Goal: Task Accomplishment & Management: Manage account settings

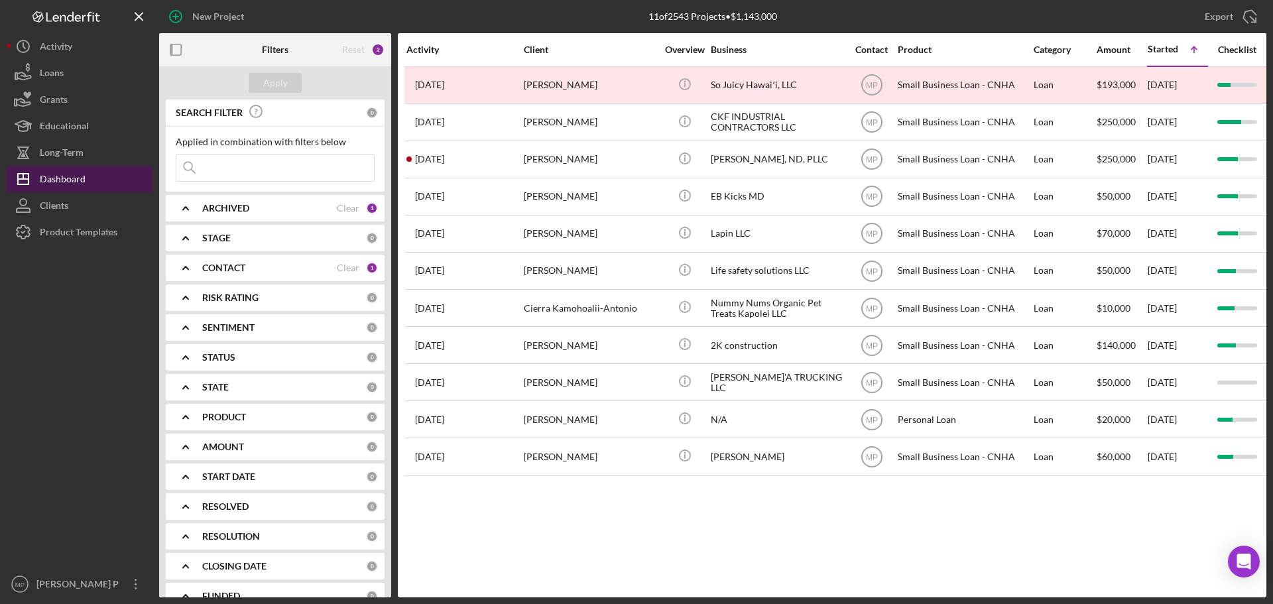
click at [70, 180] on div "Dashboard" at bounding box center [63, 181] width 46 height 30
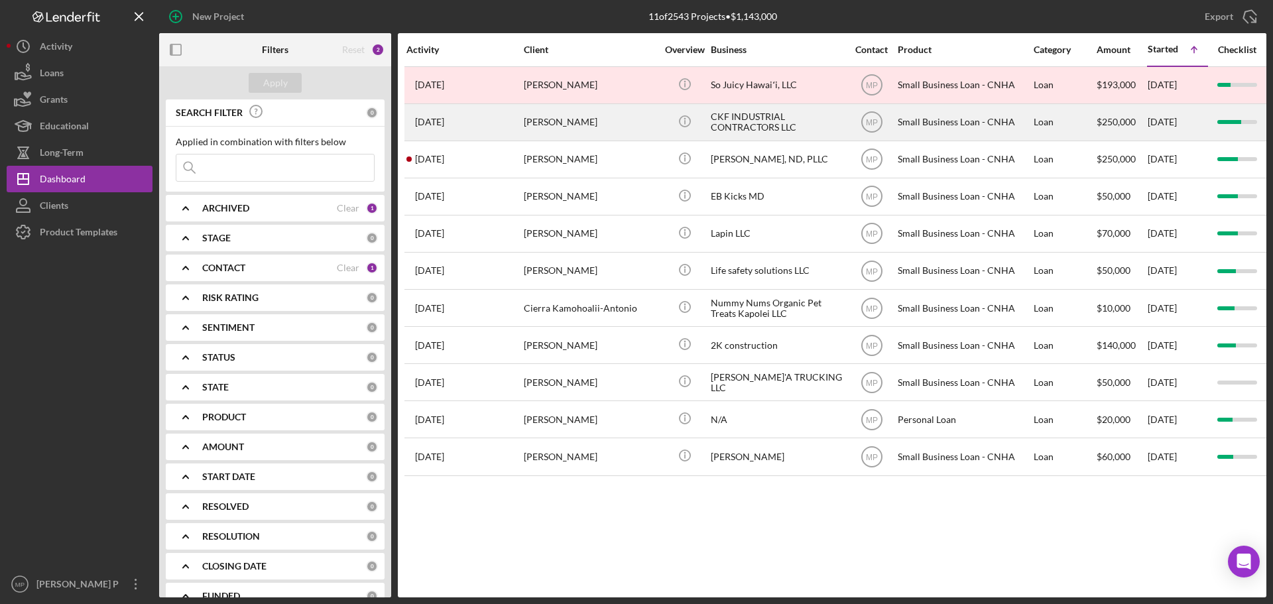
click at [734, 127] on div "CKF INDUSTRIAL CONTRACTORS LLC" at bounding box center [777, 122] width 133 height 35
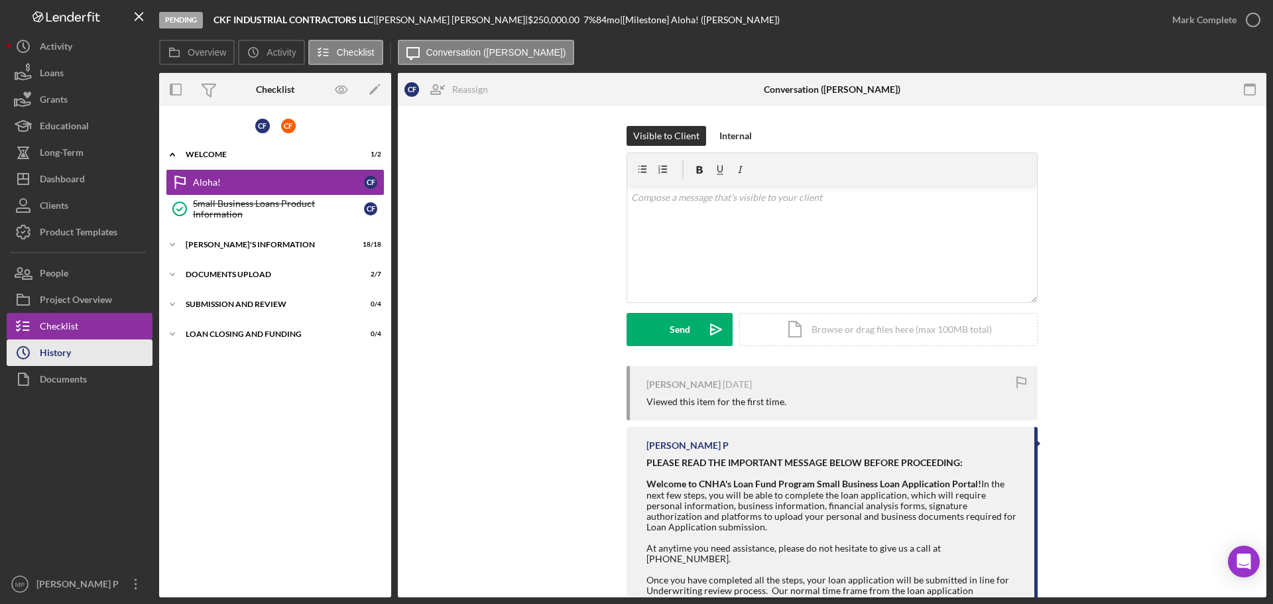
click at [53, 362] on div "History" at bounding box center [55, 355] width 31 height 30
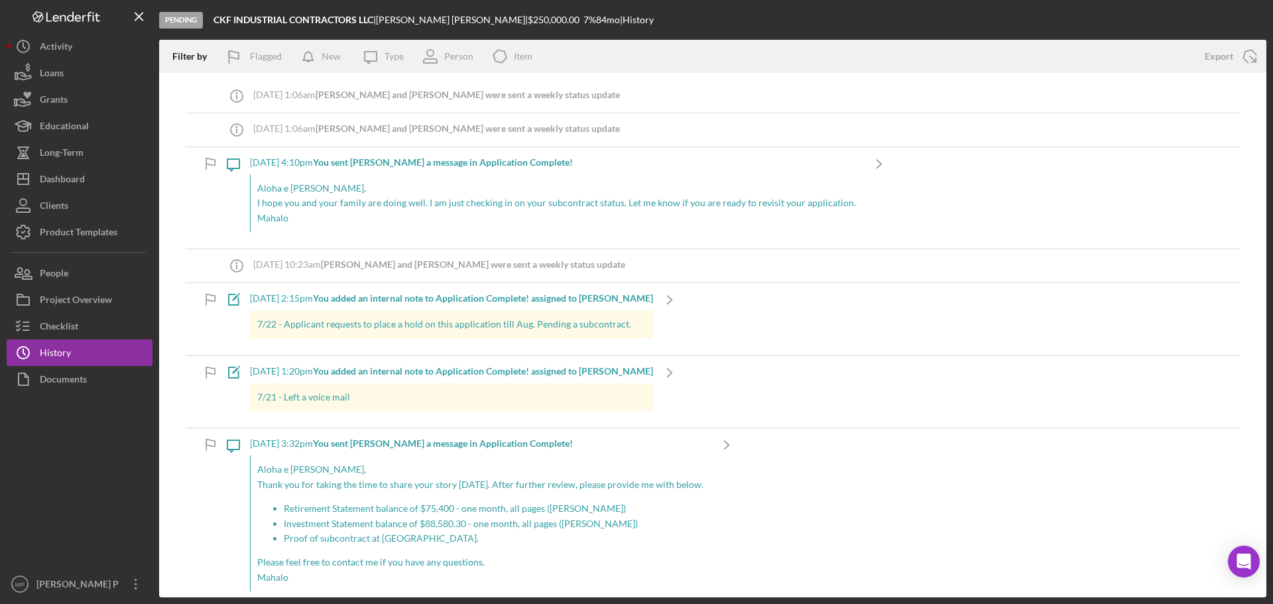
click at [308, 210] on p "I hope you and your family are doing well. I am just checking in on your subcon…" at bounding box center [556, 203] width 599 height 15
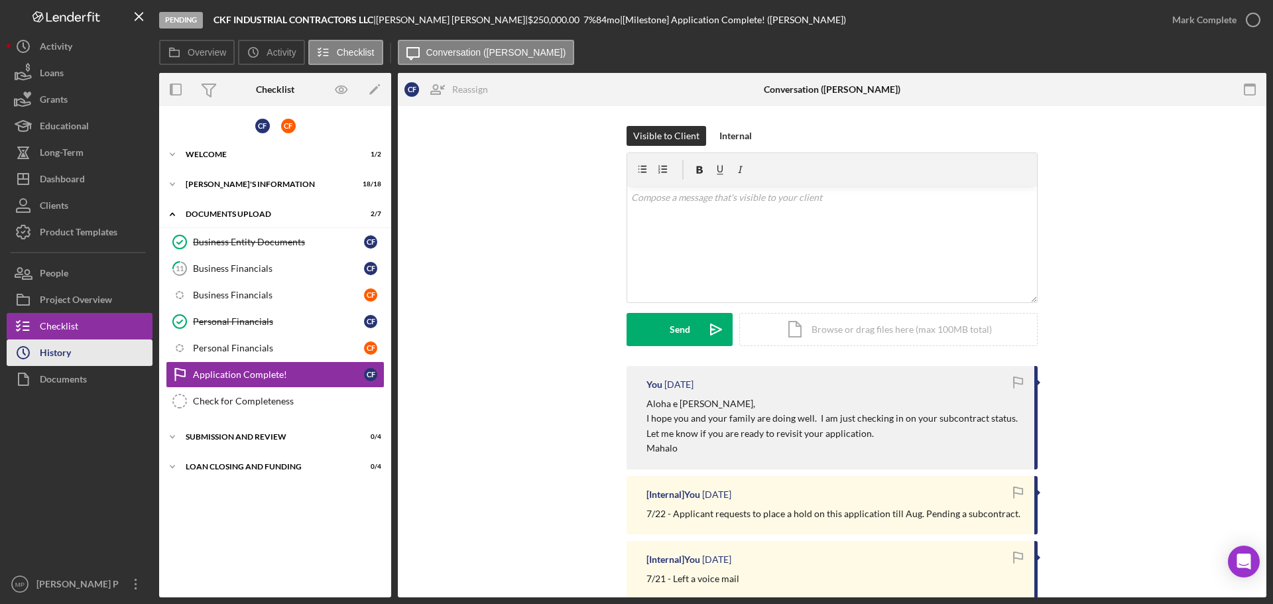
click at [86, 351] on button "Icon/History History" at bounding box center [80, 353] width 146 height 27
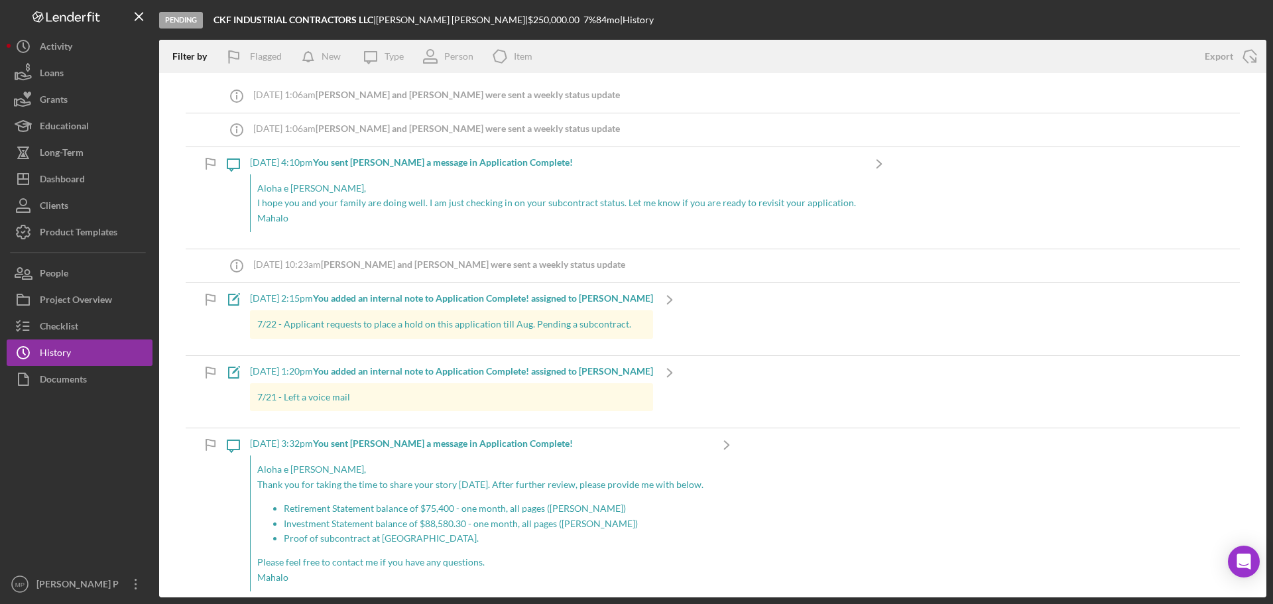
click at [237, 162] on icon "Icon/Message" at bounding box center [233, 163] width 33 height 33
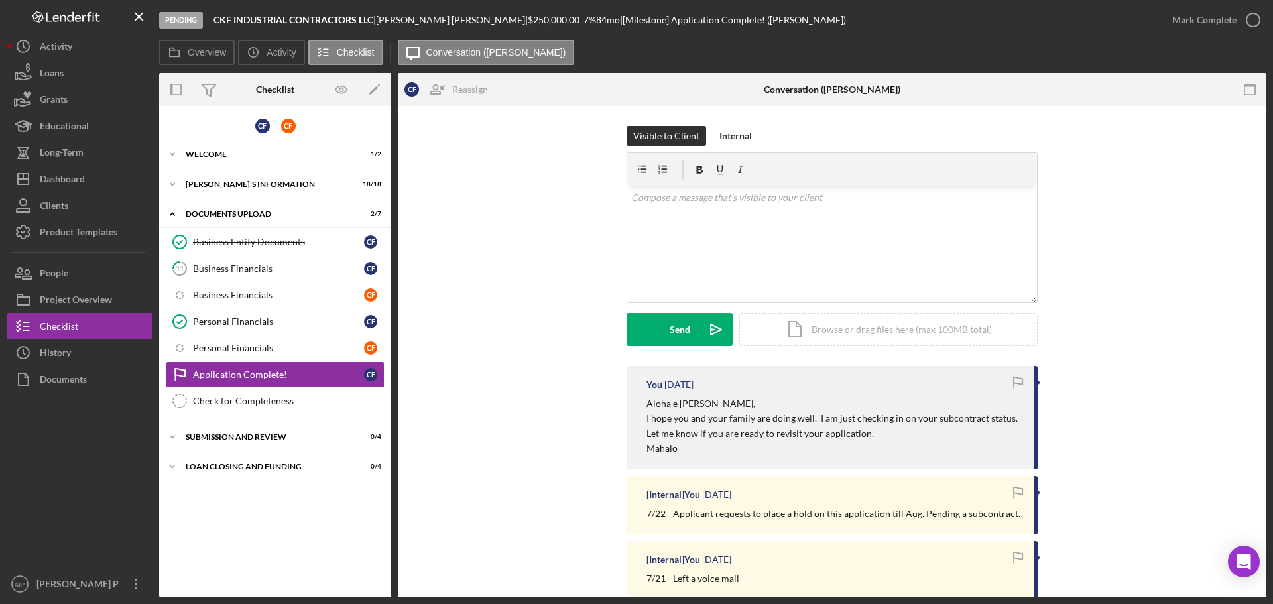
click at [698, 447] on p "Mahalo" at bounding box center [834, 448] width 375 height 15
drag, startPoint x: 698, startPoint y: 450, endPoint x: 647, endPoint y: 408, distance: 66.4
click at [647, 408] on div "Aloha e Cheriese, I hope you and your family are doing well. I am just checking…" at bounding box center [834, 427] width 375 height 60
copy div "Aloha e Cheriese, I hope you and your family are doing well. I am just checking…"
click at [651, 206] on div "v Color teal Color pink Remove color Add row above Add row below Add column bef…" at bounding box center [832, 244] width 410 height 116
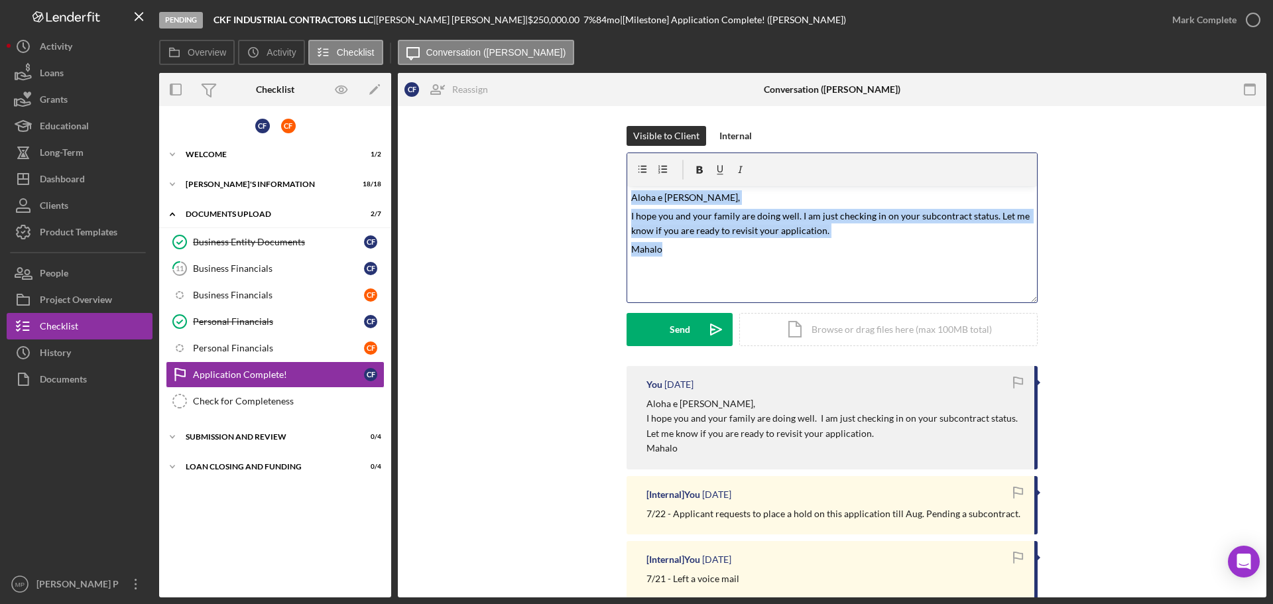
drag, startPoint x: 692, startPoint y: 254, endPoint x: 591, endPoint y: 196, distance: 116.5
click at [591, 196] on div "Visible to Client Internal v Color teal Color pink Remove color Add row above A…" at bounding box center [832, 246] width 829 height 240
drag, startPoint x: 673, startPoint y: 259, endPoint x: 625, endPoint y: 196, distance: 78.5
click at [627, 196] on div "v Color teal Color pink Remove color Add row above Add row below Add column bef…" at bounding box center [832, 244] width 410 height 116
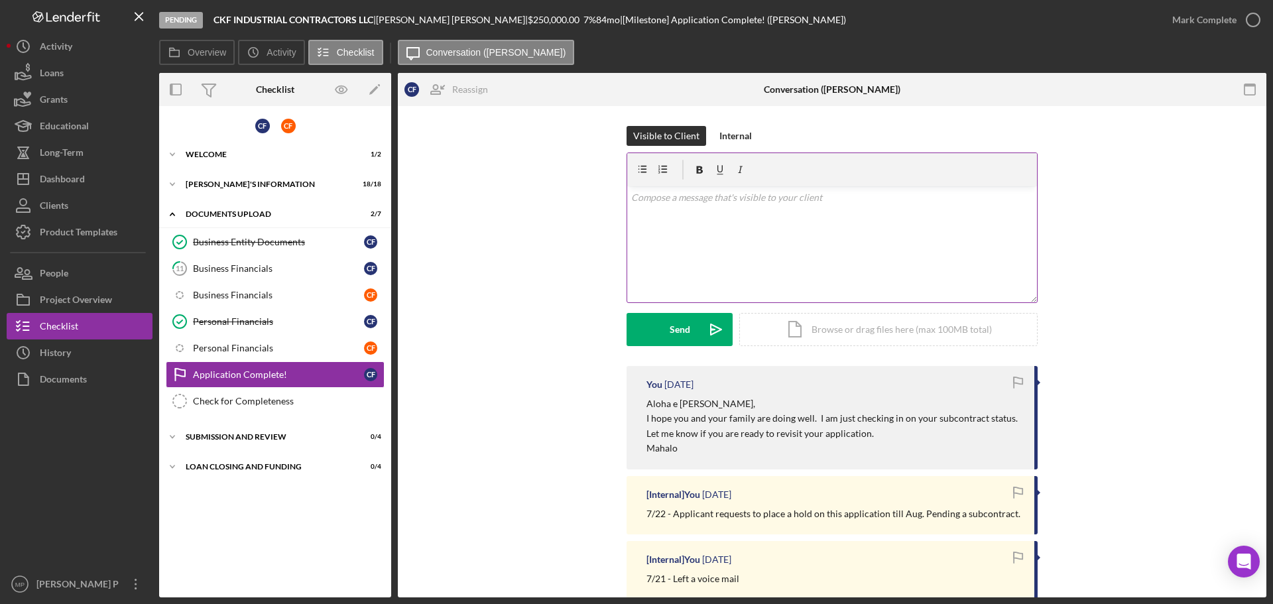
click at [806, 221] on div "v Color teal Color pink Remove color Add row above Add row below Add column bef…" at bounding box center [832, 244] width 410 height 116
drag, startPoint x: 989, startPoint y: 216, endPoint x: 1007, endPoint y: 217, distance: 18.0
click at [989, 216] on p "I hope you and your family are doing well. I am just checking in on your subcon…" at bounding box center [832, 224] width 403 height 30
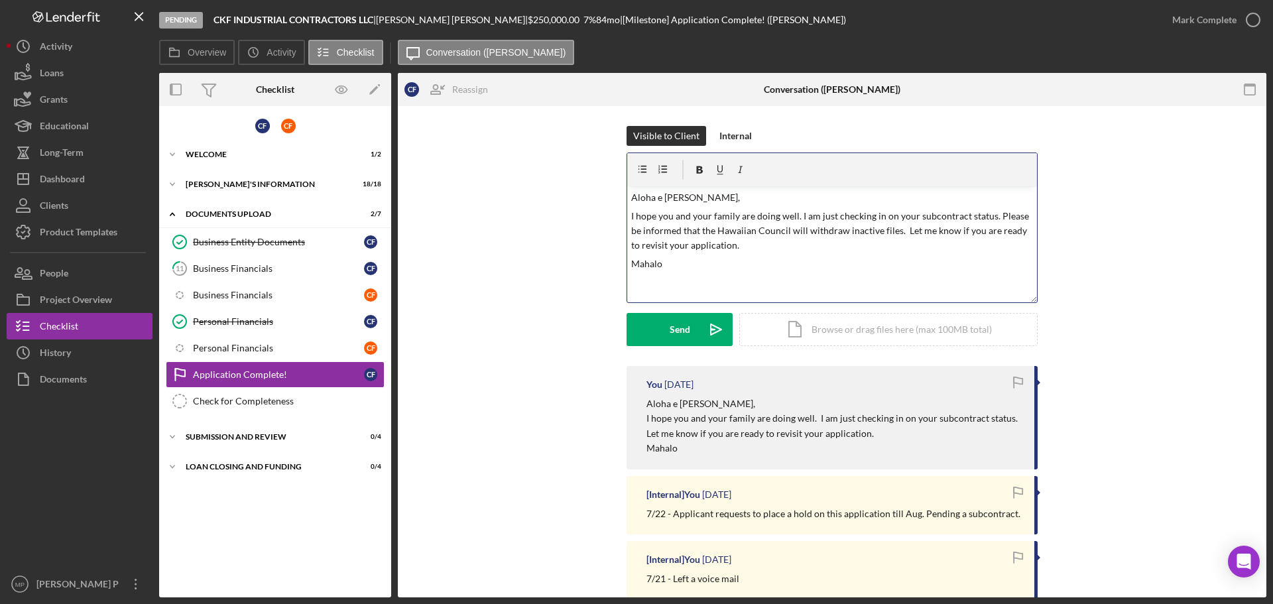
click at [975, 231] on p "I hope you and your family are doing well. I am just checking in on your subcon…" at bounding box center [832, 231] width 403 height 44
click at [723, 243] on p "I hope you and your family are doing well. I am just checking in on your subcon…" at bounding box center [832, 231] width 403 height 44
drag, startPoint x: 830, startPoint y: 218, endPoint x: 816, endPoint y: 212, distance: 14.8
click at [816, 212] on p "I hope you and your family are doing well. I am just checking in on your subcon…" at bounding box center [832, 231] width 403 height 44
click at [667, 320] on button "Send Icon/icon-invite-send" at bounding box center [680, 329] width 106 height 33
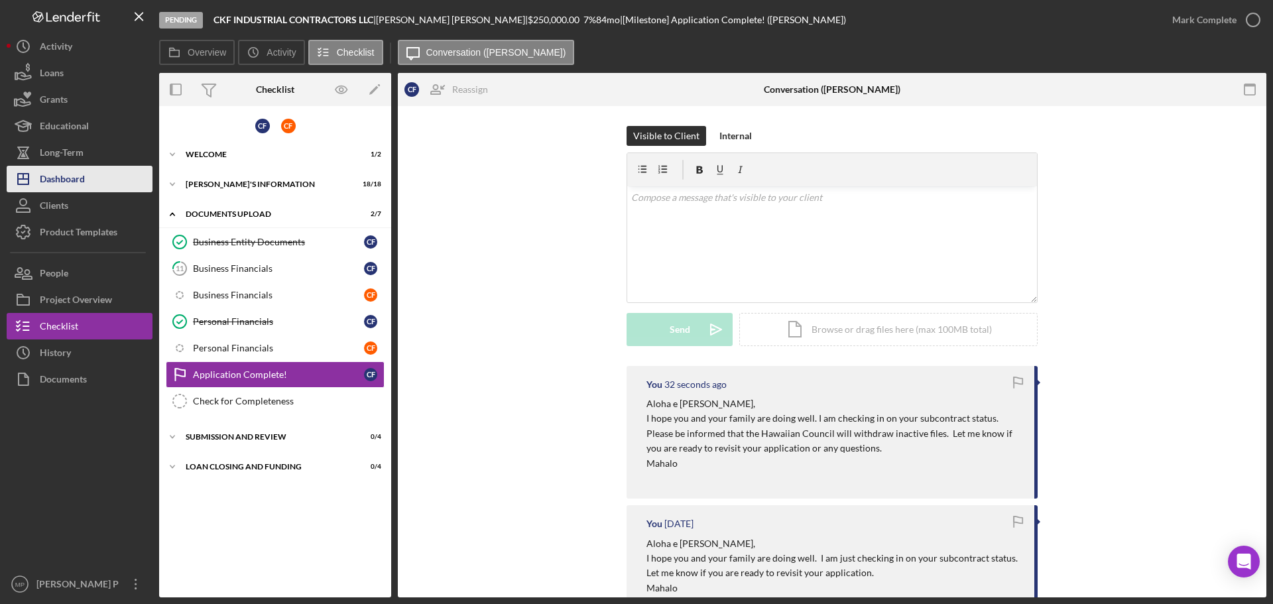
click at [87, 176] on button "Icon/Dashboard Dashboard" at bounding box center [80, 179] width 146 height 27
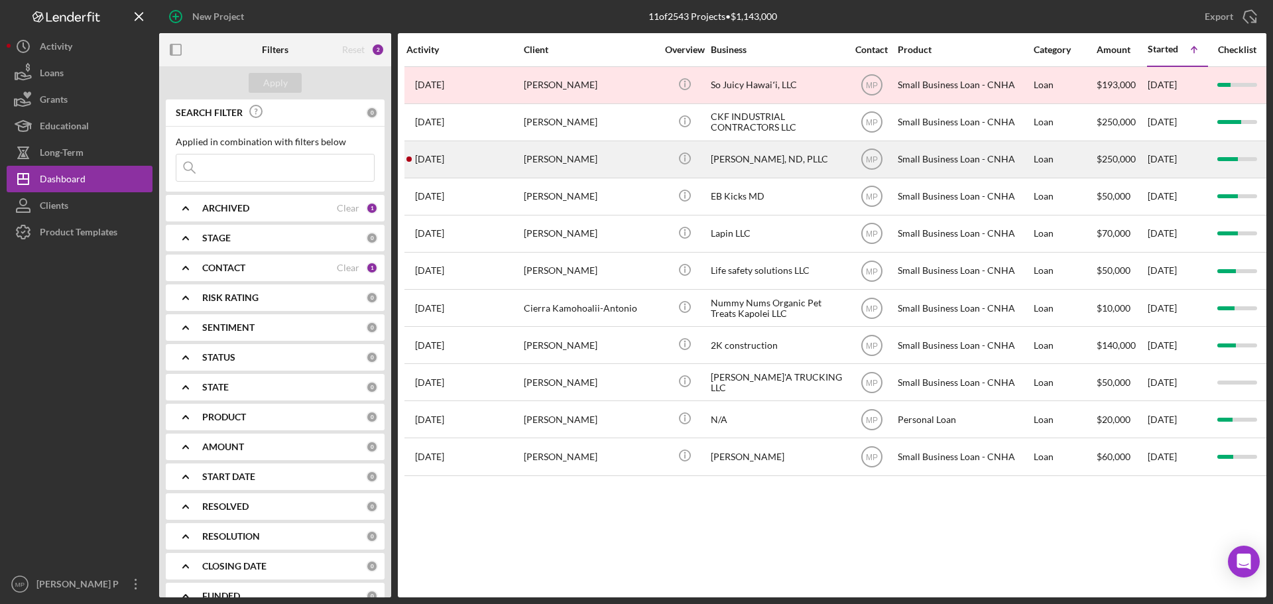
click at [773, 159] on div "[PERSON_NAME], ND, PLLC" at bounding box center [777, 159] width 133 height 35
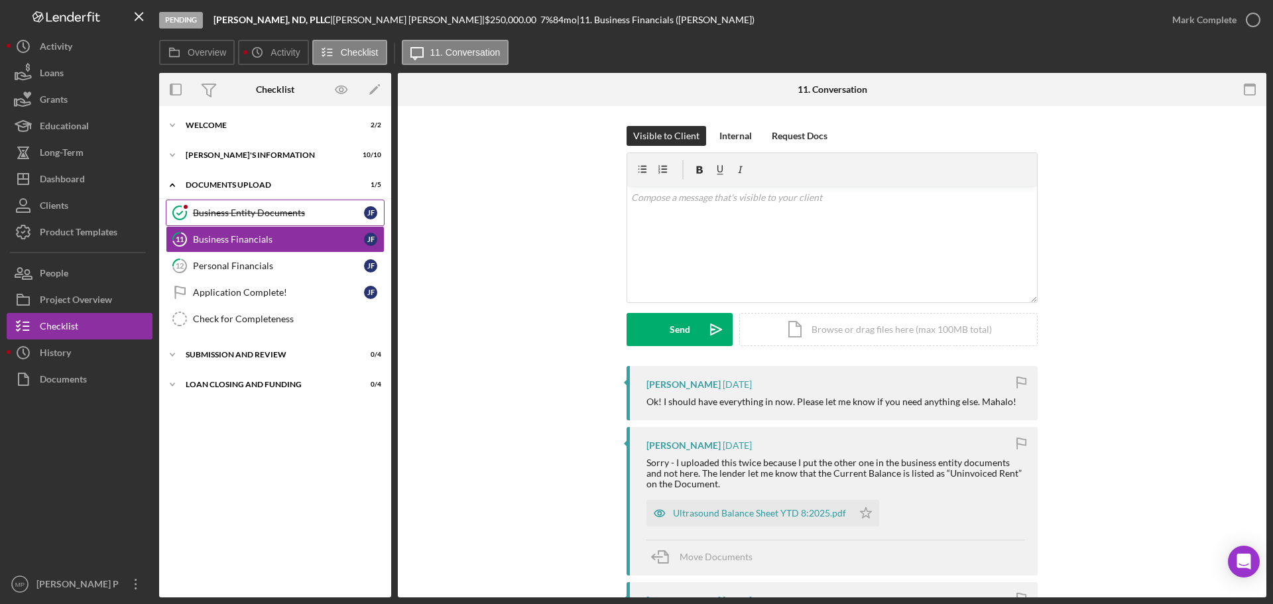
click at [236, 205] on link "Business Entity Documents Business Entity Documents J F" at bounding box center [275, 213] width 219 height 27
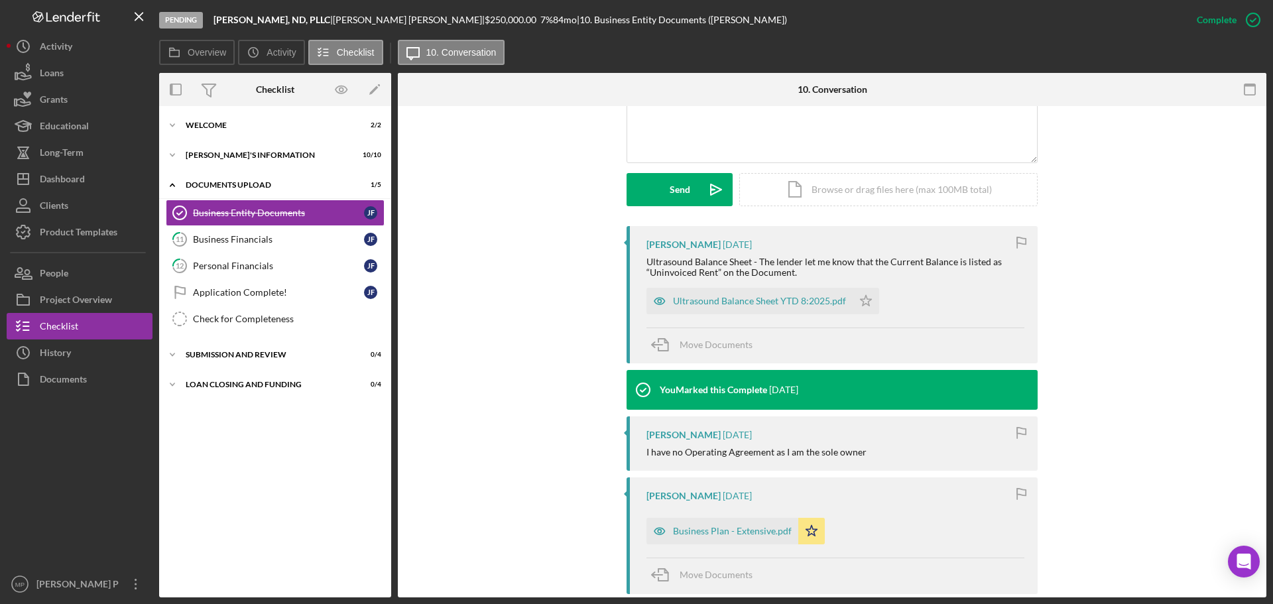
scroll to position [332, 0]
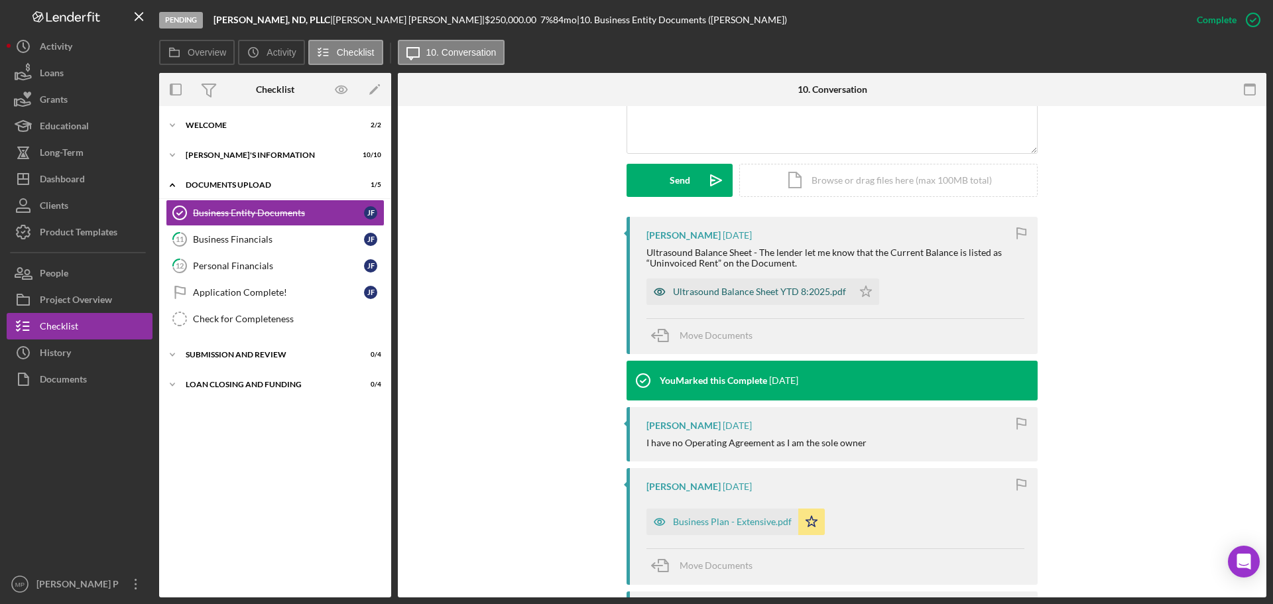
click at [812, 290] on div "Ultrasound Balance Sheet YTD 8:2025.pdf" at bounding box center [759, 291] width 173 height 11
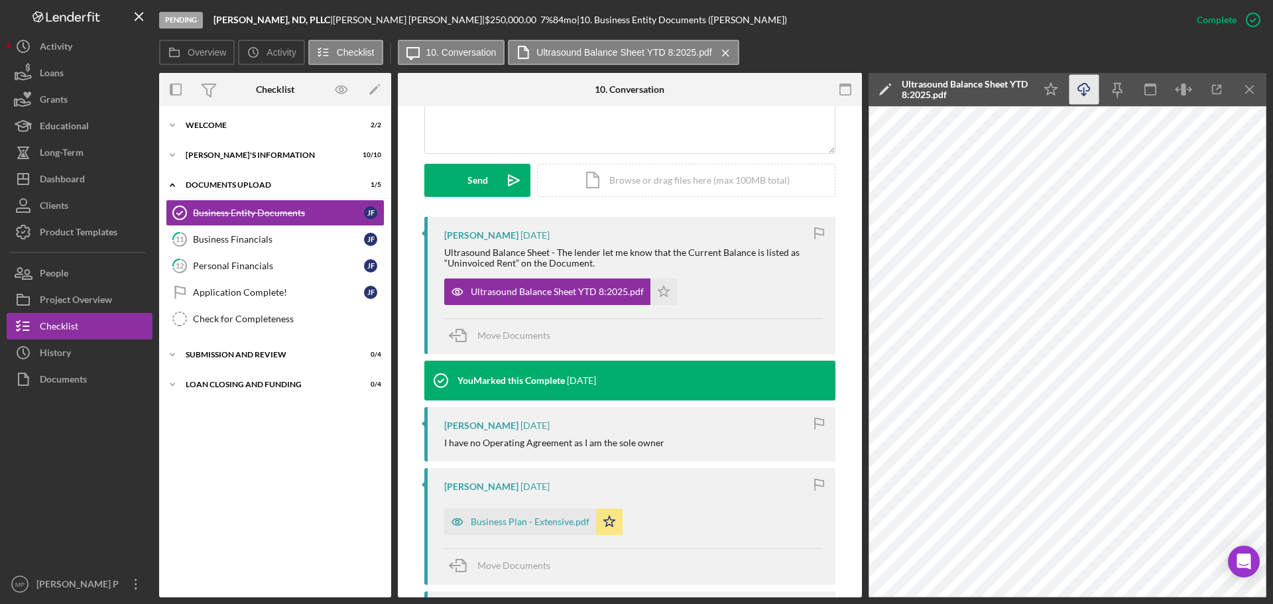
click at [1089, 84] on icon "Icon/Download" at bounding box center [1085, 90] width 30 height 30
click at [1249, 89] on line "button" at bounding box center [1249, 89] width 7 height 7
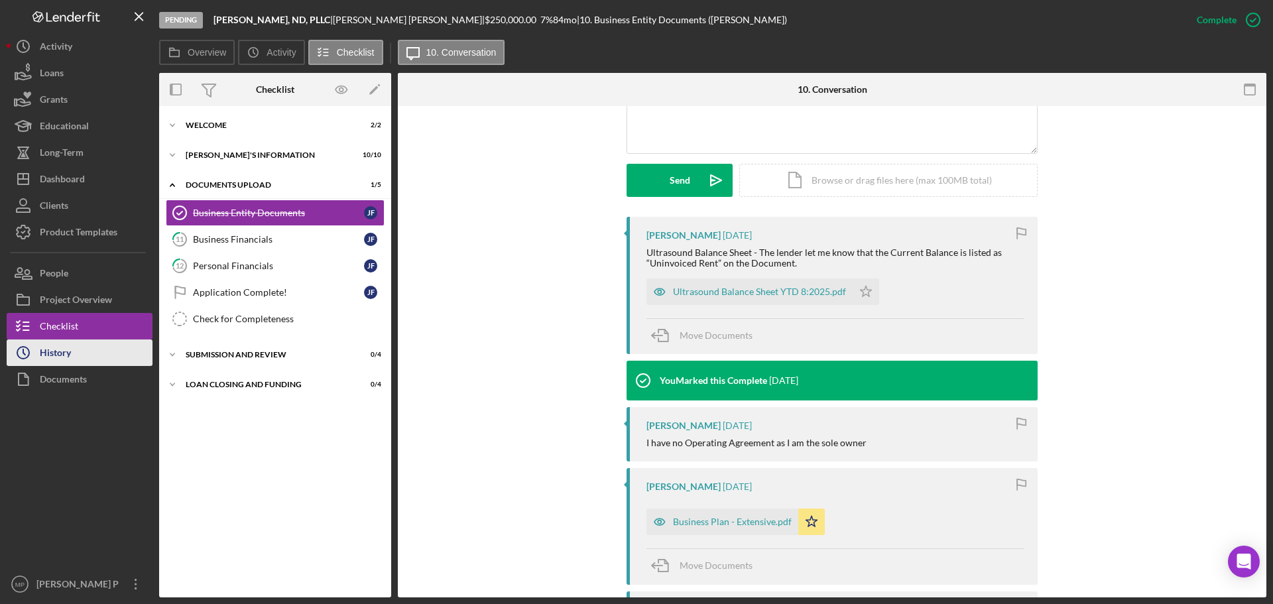
drag, startPoint x: 58, startPoint y: 356, endPoint x: 97, endPoint y: 348, distance: 39.3
click at [58, 356] on div "History" at bounding box center [55, 355] width 31 height 30
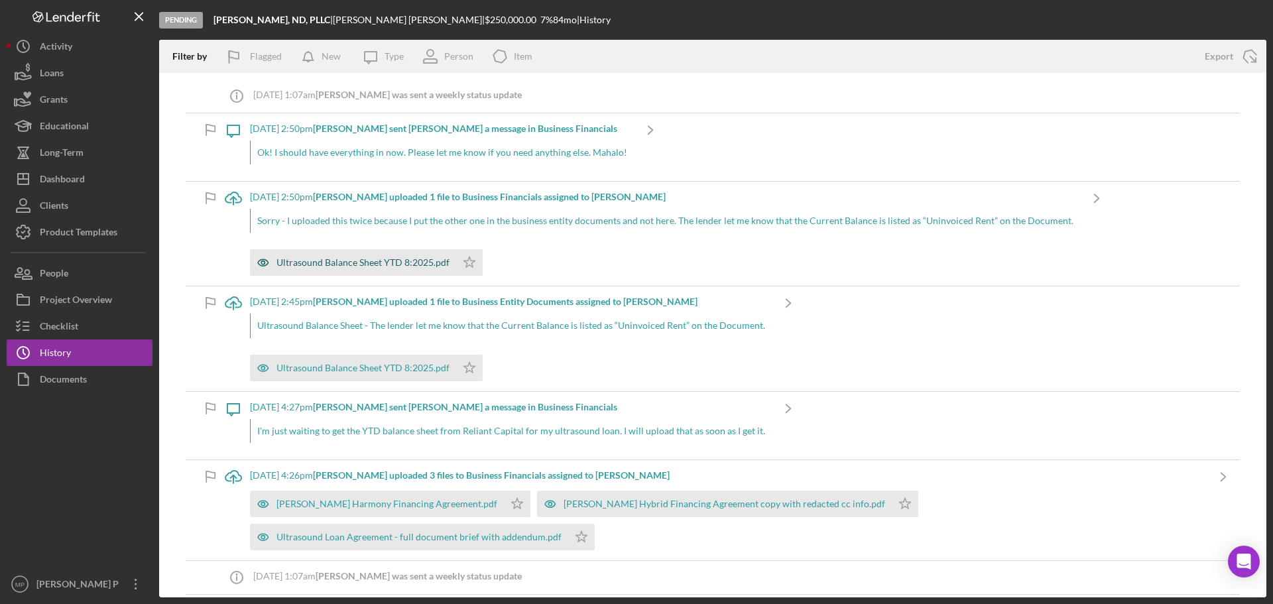
click at [373, 265] on div "Ultrasound Balance Sheet YTD 8:2025.pdf" at bounding box center [363, 262] width 173 height 11
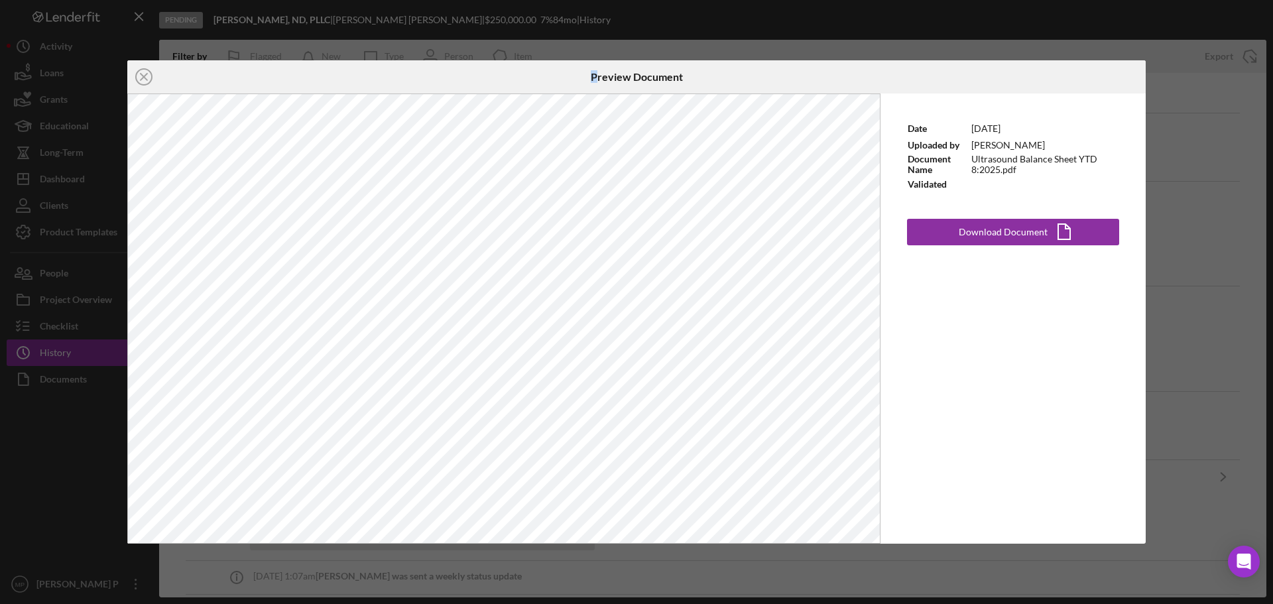
drag, startPoint x: 542, startPoint y: 74, endPoint x: 521, endPoint y: 77, distance: 21.5
click at [595, 68] on div "Preview Document" at bounding box center [637, 76] width 340 height 33
click at [735, 78] on div "Preview Document" at bounding box center [637, 76] width 340 height 33
click at [143, 79] on icon "Icon/Close" at bounding box center [143, 76] width 33 height 33
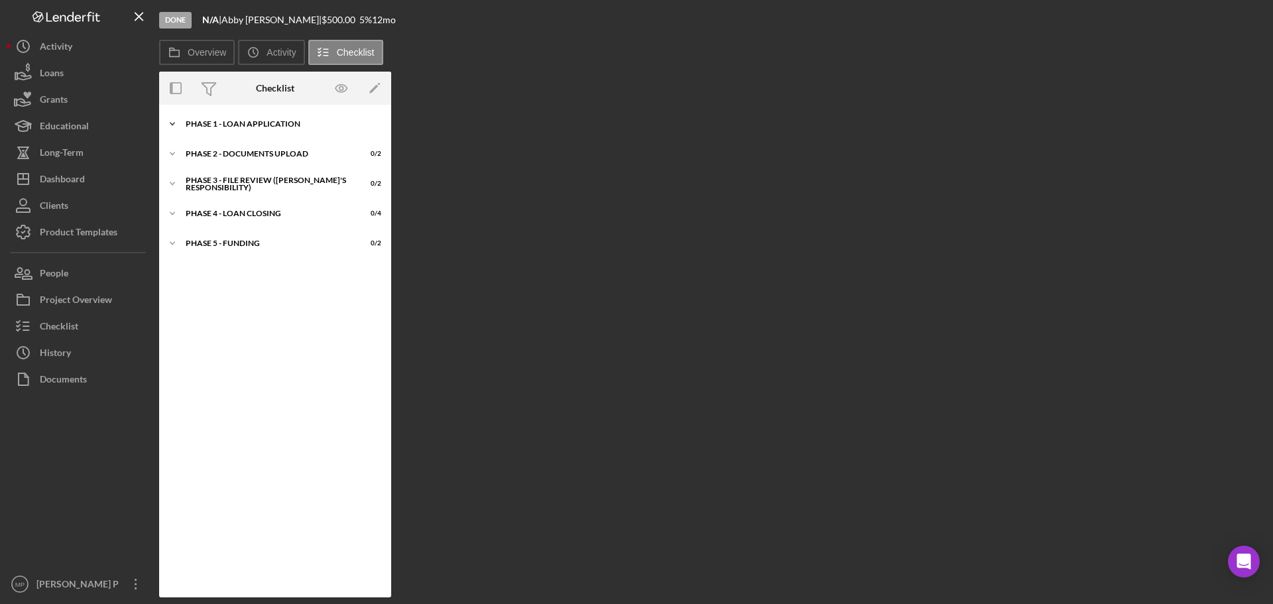
click at [172, 127] on icon "Icon/Expander" at bounding box center [172, 124] width 27 height 27
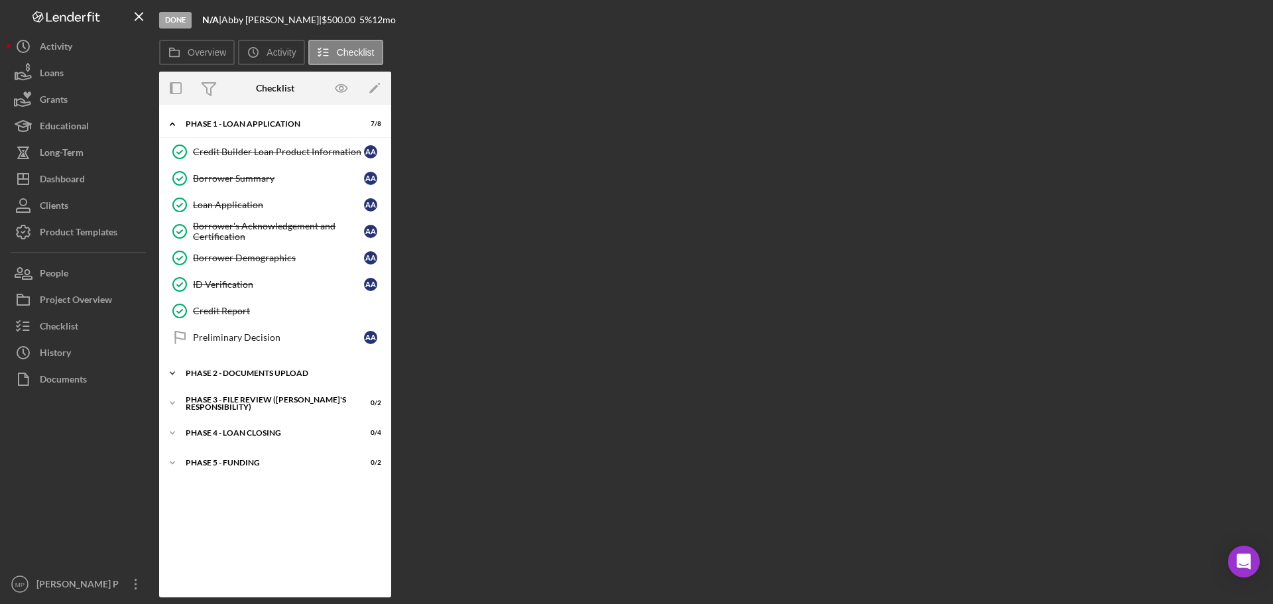
click at [176, 371] on icon "Icon/Expander" at bounding box center [172, 373] width 27 height 27
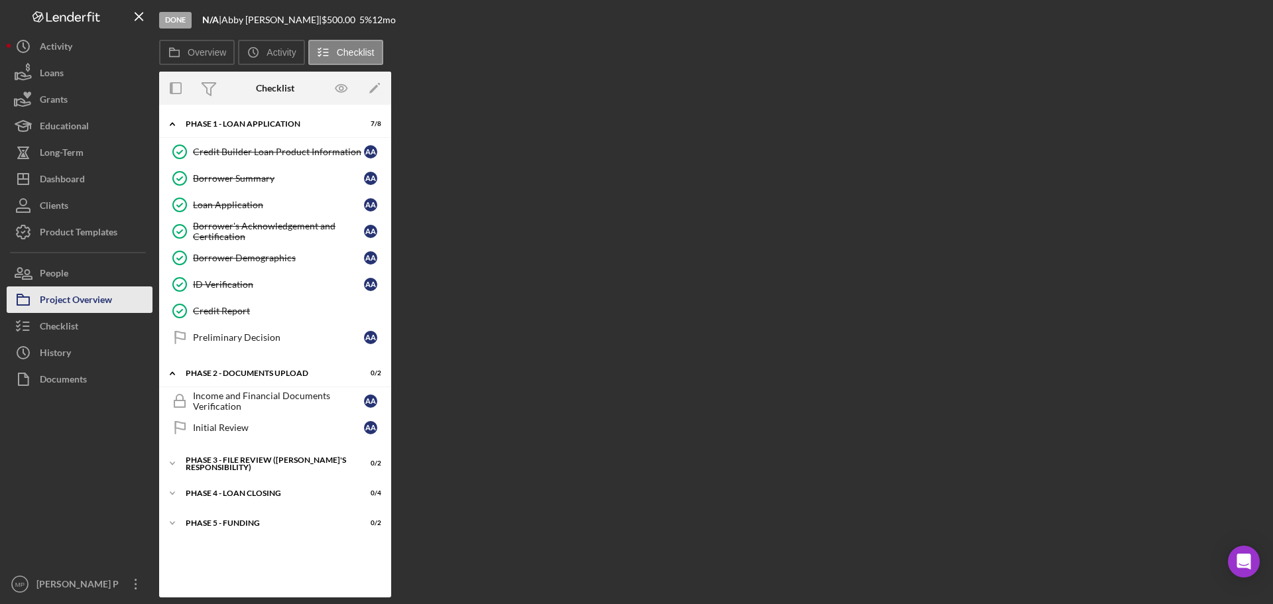
click at [68, 298] on div "Project Overview" at bounding box center [76, 301] width 72 height 30
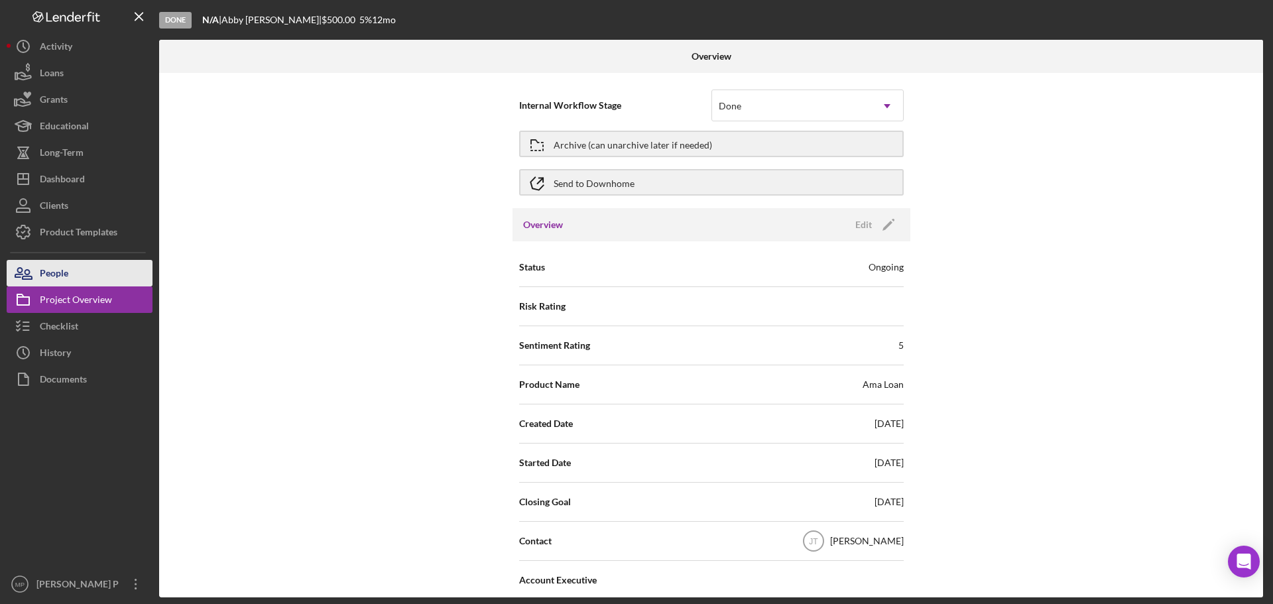
click at [71, 276] on button "People" at bounding box center [80, 273] width 146 height 27
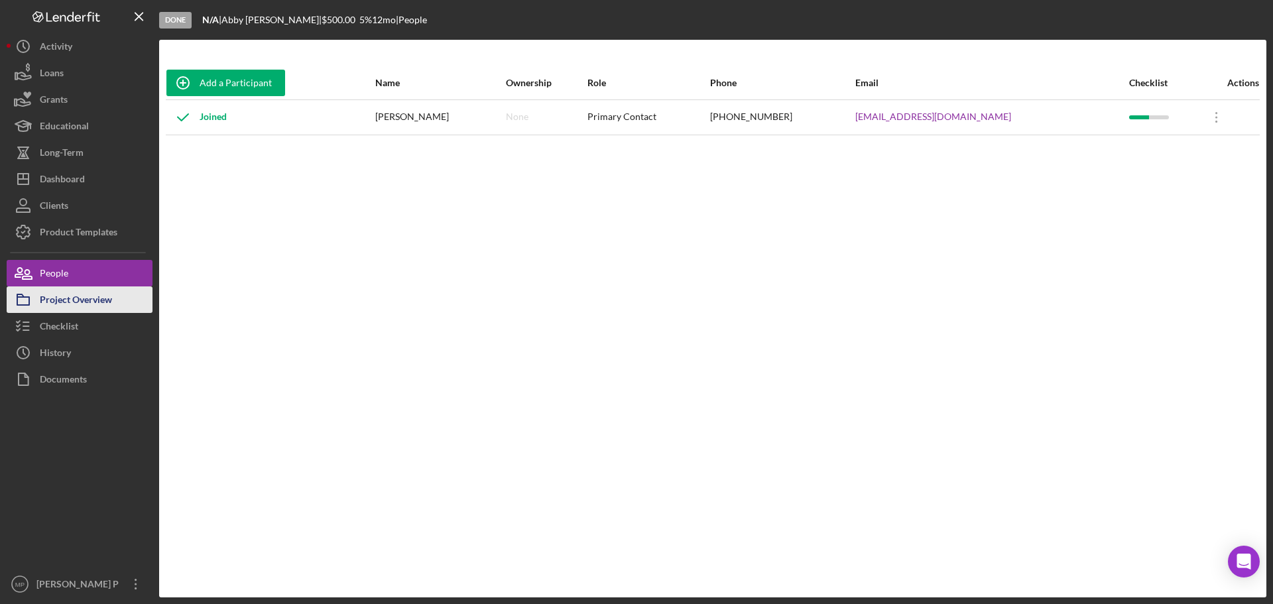
click at [78, 305] on div "Project Overview" at bounding box center [76, 301] width 72 height 30
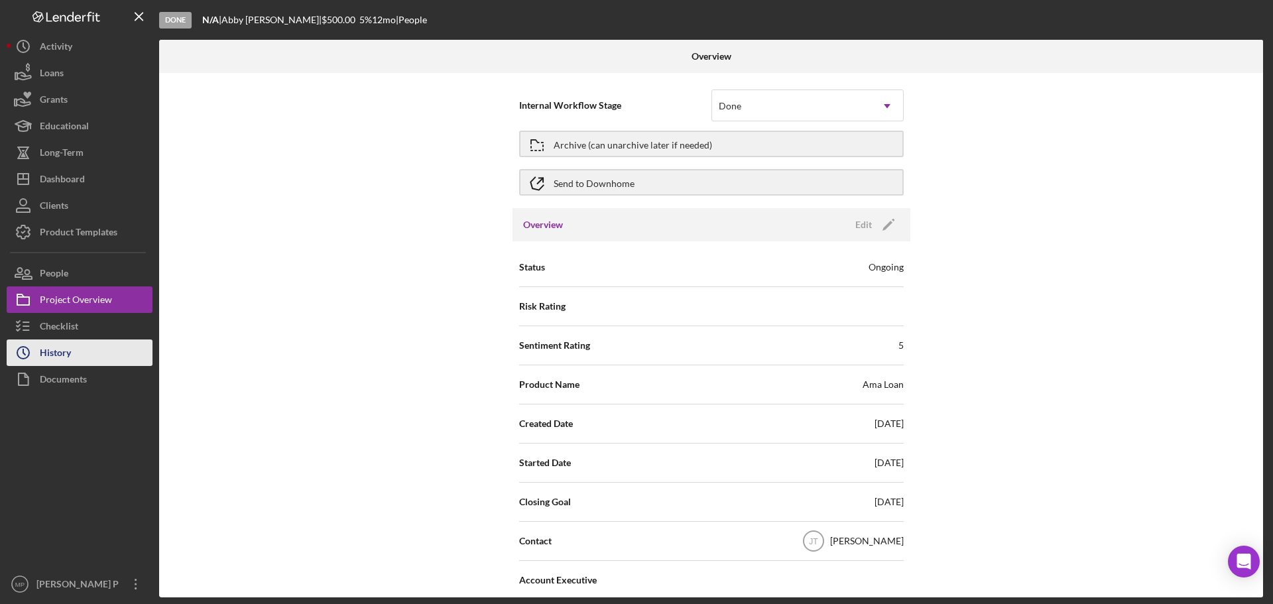
click at [69, 352] on div "History" at bounding box center [55, 355] width 31 height 30
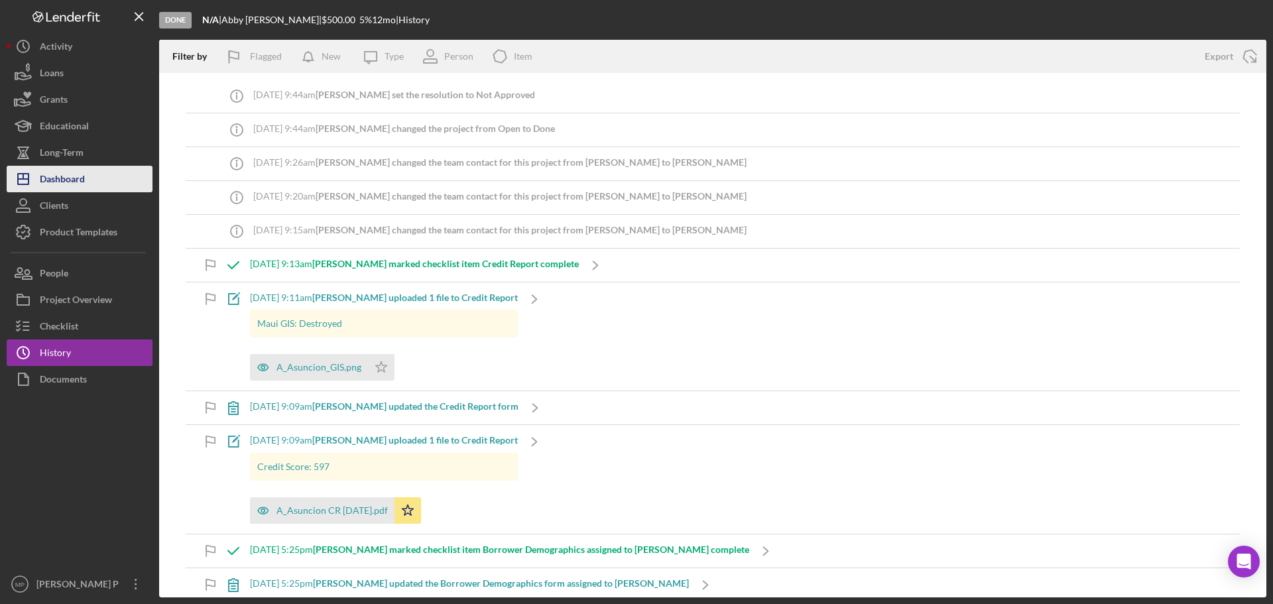
click at [80, 176] on div "Dashboard" at bounding box center [62, 181] width 45 height 30
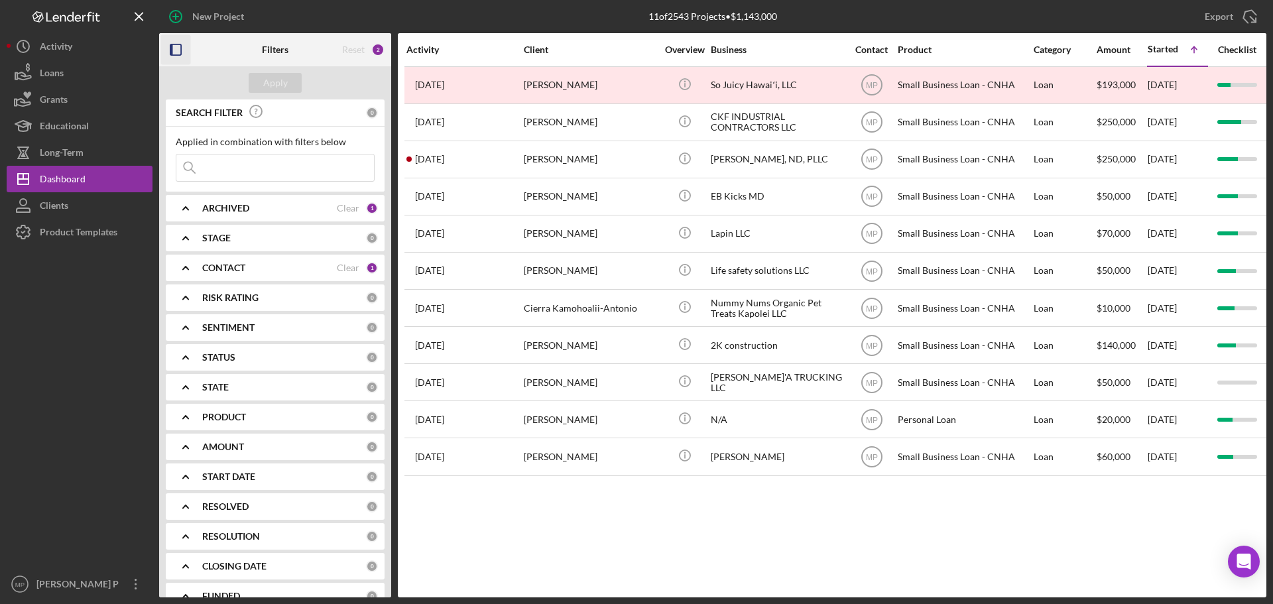
click at [175, 52] on icon "button" at bounding box center [176, 50] width 30 height 30
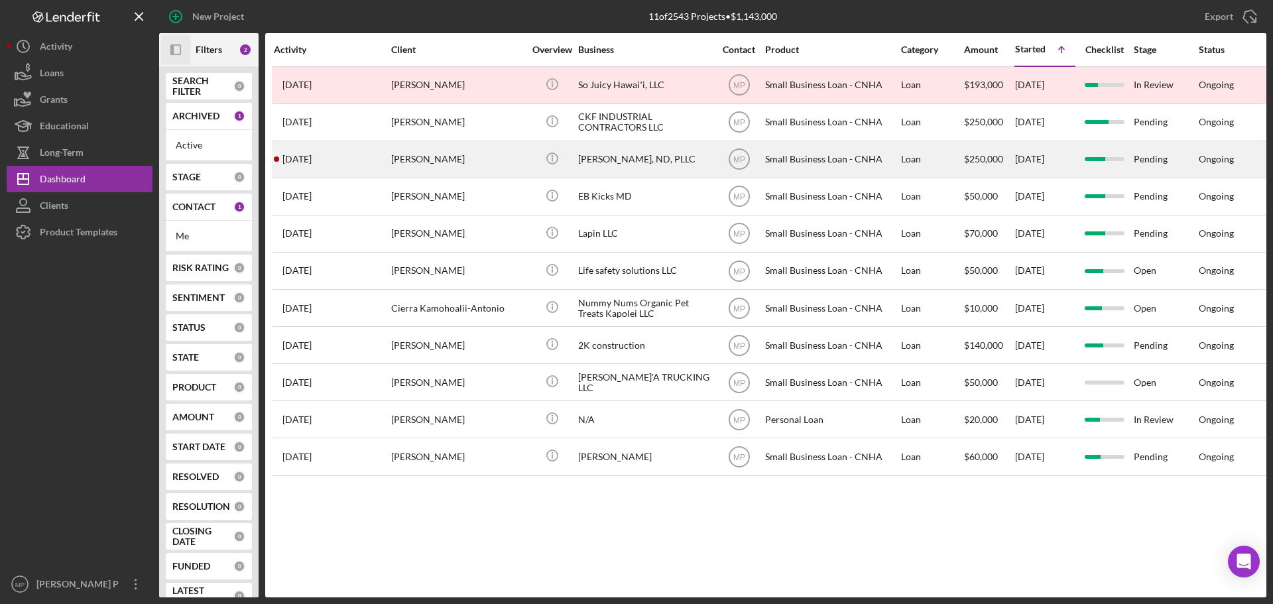
click at [617, 161] on div "[PERSON_NAME], ND, PLLC" at bounding box center [644, 159] width 133 height 35
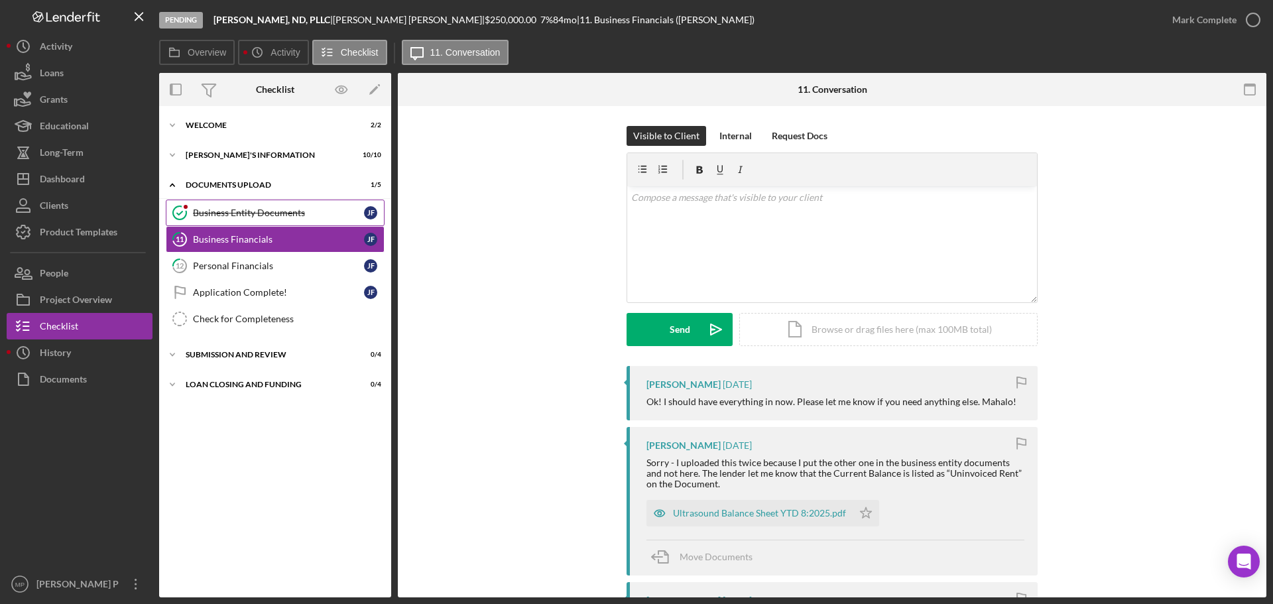
drag, startPoint x: 84, startPoint y: 457, endPoint x: 294, endPoint y: 204, distance: 329.2
click at [84, 457] on div at bounding box center [80, 482] width 146 height 178
click at [805, 515] on div "Ultrasound Balance Sheet YTD 8:2025.pdf" at bounding box center [759, 513] width 173 height 11
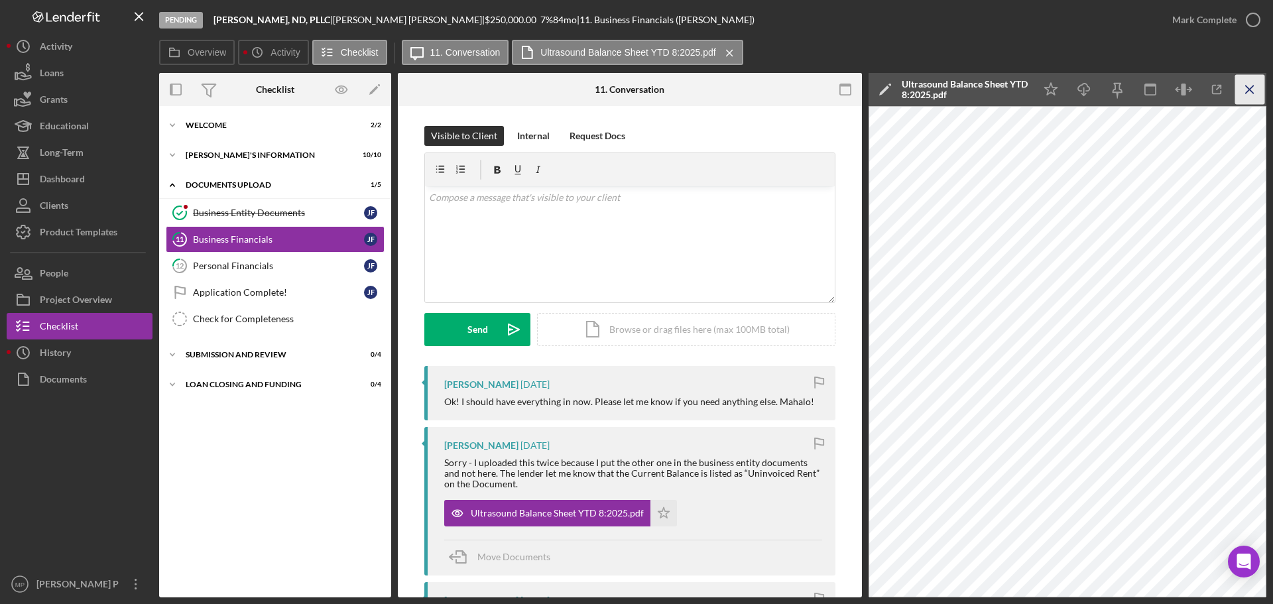
click at [1251, 88] on icon "Icon/Menu Close" at bounding box center [1250, 90] width 30 height 30
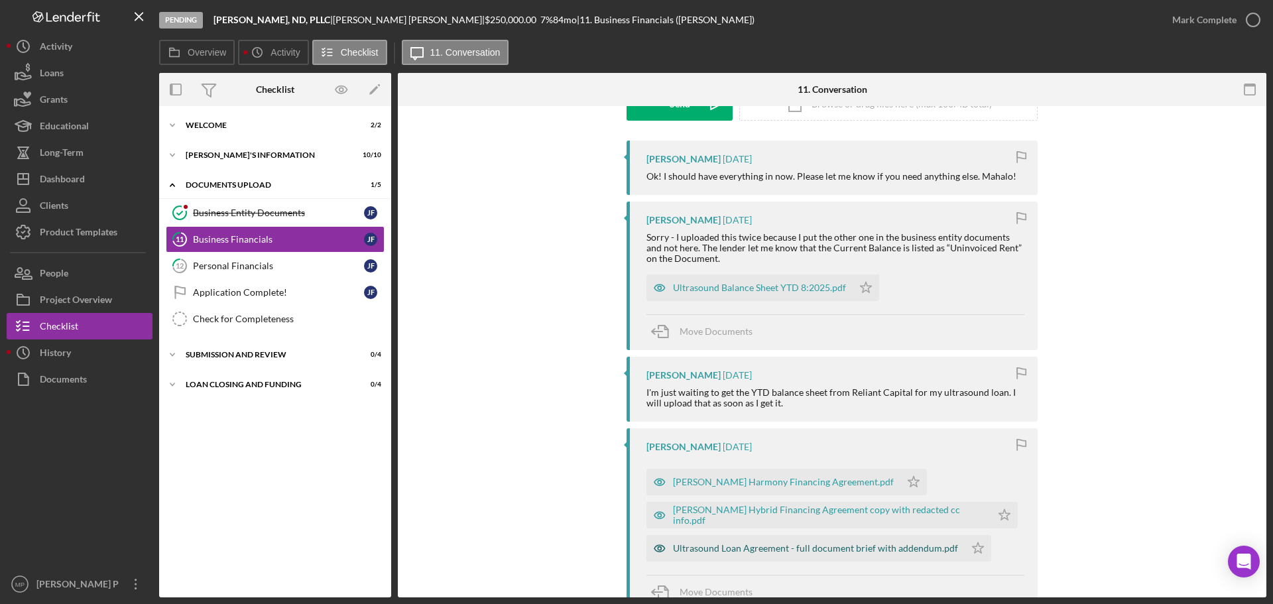
scroll to position [265, 0]
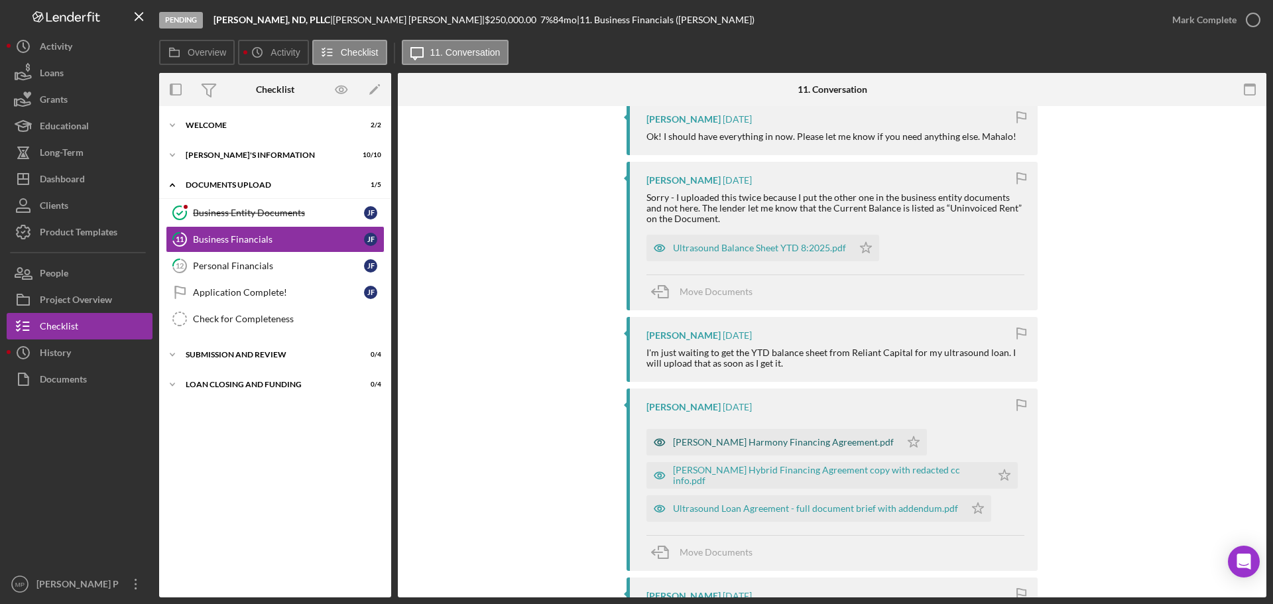
click at [804, 438] on div "[PERSON_NAME] Harmony Financing Agreement.pdf" at bounding box center [783, 442] width 221 height 11
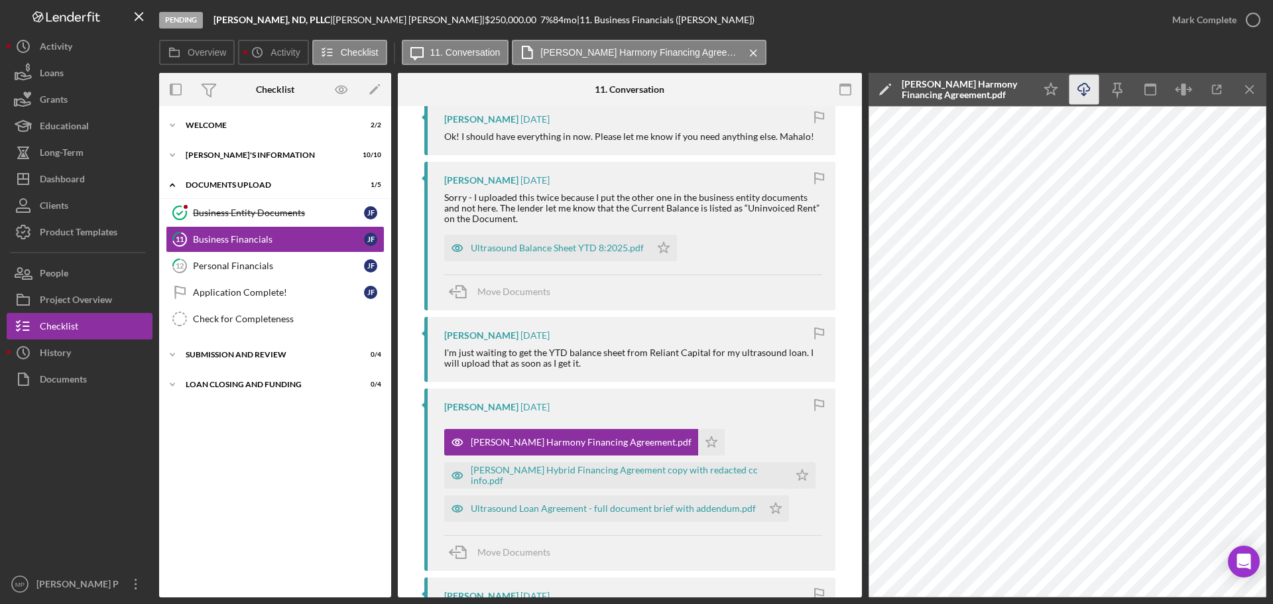
click at [1084, 89] on line "button" at bounding box center [1084, 91] width 0 height 7
click at [1249, 90] on icon "Icon/Menu Close" at bounding box center [1250, 90] width 30 height 30
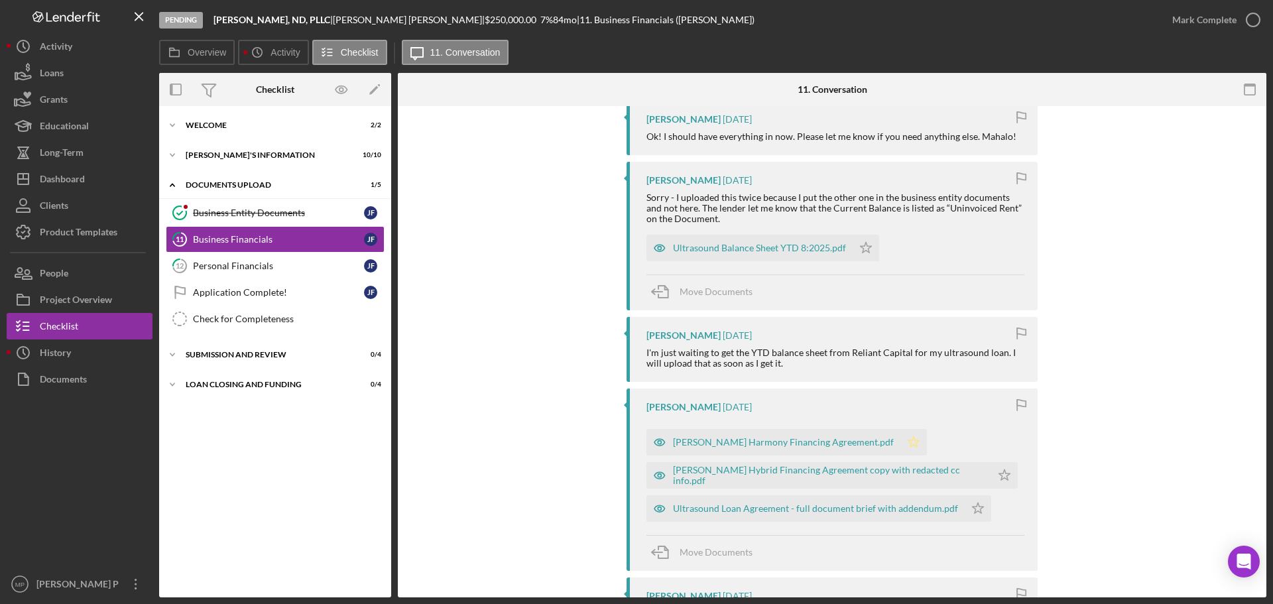
click at [861, 253] on polygon "button" at bounding box center [866, 247] width 11 height 11
click at [852, 477] on div "[PERSON_NAME] Hybrid Financing Agreement copy with redacted cc info.pdf" at bounding box center [829, 475] width 312 height 21
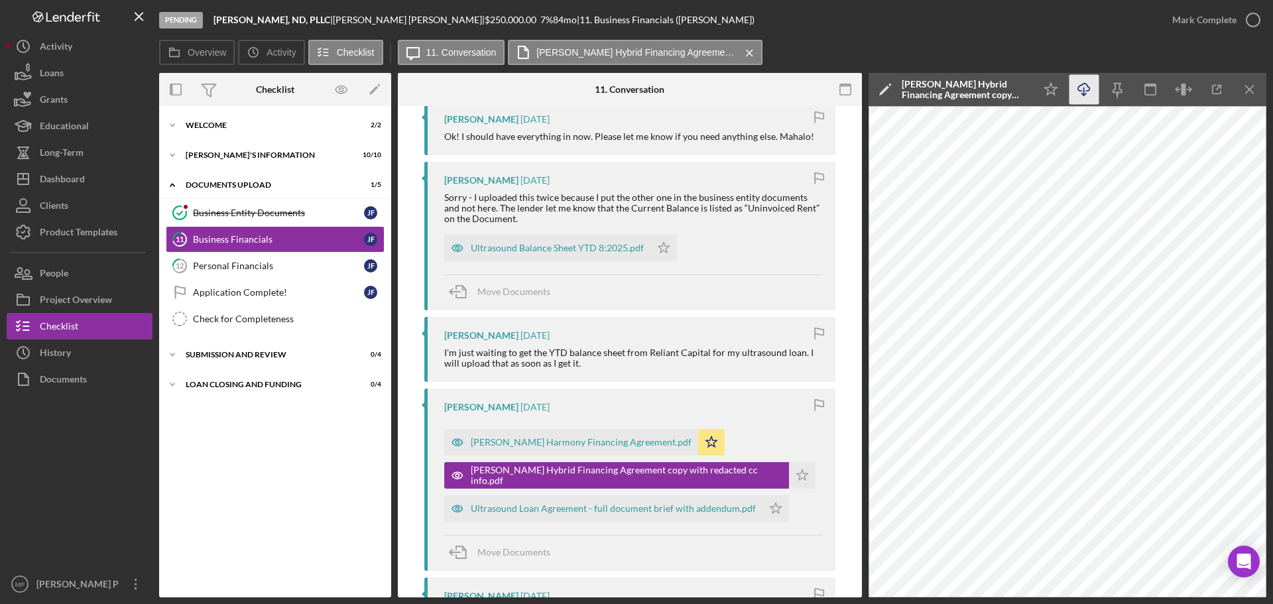
click at [1084, 86] on icon "Icon/Download" at bounding box center [1085, 90] width 30 height 30
click at [1249, 90] on line "button" at bounding box center [1249, 89] width 7 height 7
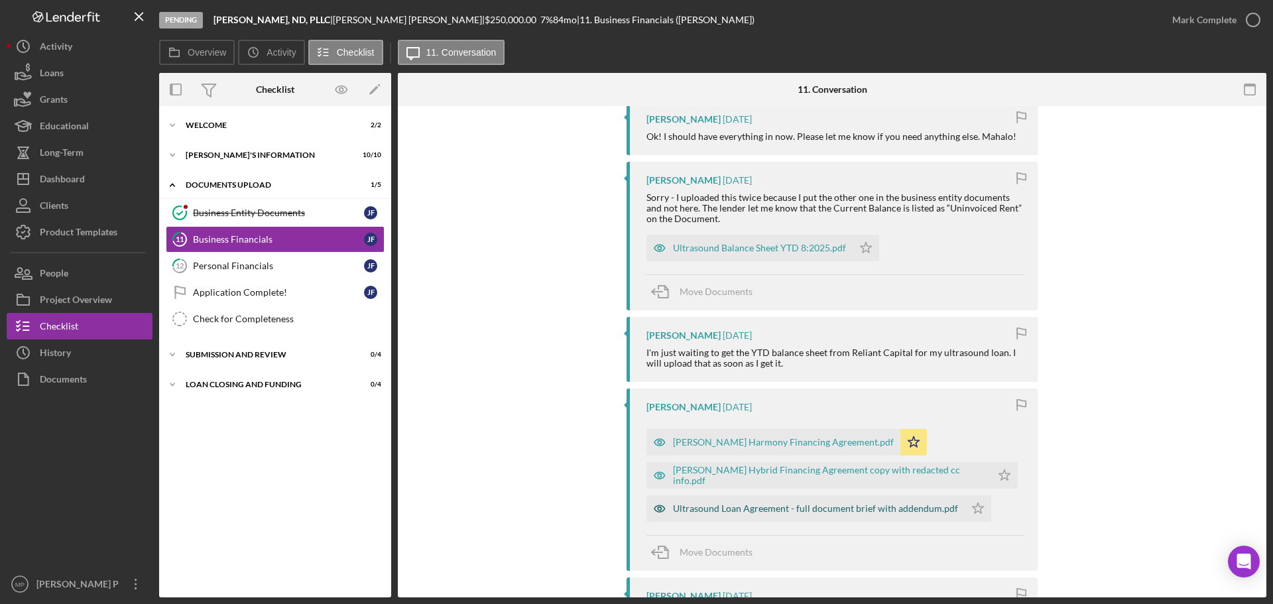
click at [836, 510] on div "Ultrasound Loan Agreement - full document brief with addendum.pdf" at bounding box center [815, 508] width 285 height 11
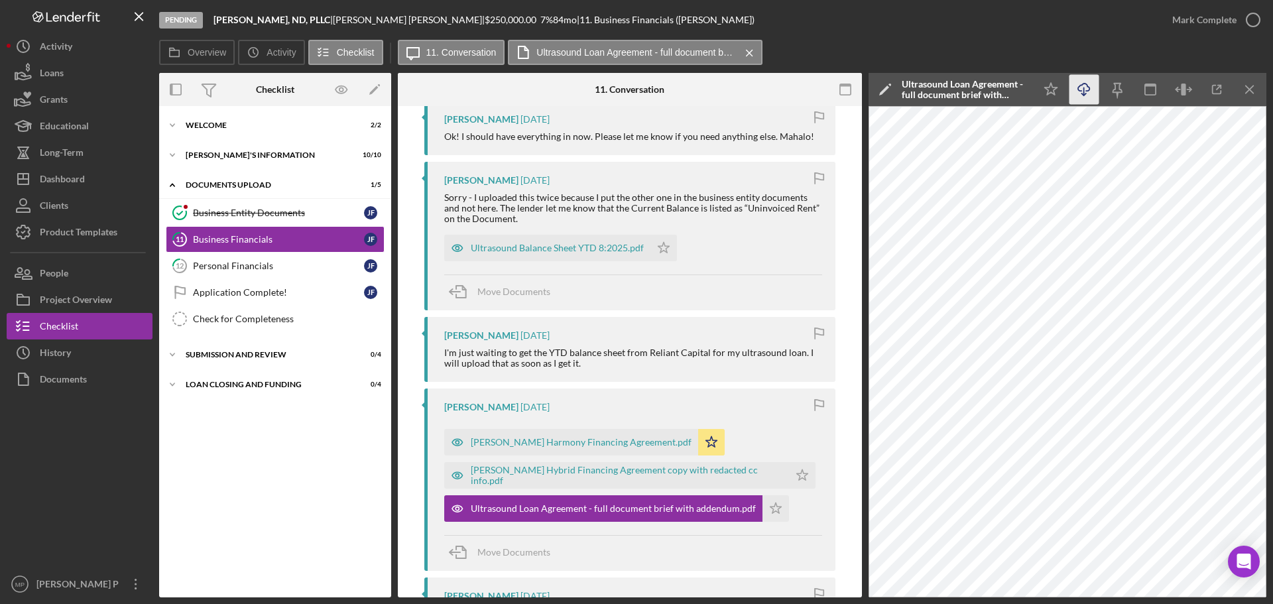
click at [1084, 86] on icon "Icon/Download" at bounding box center [1085, 90] width 30 height 30
click at [1249, 88] on icon "Icon/Menu Close" at bounding box center [1250, 90] width 30 height 30
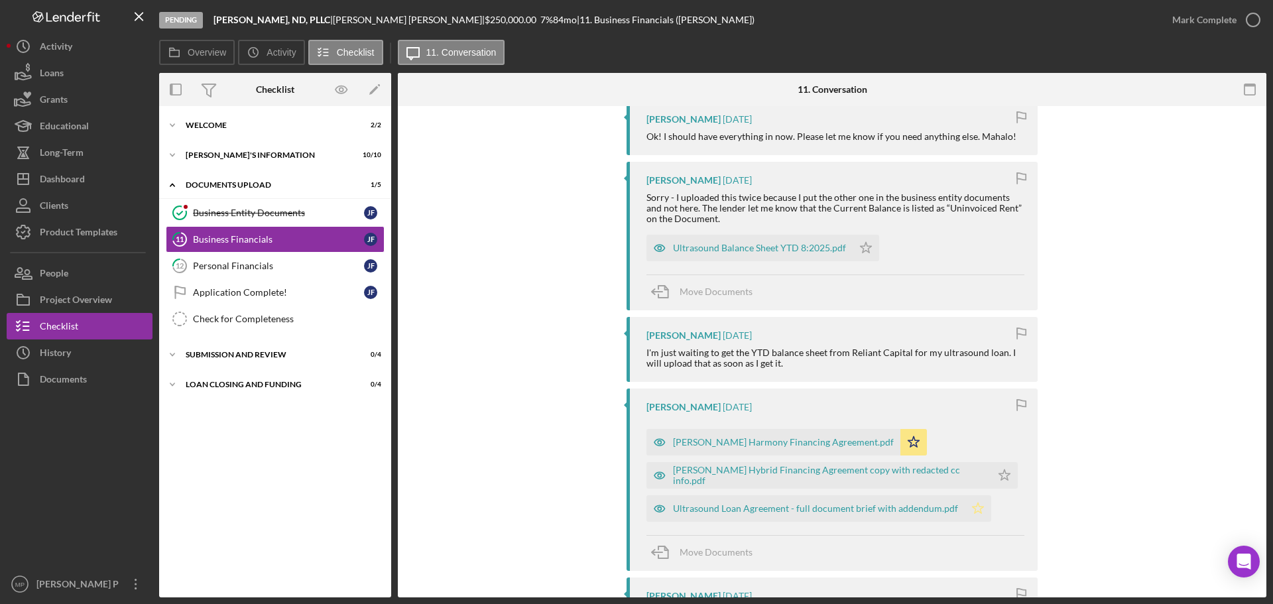
drag, startPoint x: 952, startPoint y: 470, endPoint x: 961, endPoint y: 497, distance: 28.1
click at [991, 471] on icon "Icon/Star" at bounding box center [1004, 475] width 27 height 27
click at [971, 507] on icon "Icon/Star" at bounding box center [978, 508] width 27 height 27
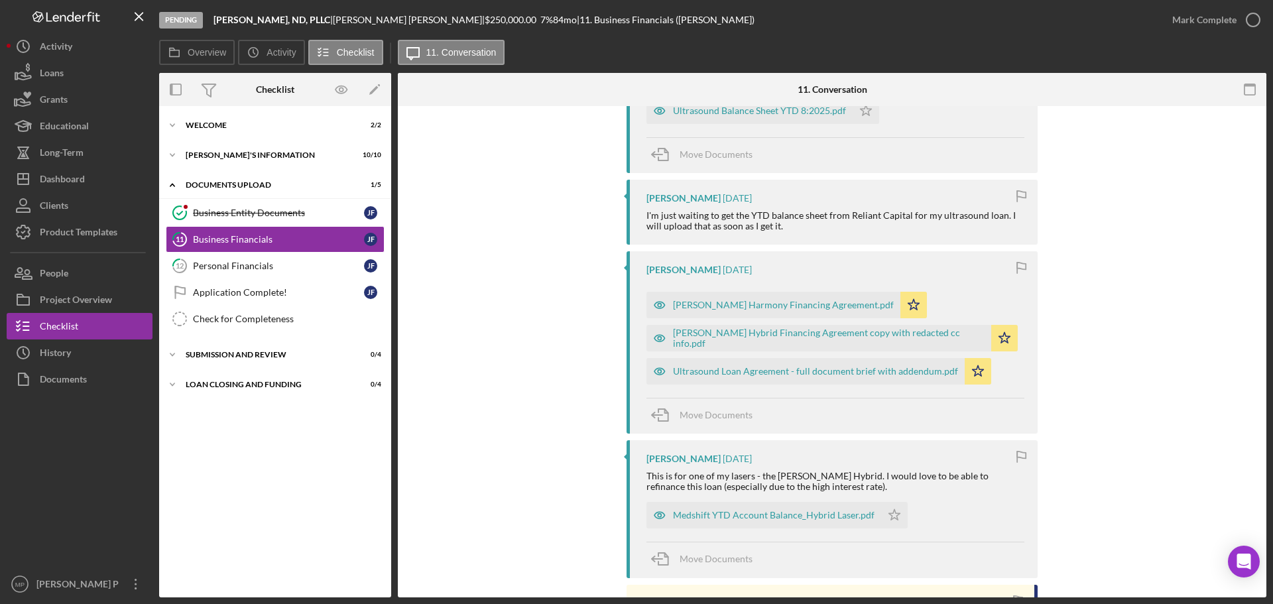
scroll to position [464, 0]
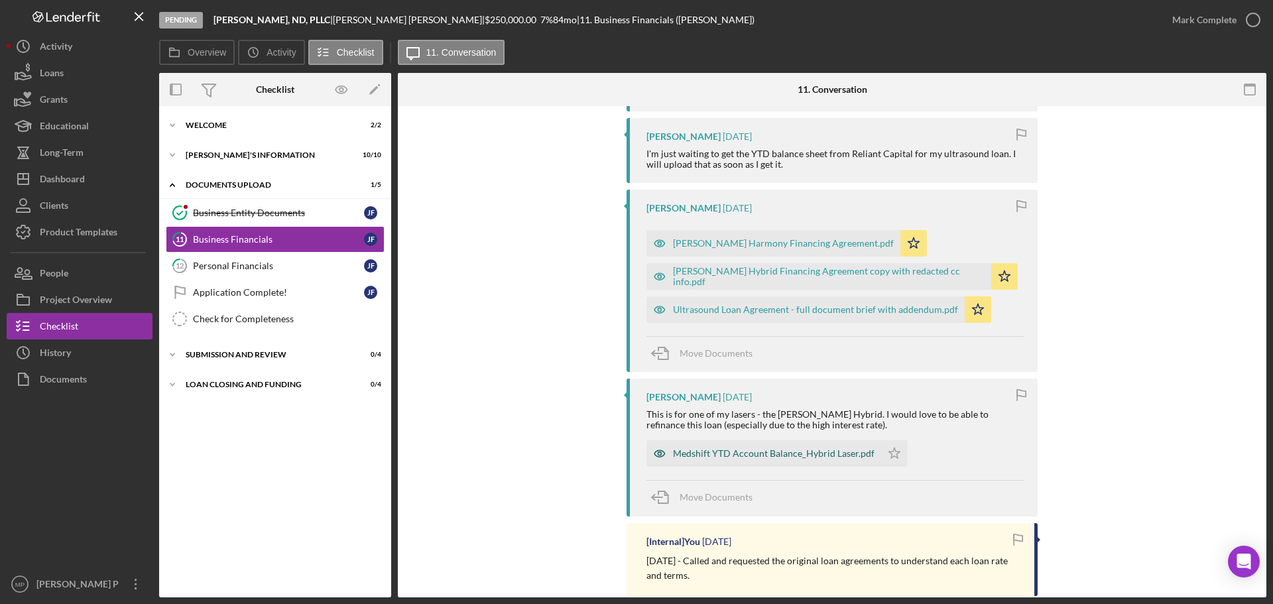
click at [816, 453] on div "Medshift YTD Account Balance_Hybrid Laser.pdf" at bounding box center [774, 453] width 202 height 11
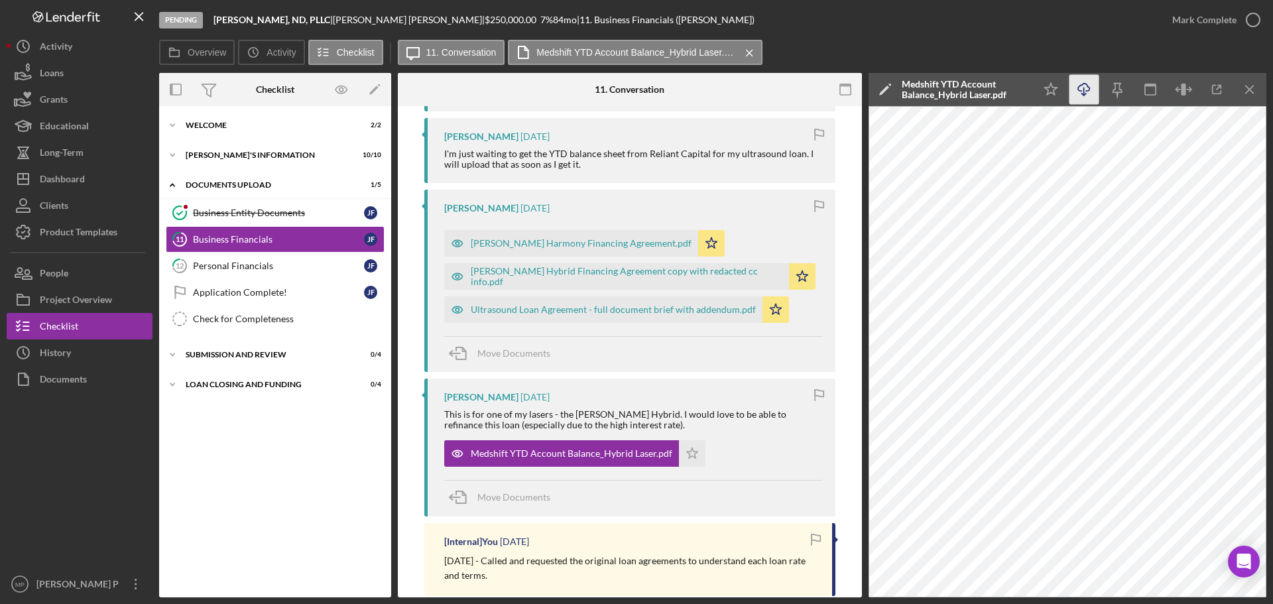
click at [1089, 88] on icon "button" at bounding box center [1083, 87] width 11 height 7
click at [1247, 89] on icon "Icon/Menu Close" at bounding box center [1250, 90] width 30 height 30
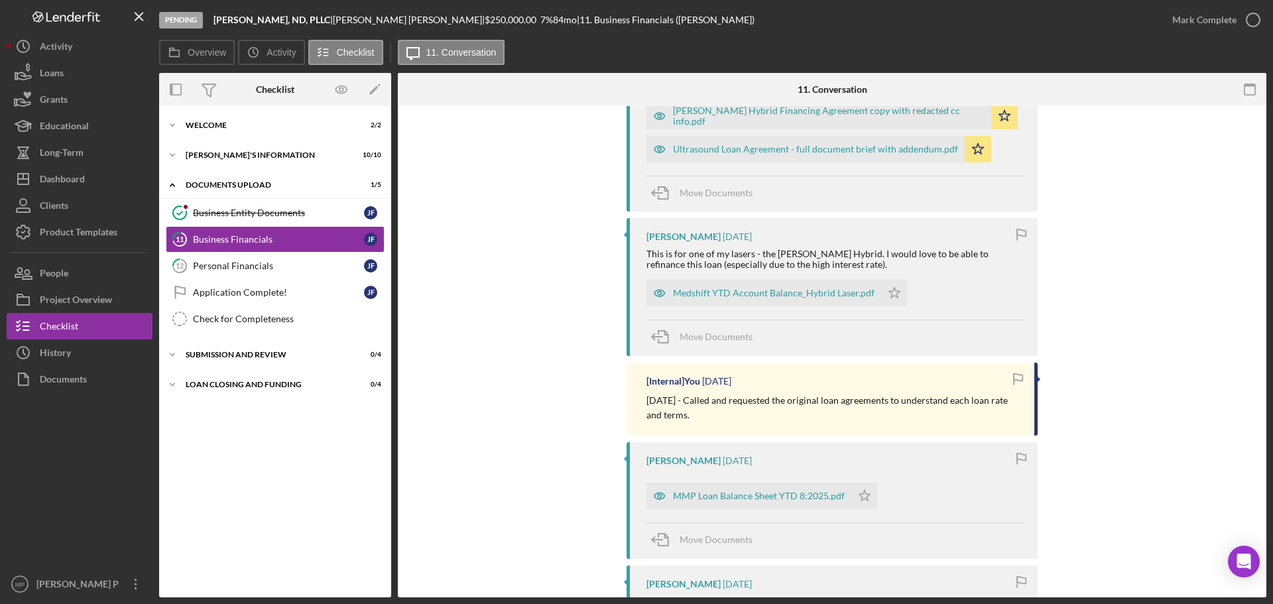
scroll to position [663, 0]
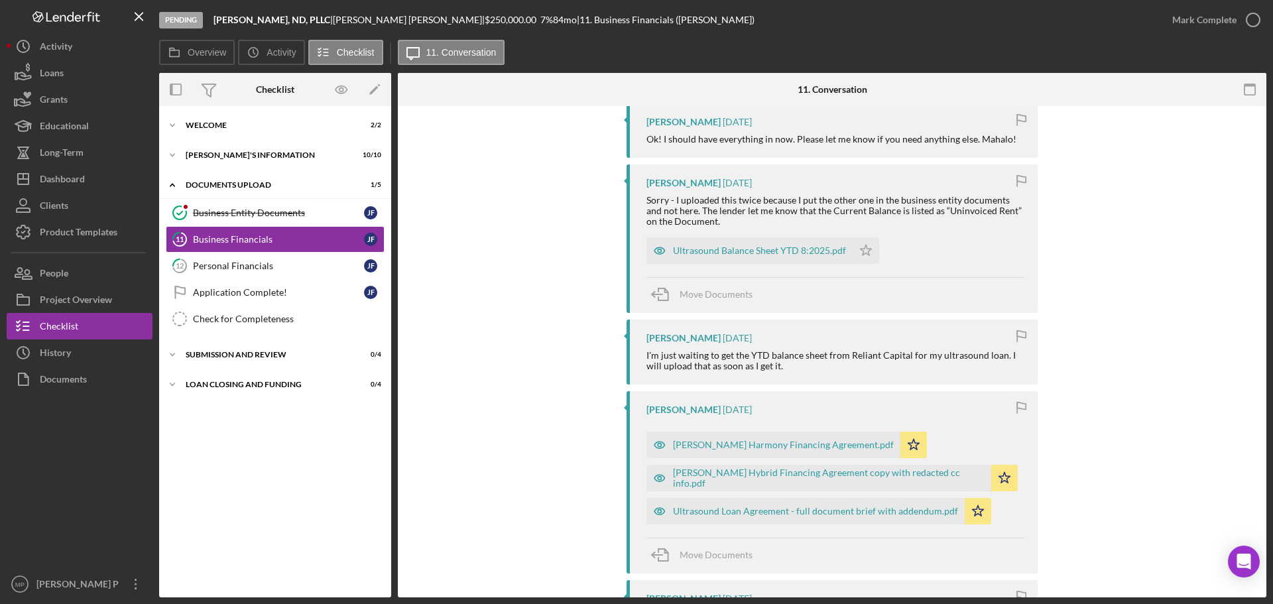
scroll to position [265, 0]
click at [838, 509] on div "Ultrasound Loan Agreement - full document brief with addendum.pdf" at bounding box center [815, 508] width 285 height 11
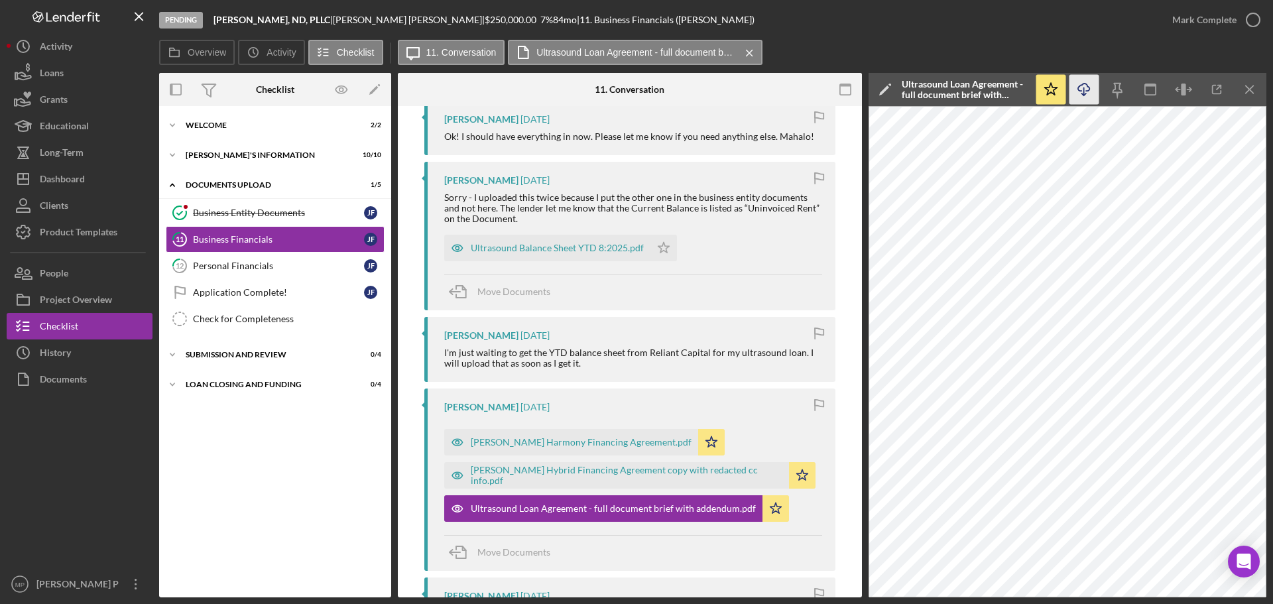
click at [1080, 92] on icon "Icon/Download" at bounding box center [1085, 90] width 30 height 30
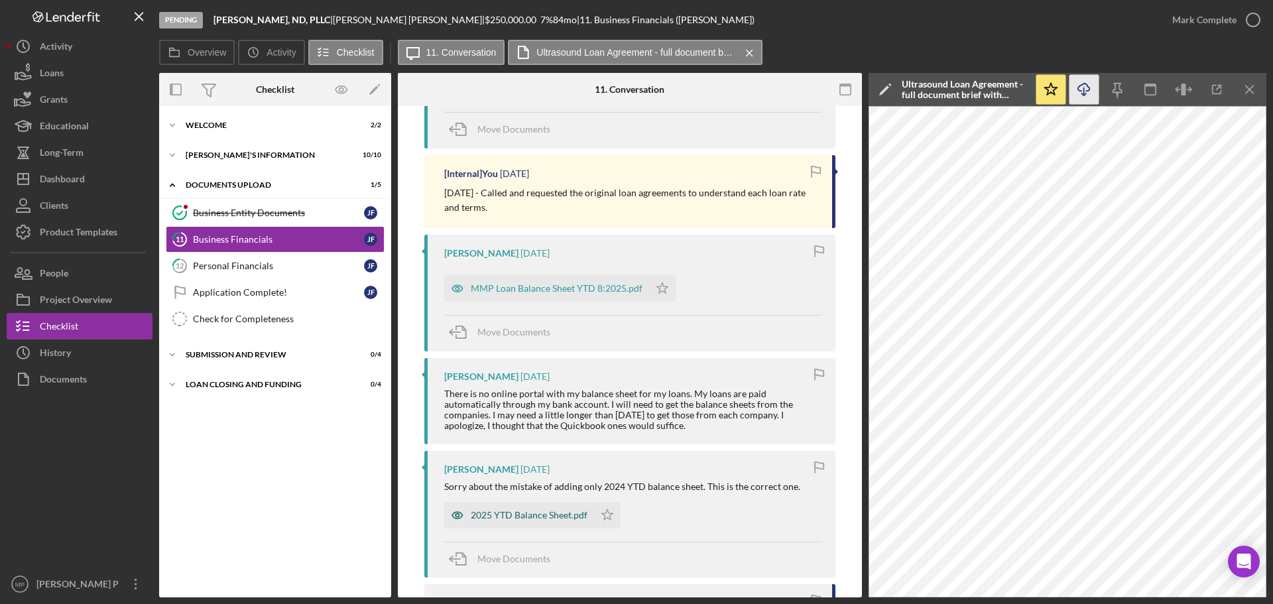
scroll to position [862, 0]
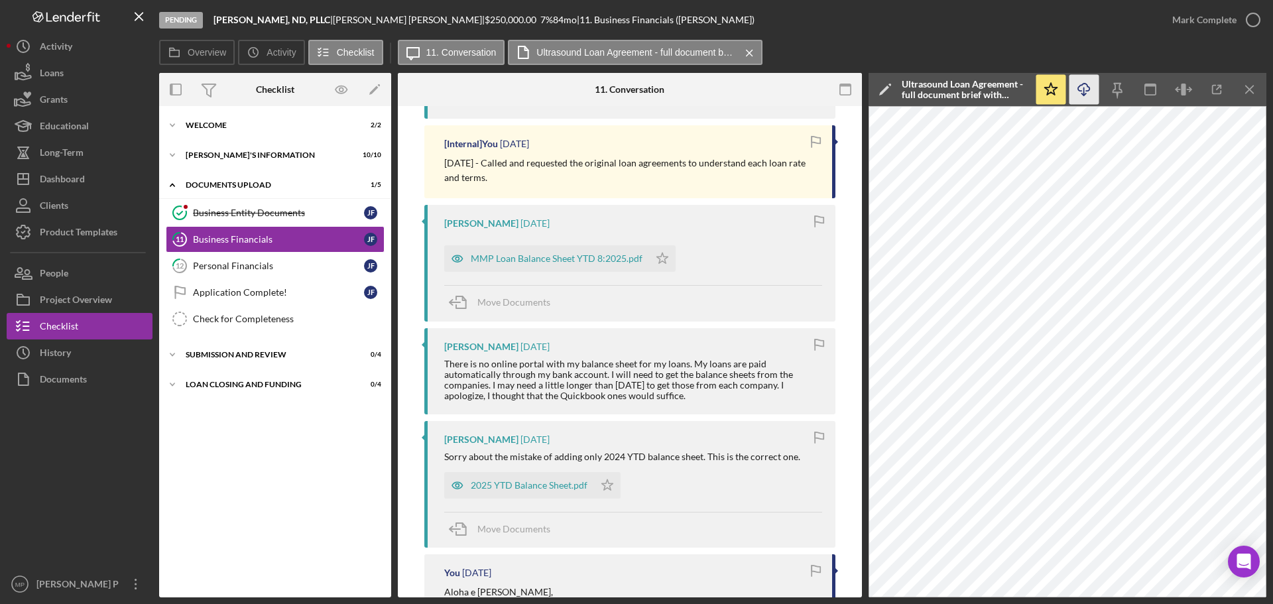
click at [1249, 44] on div "Overview Icon/History Activity Checklist Icon/Message 11. Conversation Ultrasou…" at bounding box center [712, 53] width 1107 height 27
drag, startPoint x: 82, startPoint y: 440, endPoint x: 80, endPoint y: 313, distance: 126.7
click at [82, 438] on div at bounding box center [80, 482] width 146 height 178
click at [74, 183] on div "Dashboard" at bounding box center [62, 181] width 45 height 30
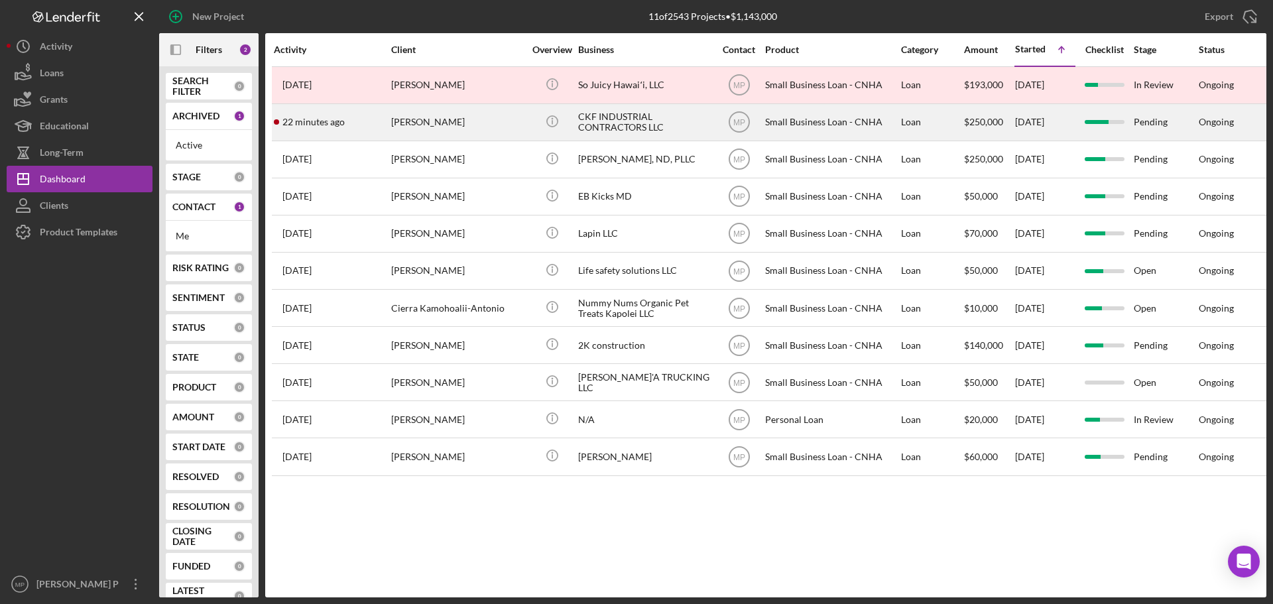
click at [444, 125] on div "CHERIESE FLORES" at bounding box center [457, 122] width 133 height 35
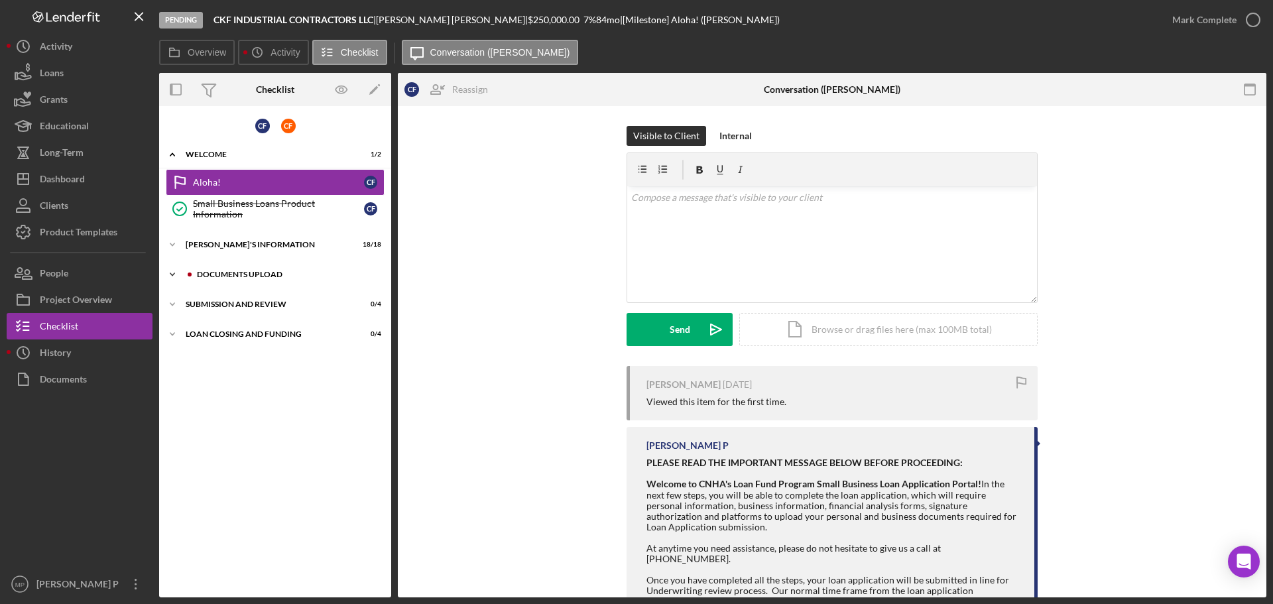
click at [237, 279] on div "Icon/Expander DOCUMENTS UPLOAD 2 / 7" at bounding box center [275, 274] width 232 height 27
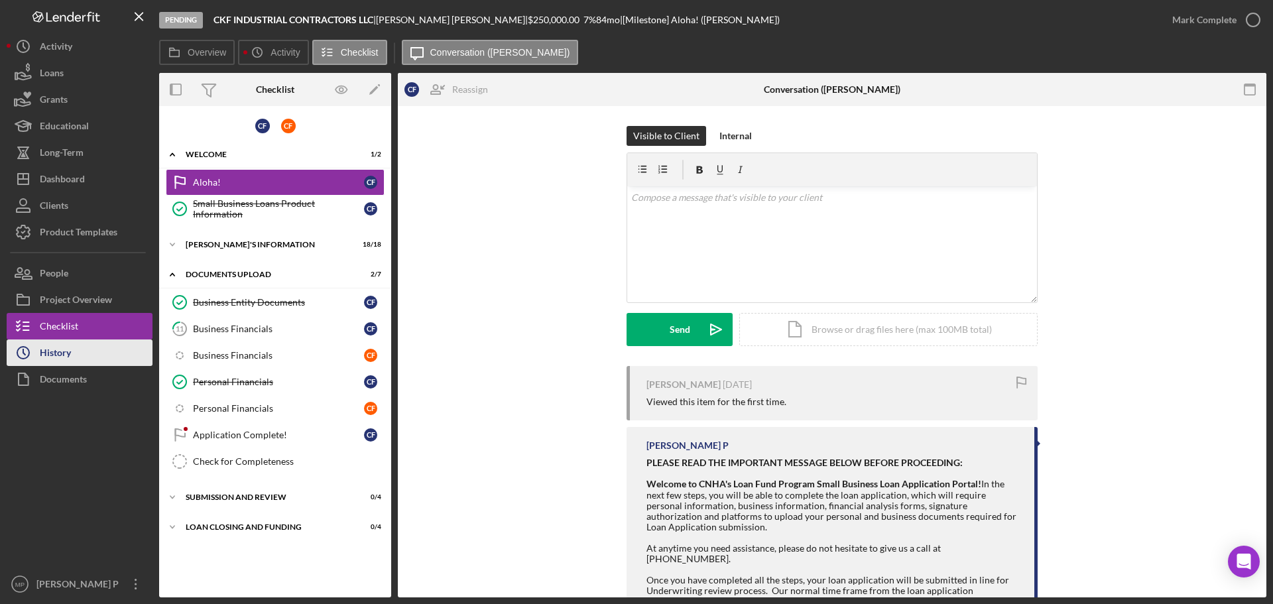
click at [70, 350] on div "History" at bounding box center [55, 355] width 31 height 30
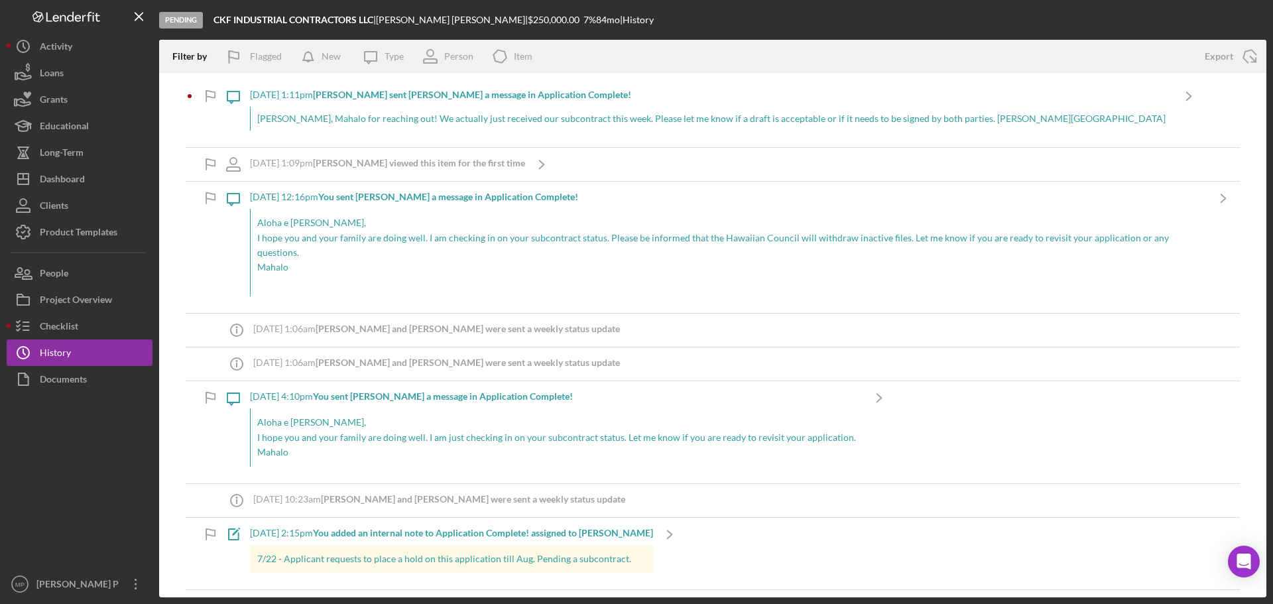
click at [237, 93] on icon "Icon/Message" at bounding box center [233, 96] width 33 height 33
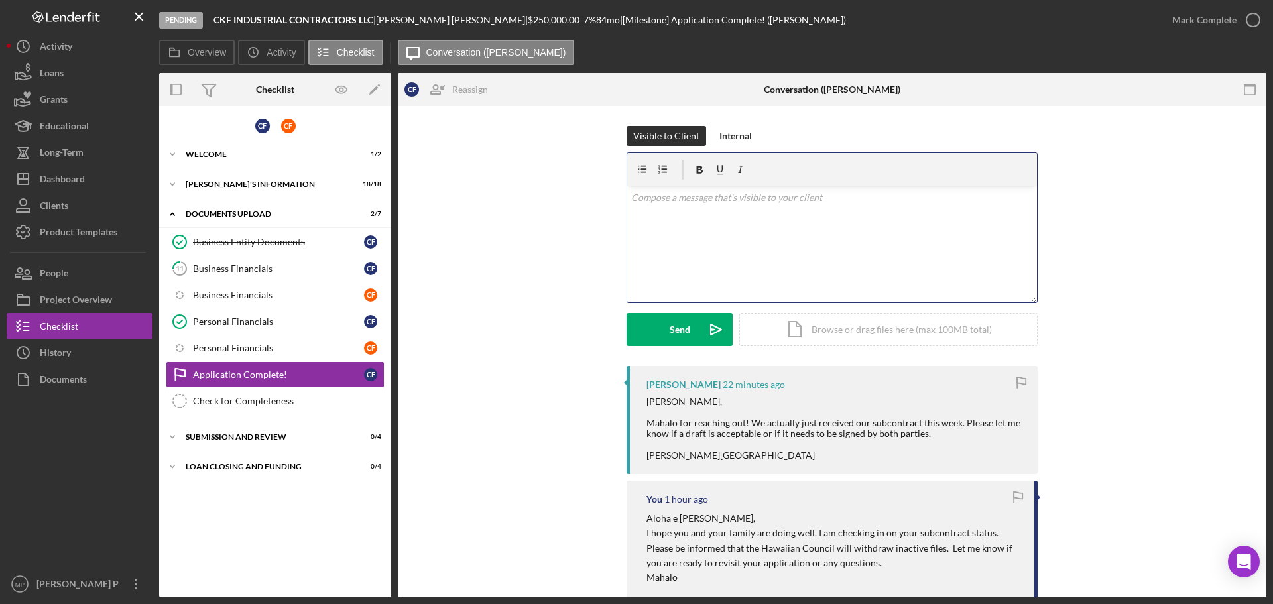
click at [690, 211] on div "v Color teal Color pink Remove color Add row above Add row below Add column bef…" at bounding box center [832, 244] width 410 height 116
click at [678, 198] on p "Aloha e Cheriese," at bounding box center [832, 197] width 403 height 15
drag, startPoint x: 743, startPoint y: 219, endPoint x: 769, endPoint y: 219, distance: 25.9
click at [743, 219] on p "Thank you for your reply." at bounding box center [832, 216] width 403 height 15
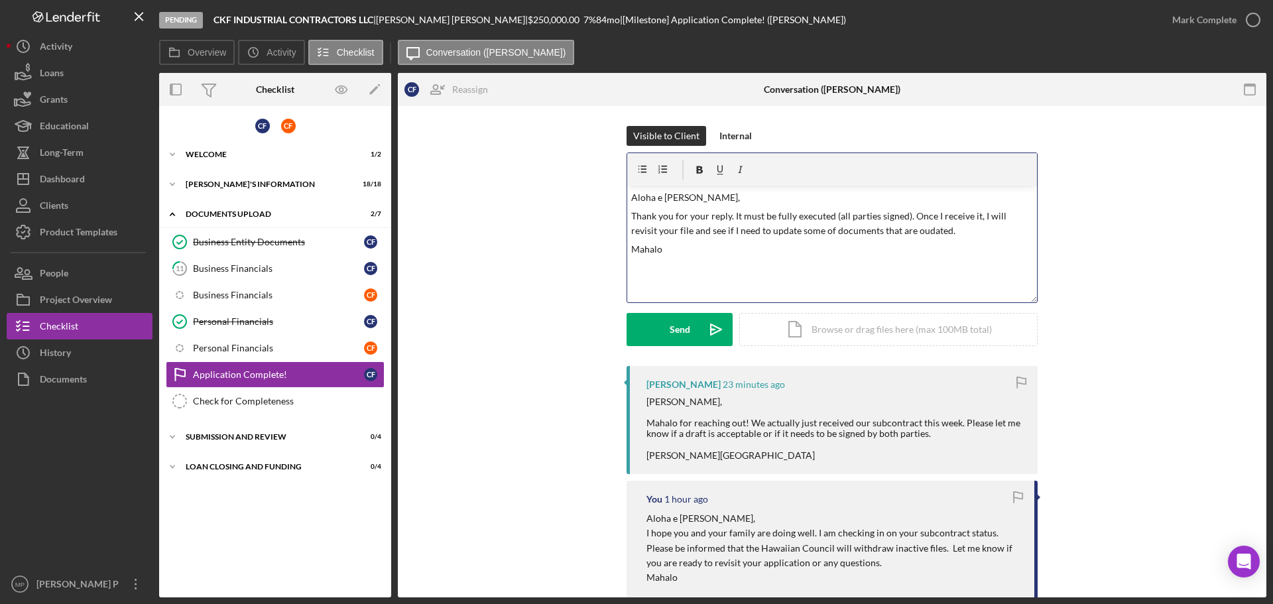
click at [896, 229] on p "Thank you for your reply. It must be fully executed (all parties signed). Once …" at bounding box center [832, 224] width 403 height 30
drag, startPoint x: 949, startPoint y: 233, endPoint x: 965, endPoint y: 236, distance: 16.9
click at [950, 233] on p "Thank you for your reply. It must be fully executed (all parties signed). Once …" at bounding box center [832, 224] width 403 height 30
click at [731, 215] on p "Thank you for your reply. It must be fully executed (all parties signed). Once …" at bounding box center [832, 224] width 403 height 30
drag, startPoint x: 731, startPoint y: 215, endPoint x: 626, endPoint y: 212, distance: 105.5
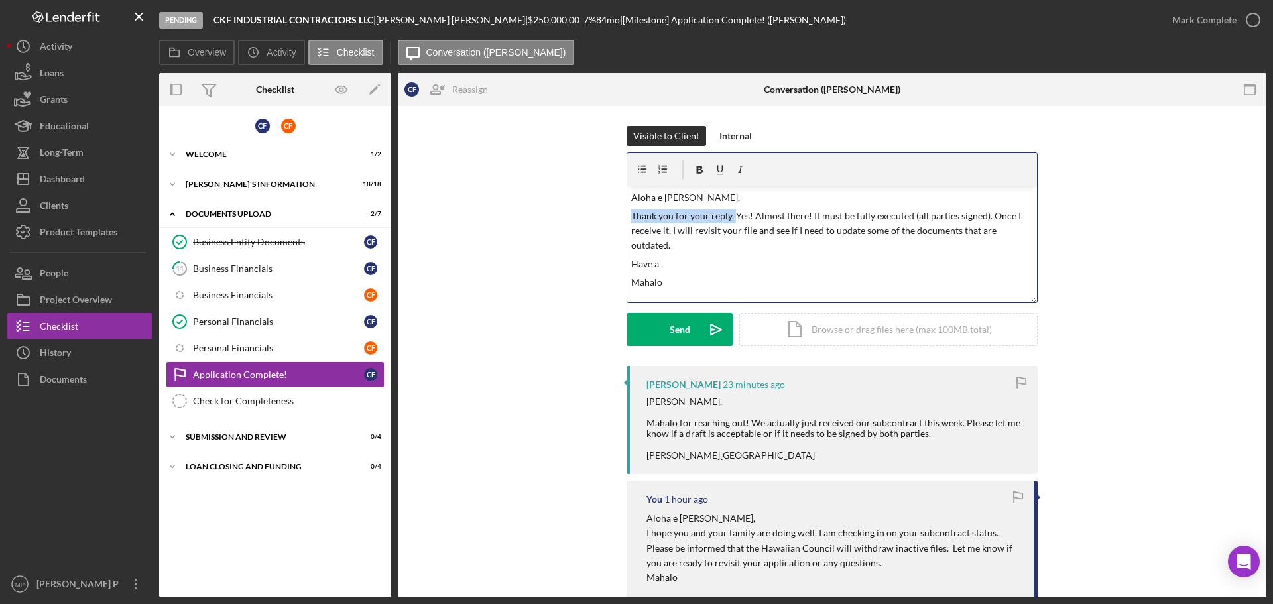
click at [624, 210] on div "Visible to Client Internal v Color teal Color pink Remove color Add row above A…" at bounding box center [832, 246] width 829 height 240
click at [785, 275] on p "Mahalo" at bounding box center [832, 282] width 403 height 15
drag, startPoint x: 730, startPoint y: 216, endPoint x: 626, endPoint y: 222, distance: 104.3
click at [631, 214] on p "Thank you for your reply. Yes! Almost there! It must be fully executed (all par…" at bounding box center [832, 231] width 403 height 44
click at [713, 245] on p "Yes! Almost there! I am excited to hear this news! The document must be fully e…" at bounding box center [832, 231] width 403 height 44
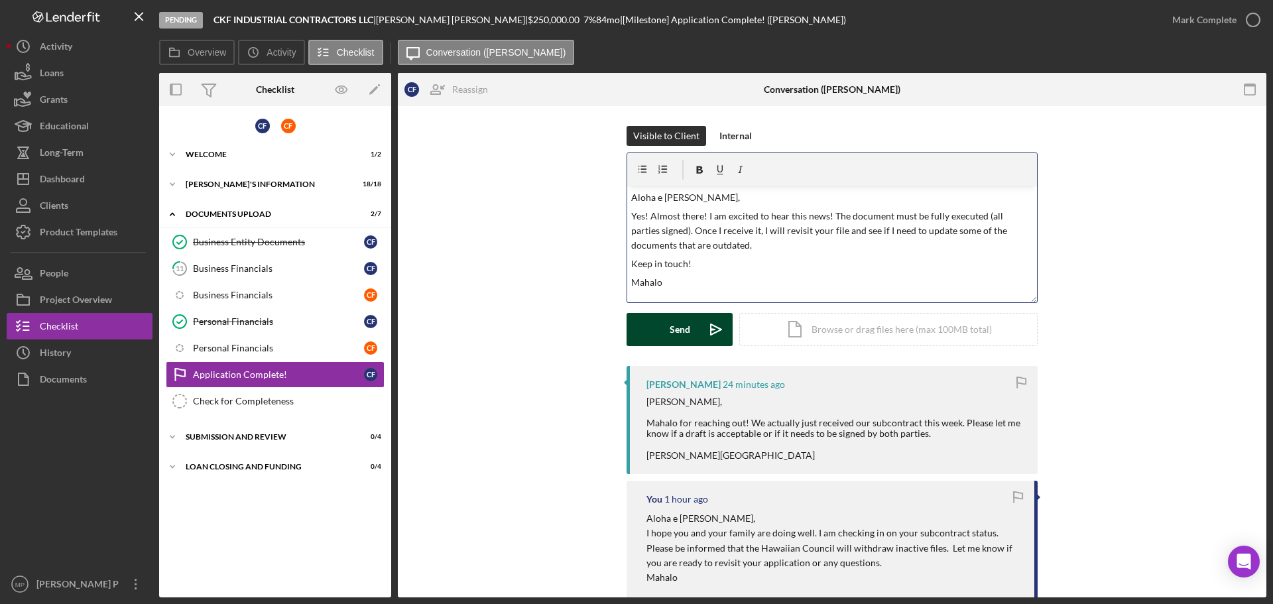
click at [671, 336] on div "Send" at bounding box center [680, 329] width 21 height 33
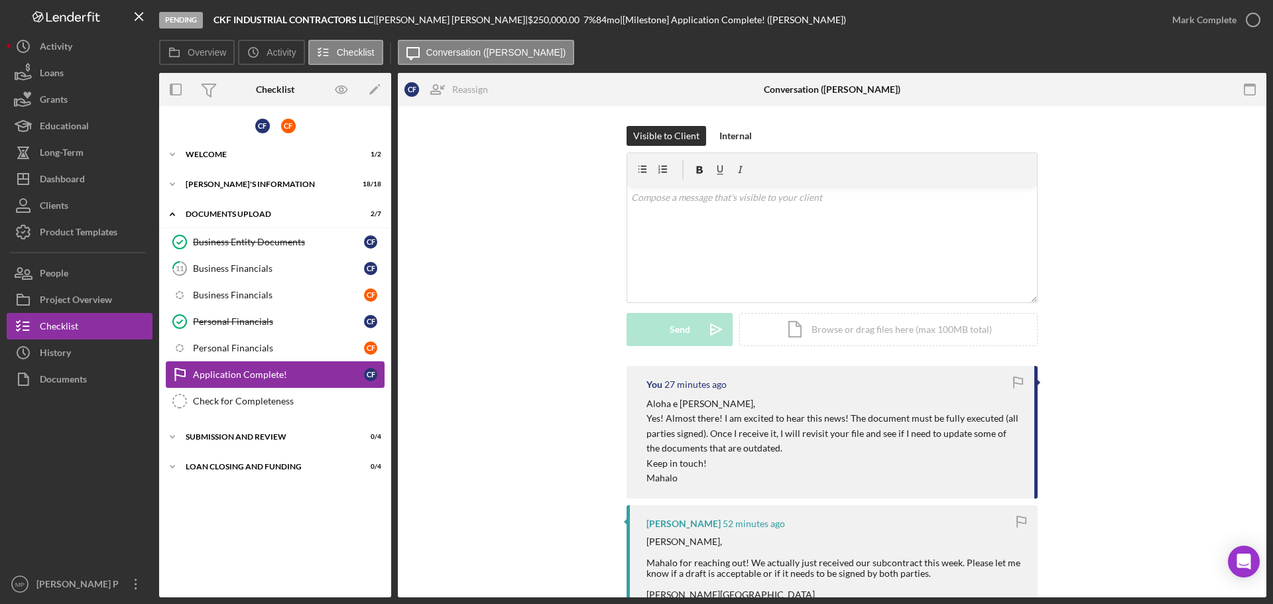
click at [255, 372] on div "Application Complete!" at bounding box center [278, 374] width 171 height 11
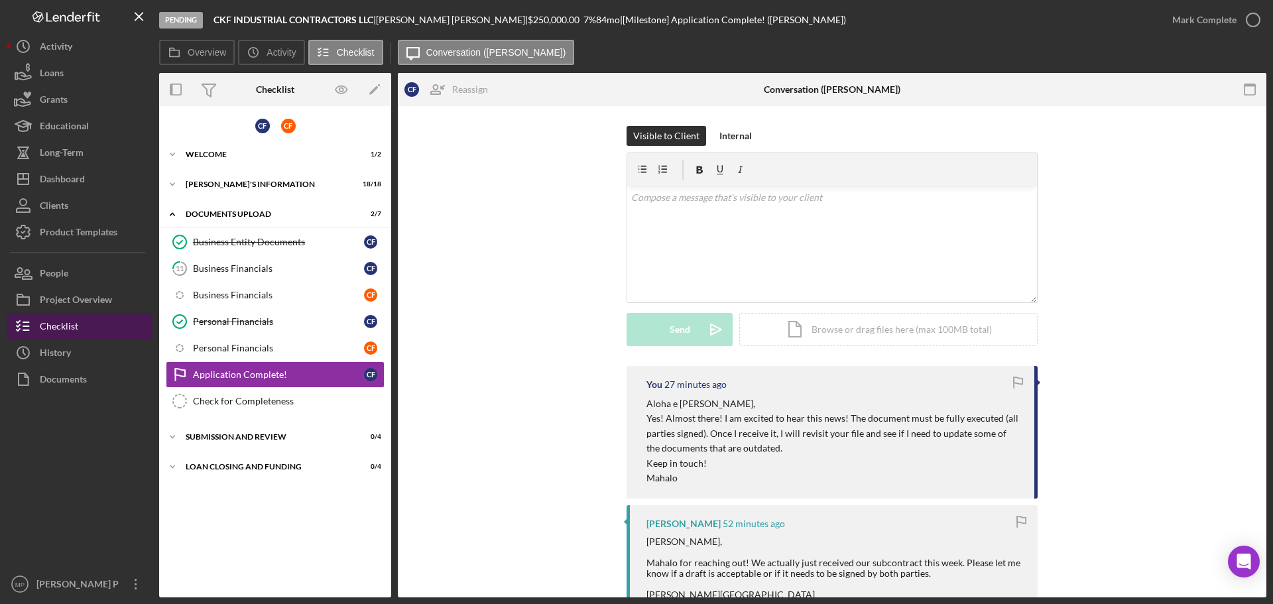
drag, startPoint x: 52, startPoint y: 350, endPoint x: 97, endPoint y: 320, distance: 54.6
click at [52, 349] on div "History" at bounding box center [55, 355] width 31 height 30
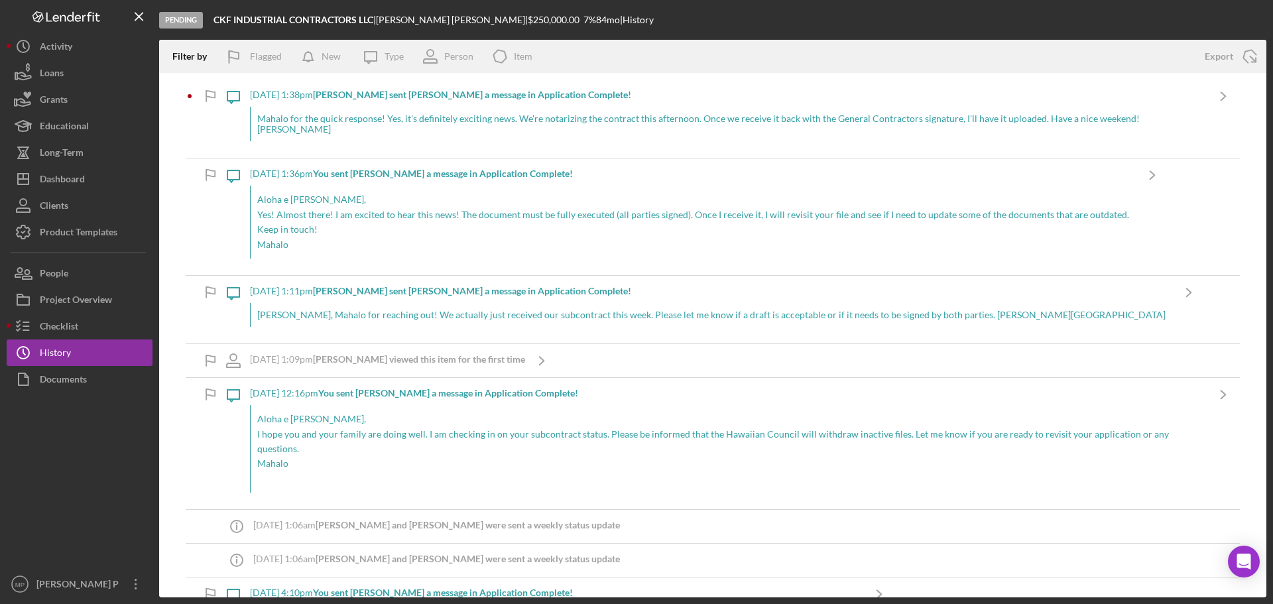
click at [254, 90] on div "8/22/2025 at 1:38pm CHERIESE F. sent Michiyo P. a message in Application Comple…" at bounding box center [728, 95] width 957 height 11
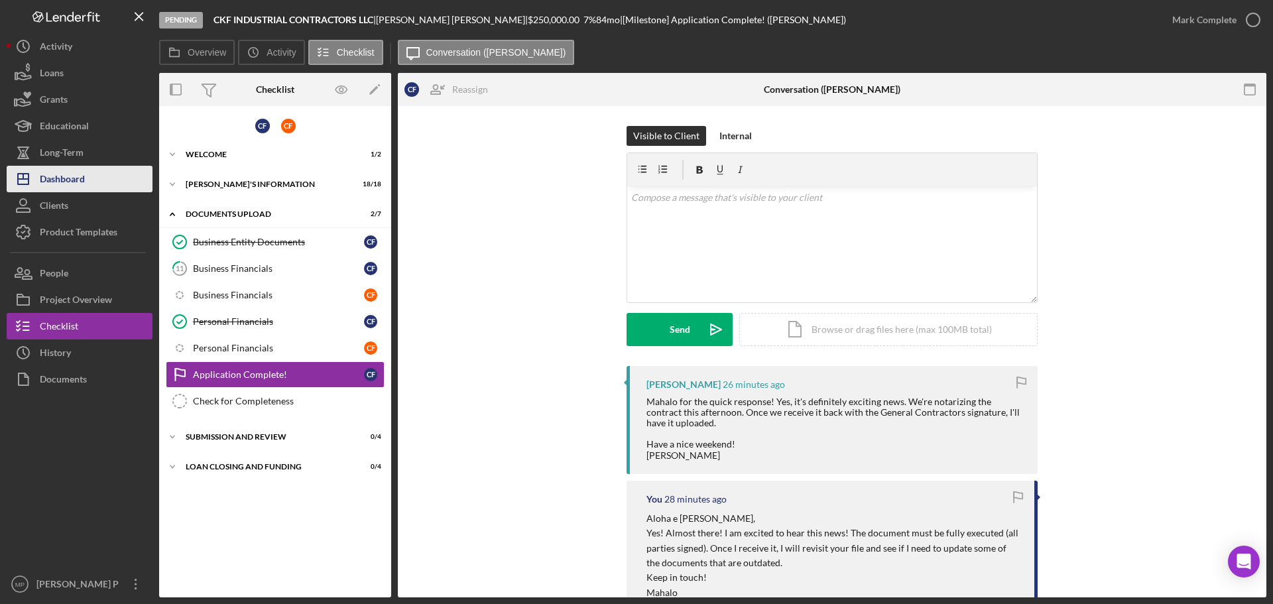
click at [71, 174] on div "Dashboard" at bounding box center [62, 181] width 45 height 30
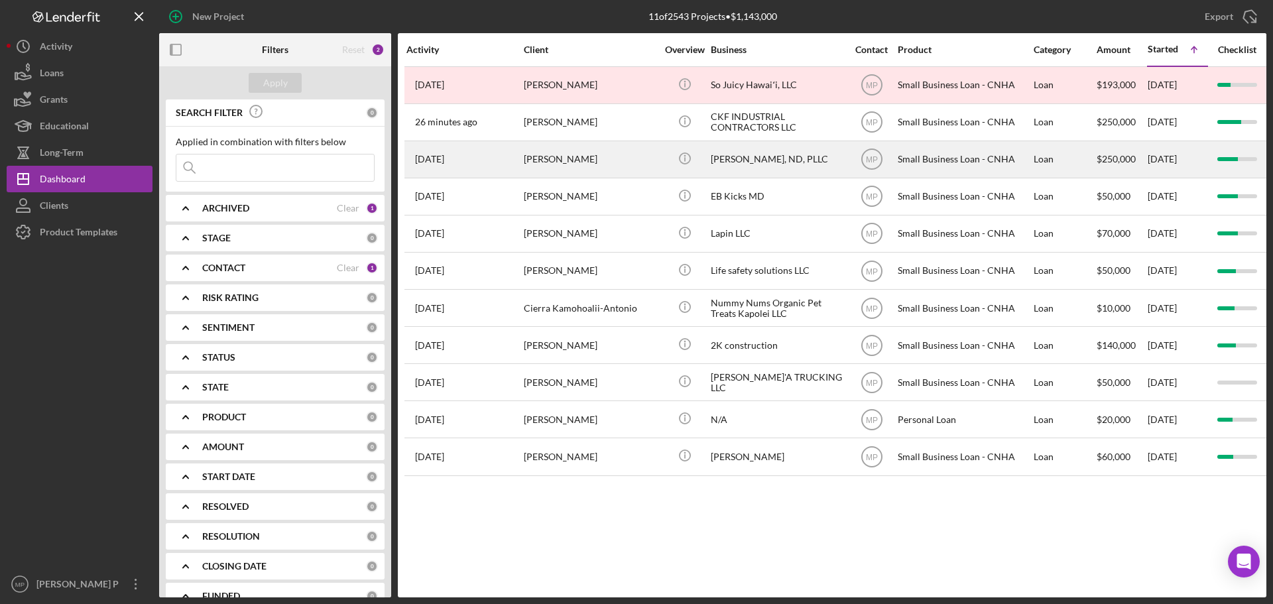
click at [769, 163] on div "[PERSON_NAME], ND, PLLC" at bounding box center [777, 159] width 133 height 35
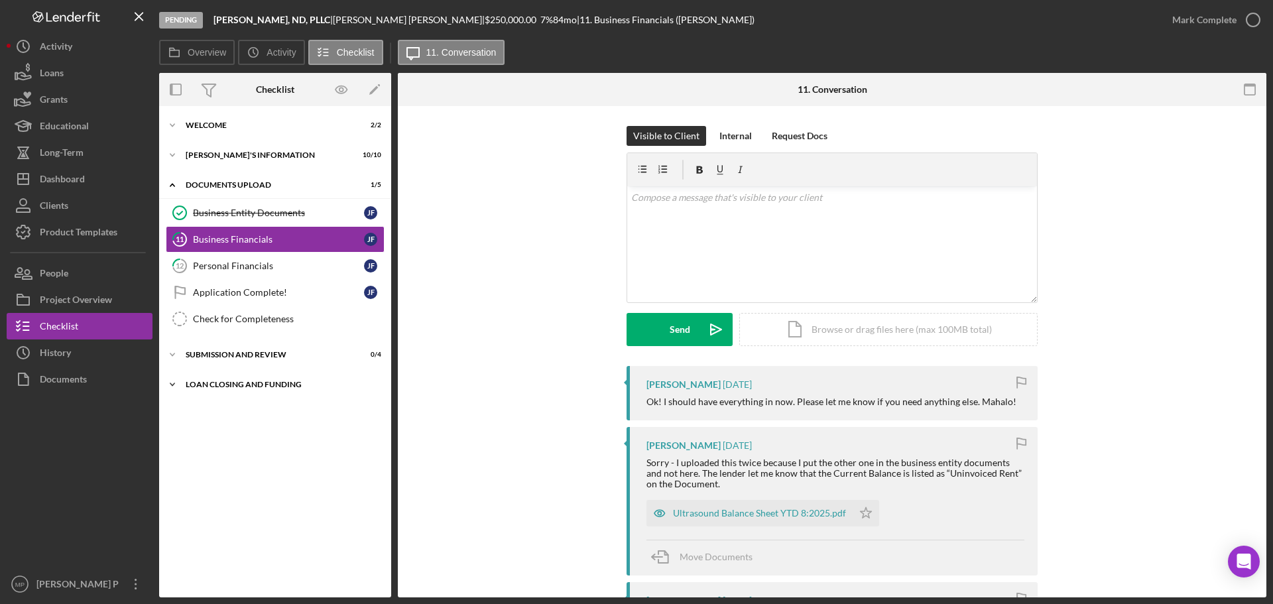
drag, startPoint x: 180, startPoint y: 465, endPoint x: 184, endPoint y: 386, distance: 79.0
click at [184, 462] on div "Icon/Expander WELCOME 2 / 2 Icon/Expander BORROWER'S INFORMATION 10 / 10 Icon/E…" at bounding box center [275, 352] width 232 height 478
drag, startPoint x: 44, startPoint y: 353, endPoint x: 50, endPoint y: 345, distance: 9.9
click at [44, 353] on div "History" at bounding box center [55, 355] width 31 height 30
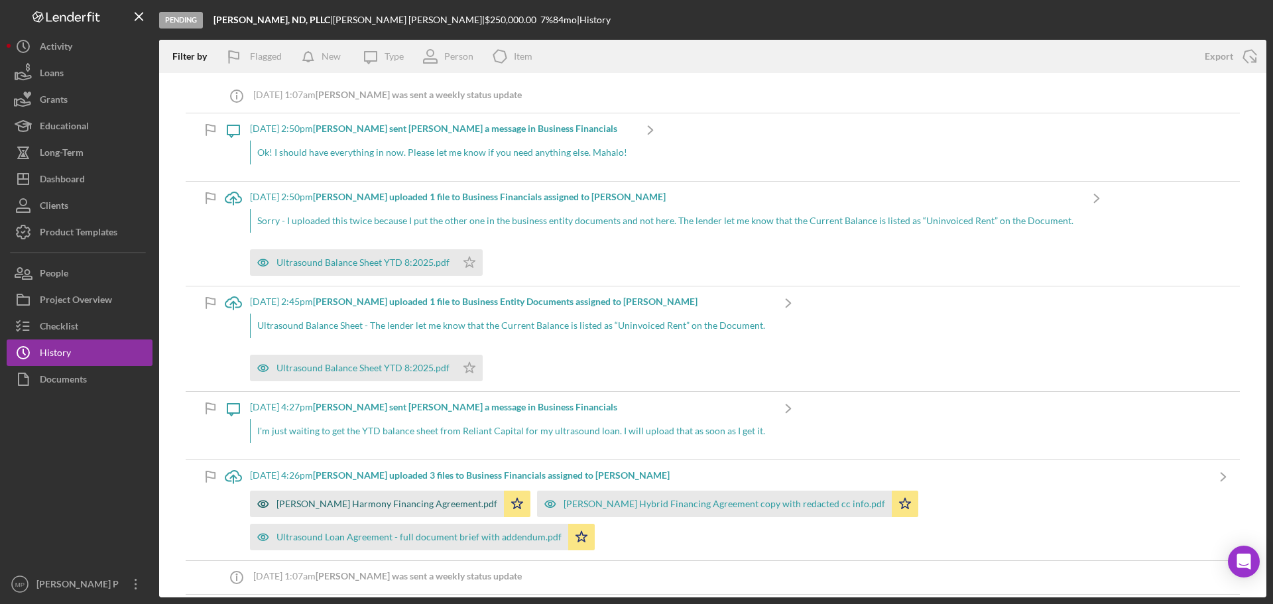
click at [371, 507] on div "[PERSON_NAME] Harmony Financing Agreement.pdf" at bounding box center [387, 504] width 221 height 11
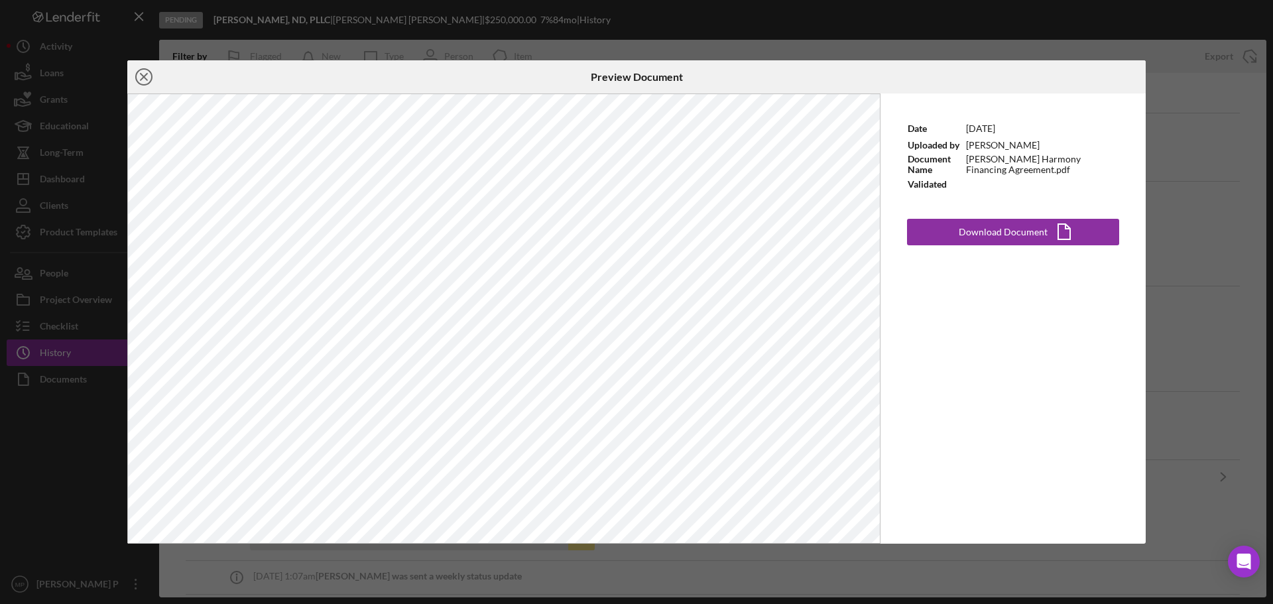
click at [143, 72] on icon "Icon/Close" at bounding box center [143, 76] width 33 height 33
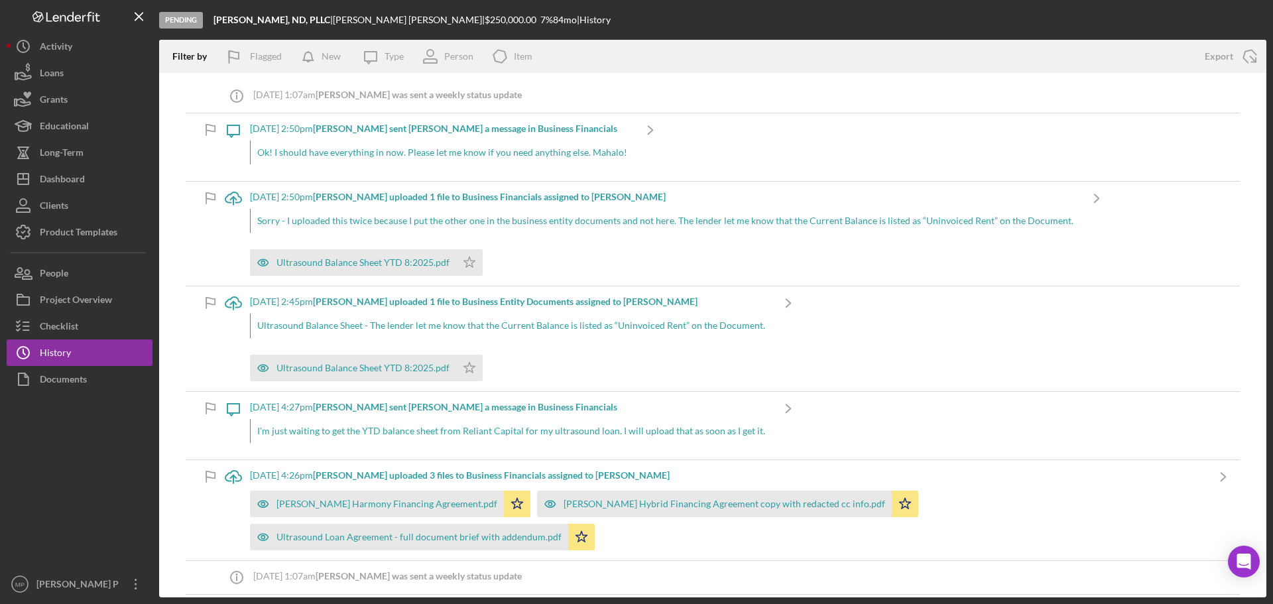
click at [86, 460] on div at bounding box center [80, 482] width 146 height 178
click at [704, 505] on div "[PERSON_NAME] Hybrid Financing Agreement copy with redacted cc info.pdf" at bounding box center [725, 504] width 322 height 11
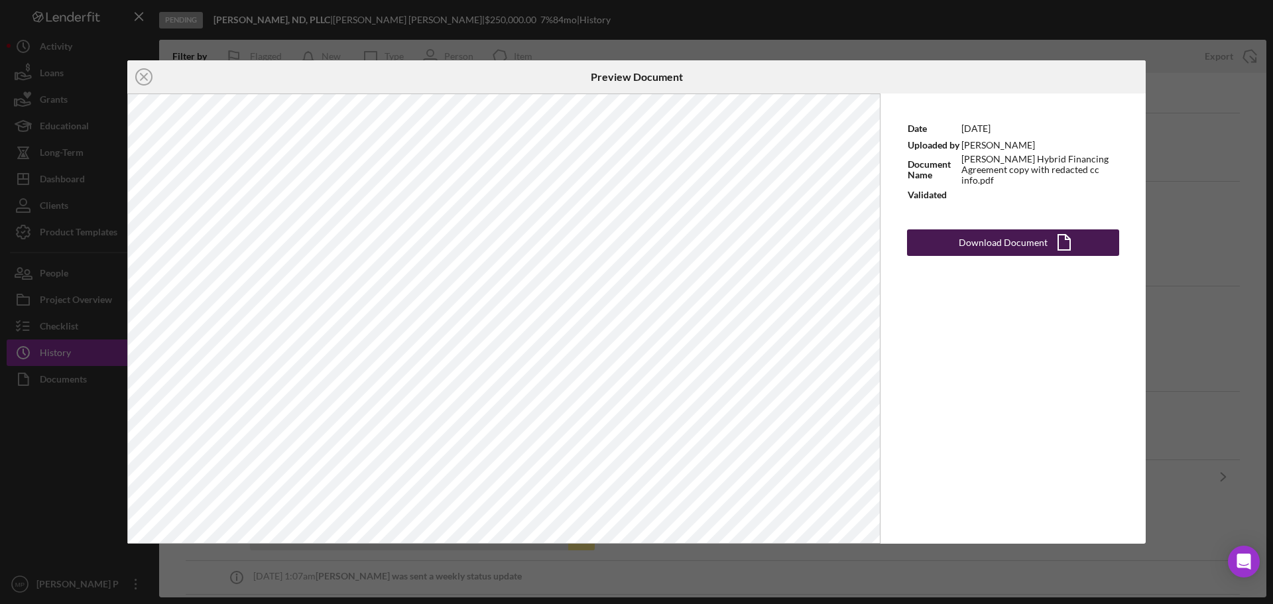
click at [1021, 233] on div "Download Document" at bounding box center [1003, 242] width 89 height 27
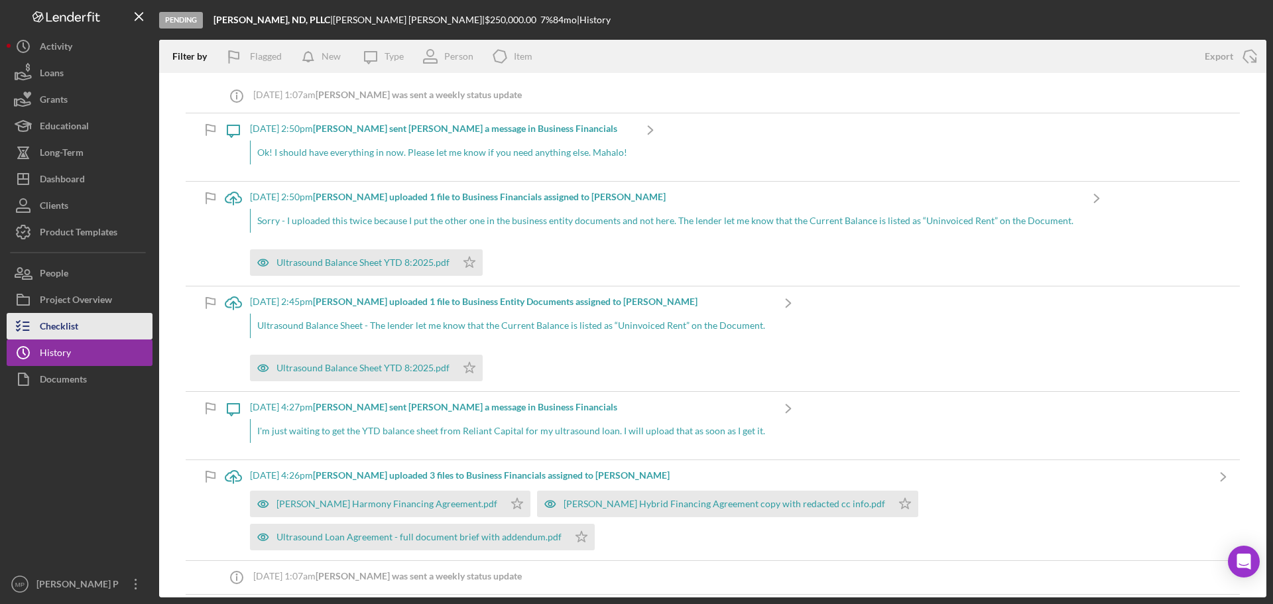
click at [78, 322] on div "Checklist" at bounding box center [59, 328] width 38 height 30
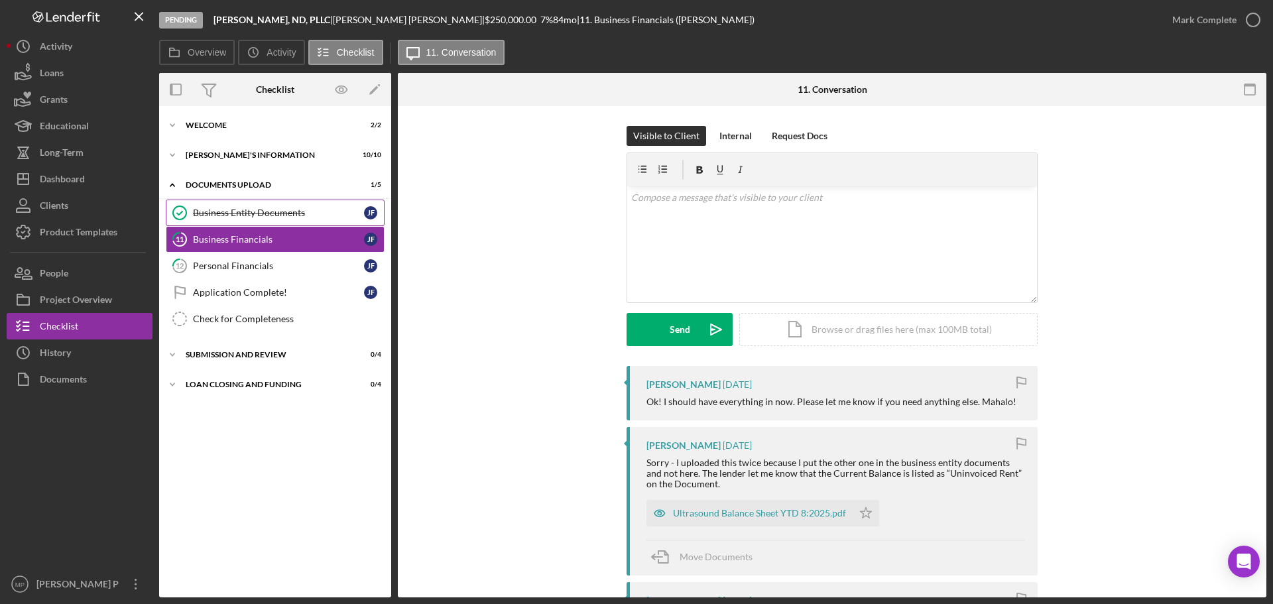
click at [245, 215] on div "Business Entity Documents" at bounding box center [278, 213] width 171 height 11
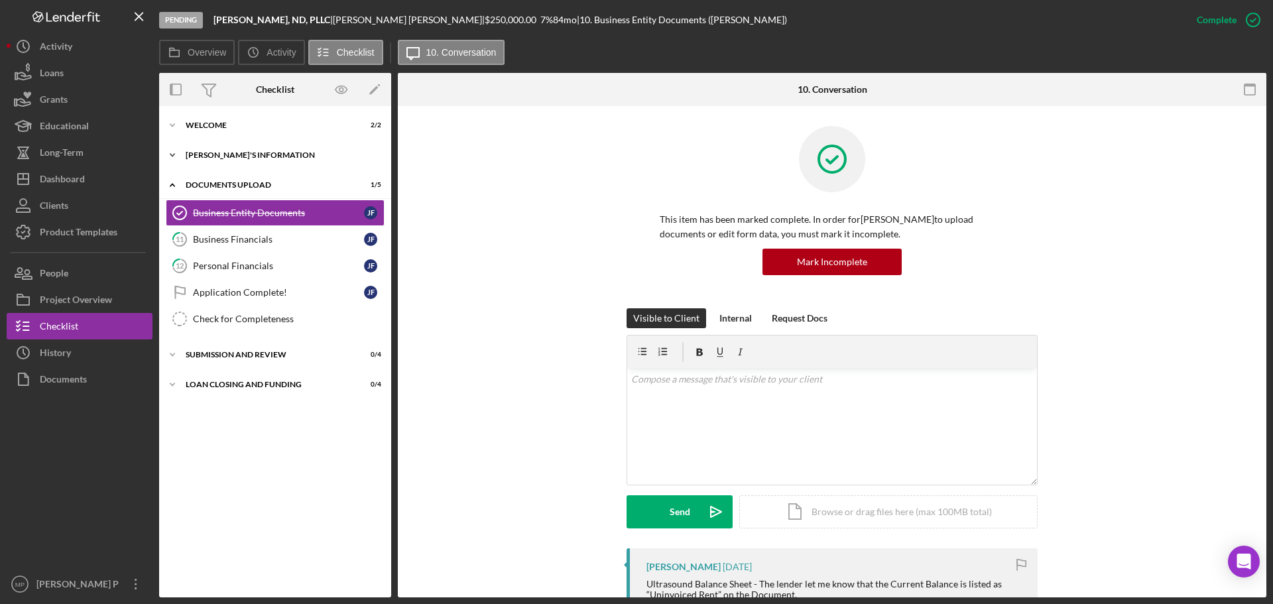
click at [248, 155] on div "[PERSON_NAME]'S INFORMATION" at bounding box center [280, 155] width 189 height 8
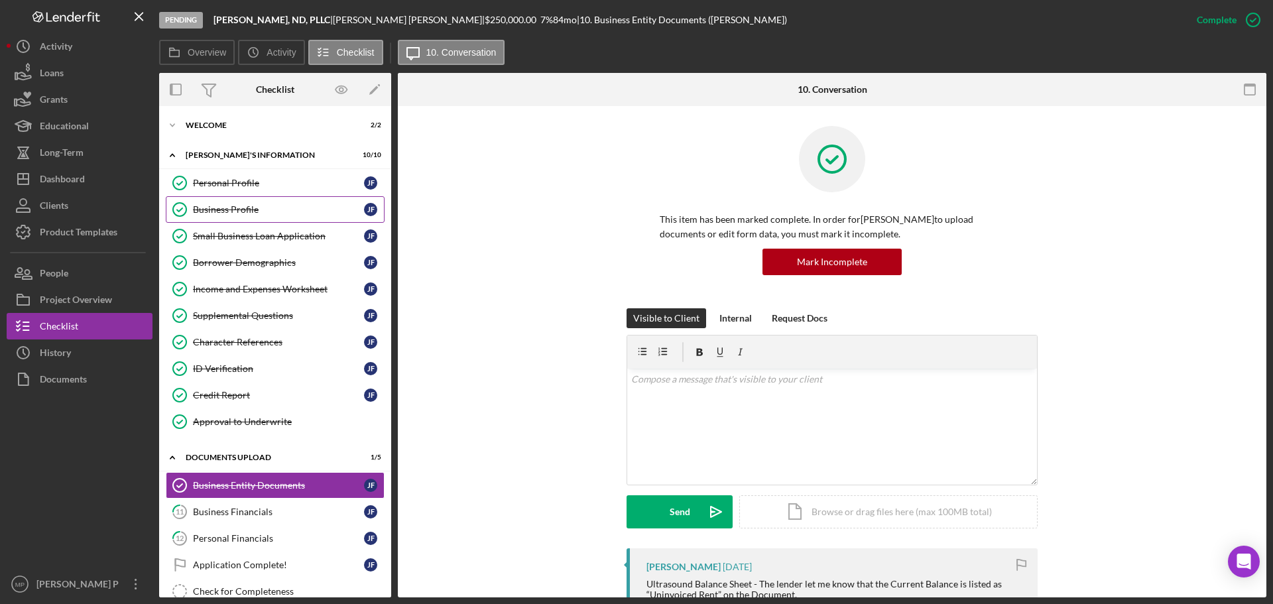
click at [249, 201] on link "Business Profile Business Profile [PERSON_NAME]" at bounding box center [275, 209] width 219 height 27
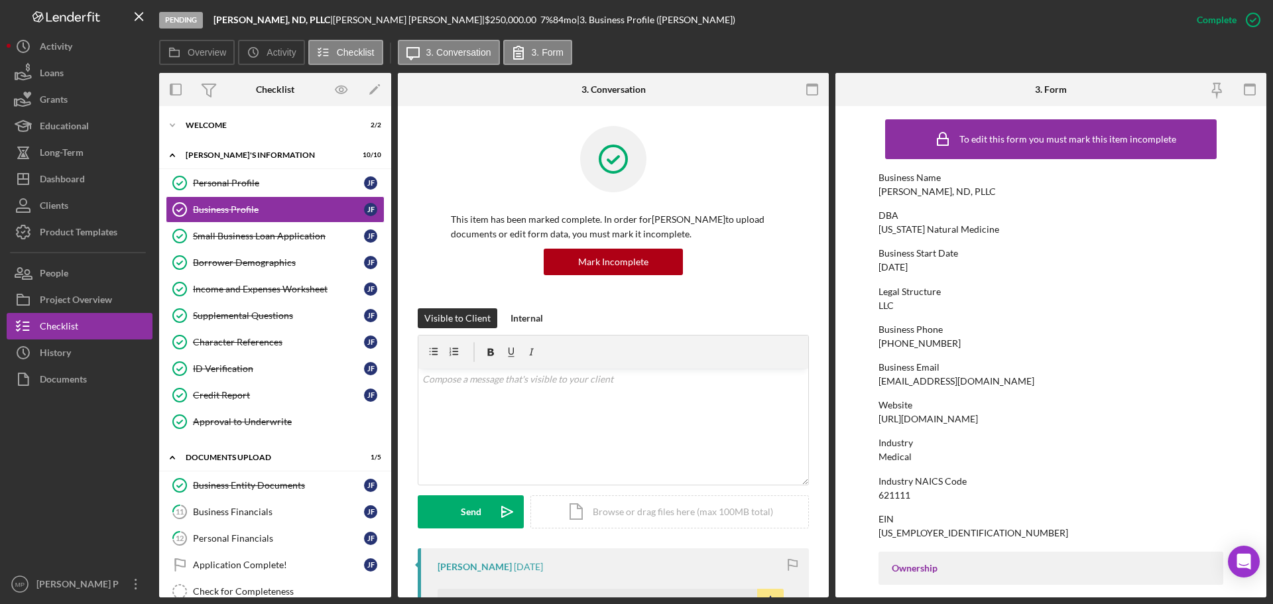
drag, startPoint x: 880, startPoint y: 418, endPoint x: 1039, endPoint y: 415, distance: 159.2
click at [978, 415] on div "[URL][DOMAIN_NAME]" at bounding box center [928, 419] width 99 height 11
copy div "[URL][DOMAIN_NAME]"
click at [241, 263] on div "Borrower Demographics" at bounding box center [278, 262] width 171 height 11
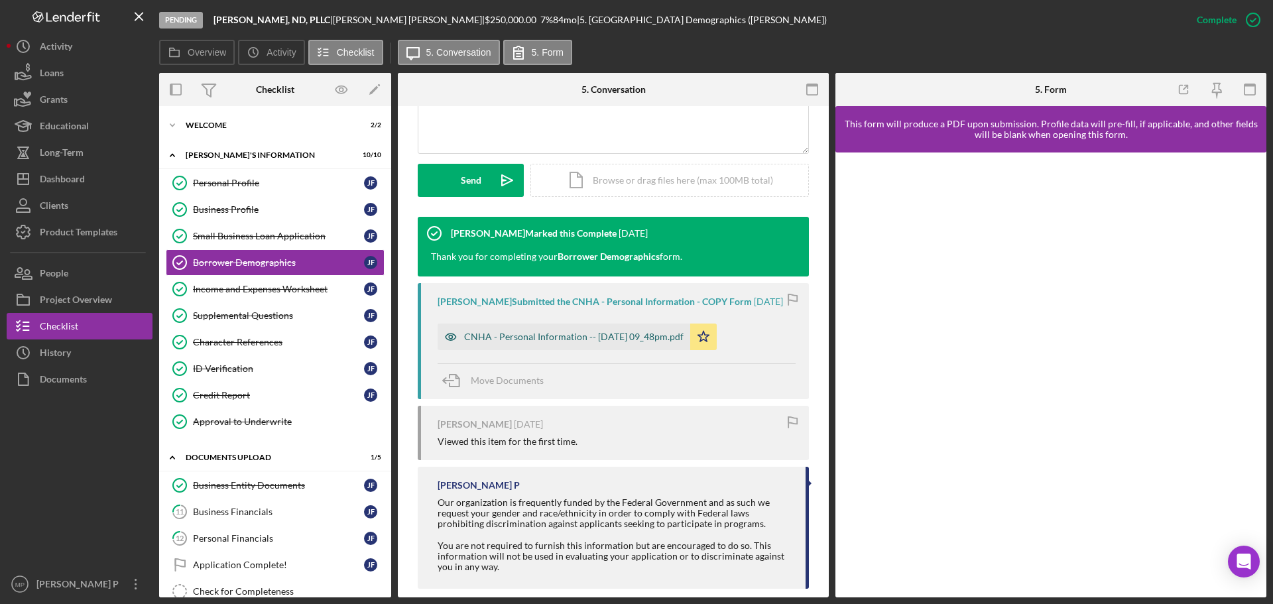
click at [559, 341] on div "CNHA - Personal Information -- [DATE] 09_48pm.pdf" at bounding box center [573, 337] width 219 height 11
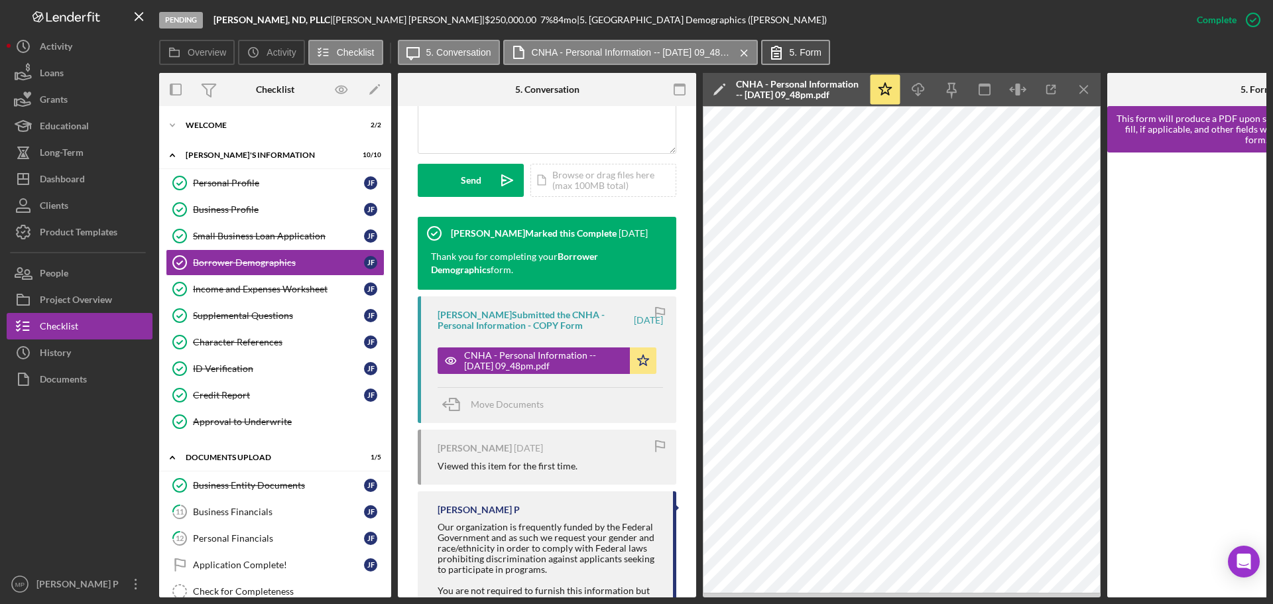
click at [810, 53] on label "5. Form" at bounding box center [806, 52] width 32 height 11
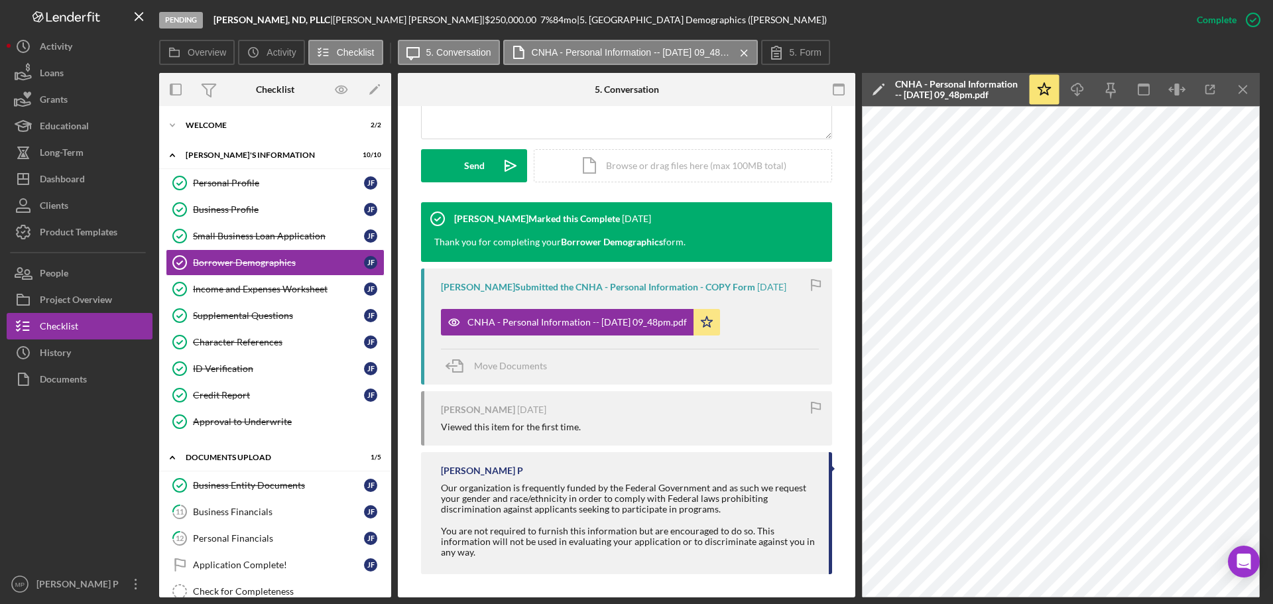
scroll to position [332, 0]
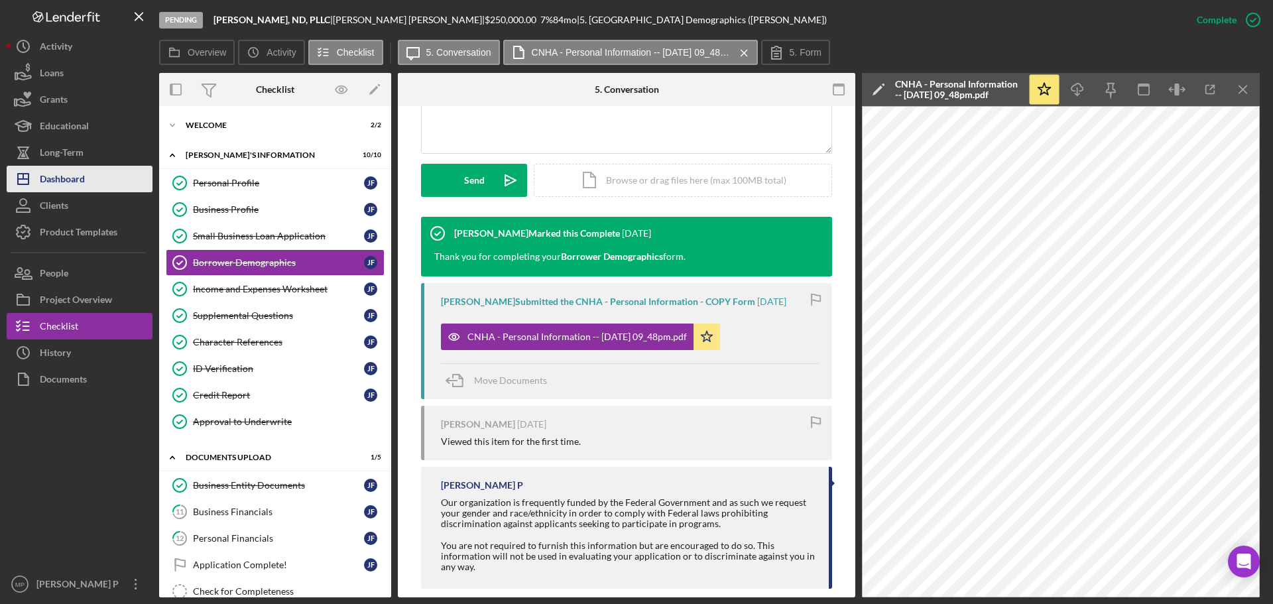
click at [72, 184] on div "Dashboard" at bounding box center [62, 181] width 45 height 30
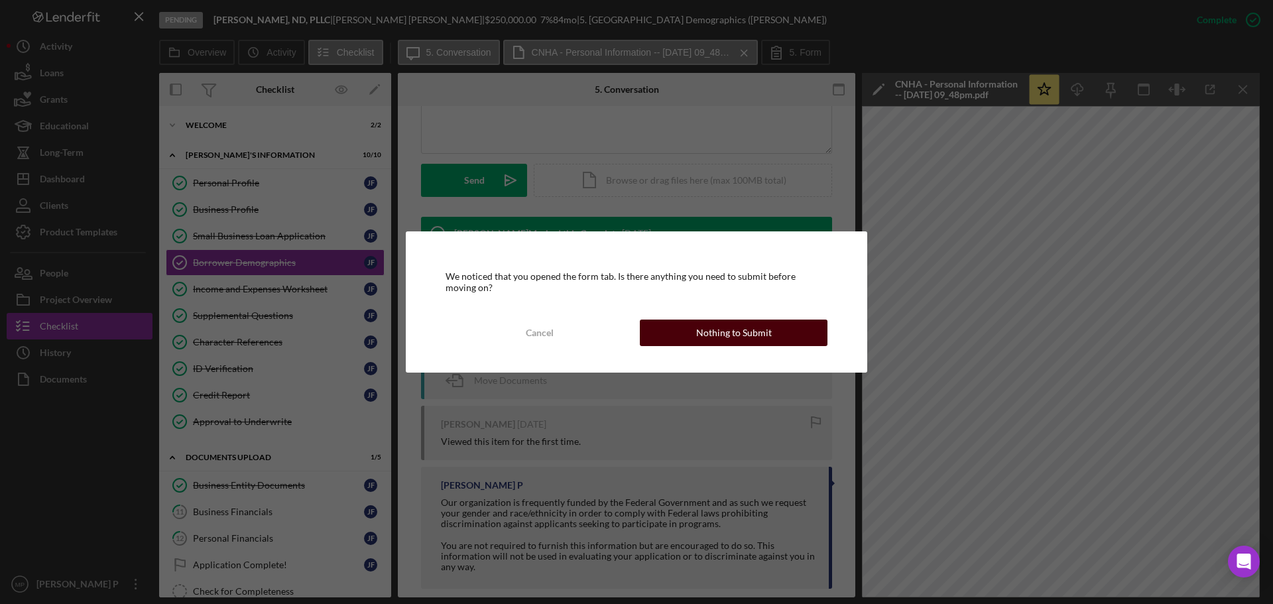
click at [721, 332] on div "Nothing to Submit" at bounding box center [734, 333] width 76 height 27
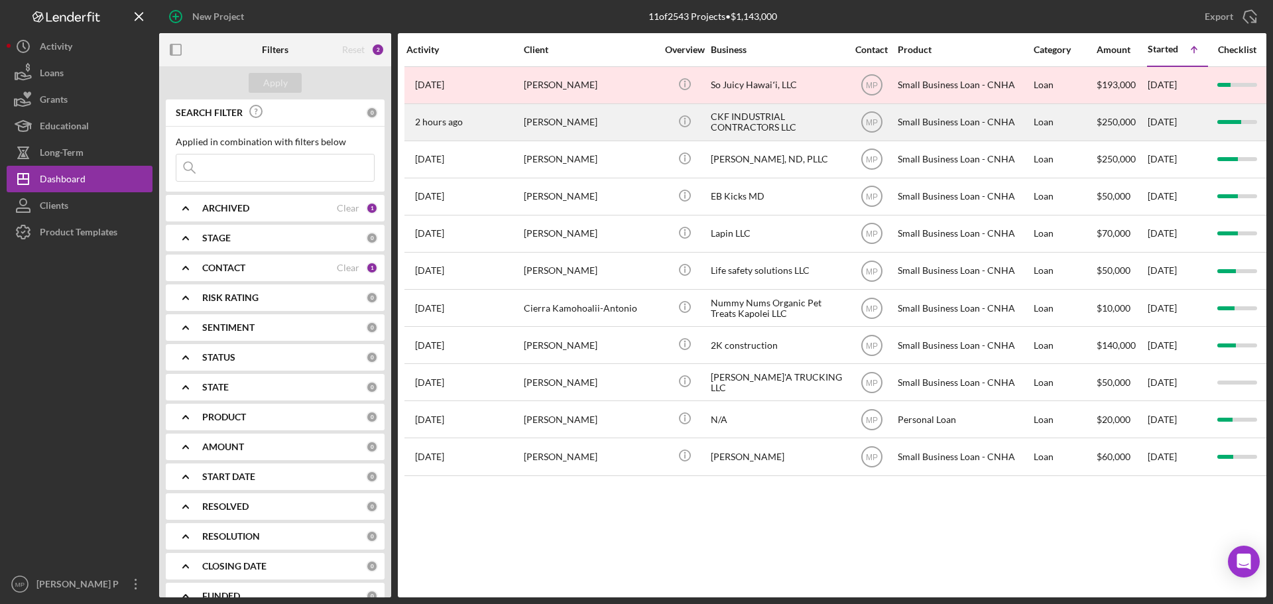
click at [737, 126] on div "CKF INDUSTRIAL CONTRACTORS LLC" at bounding box center [777, 122] width 133 height 35
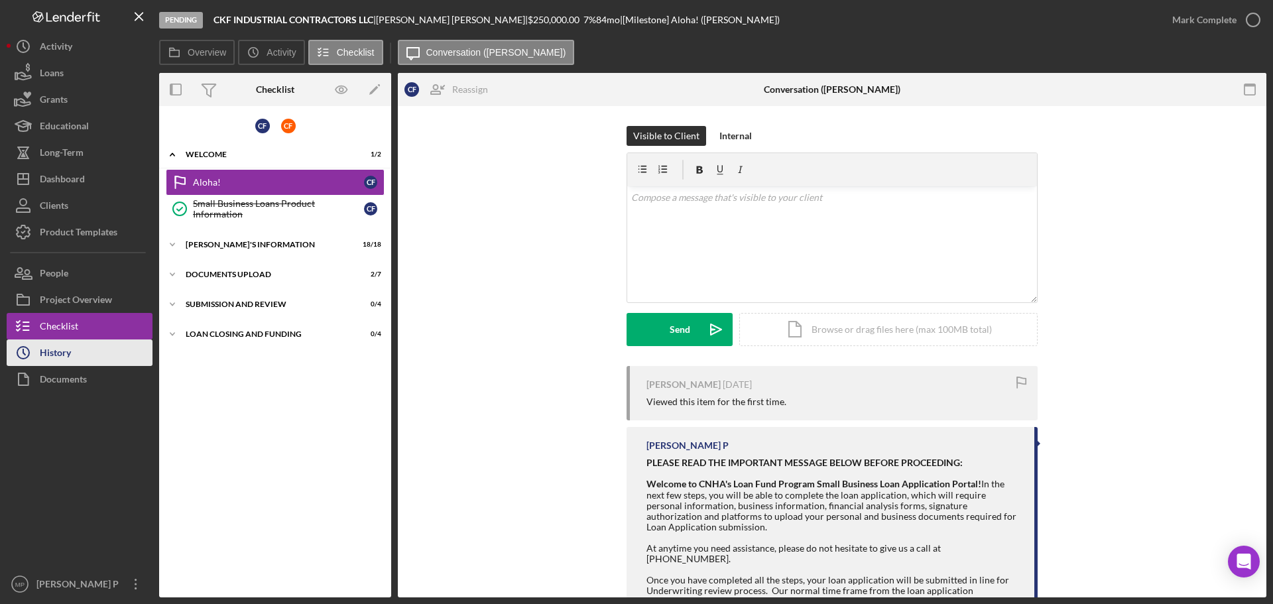
click at [32, 354] on icon "Icon/History" at bounding box center [23, 352] width 33 height 33
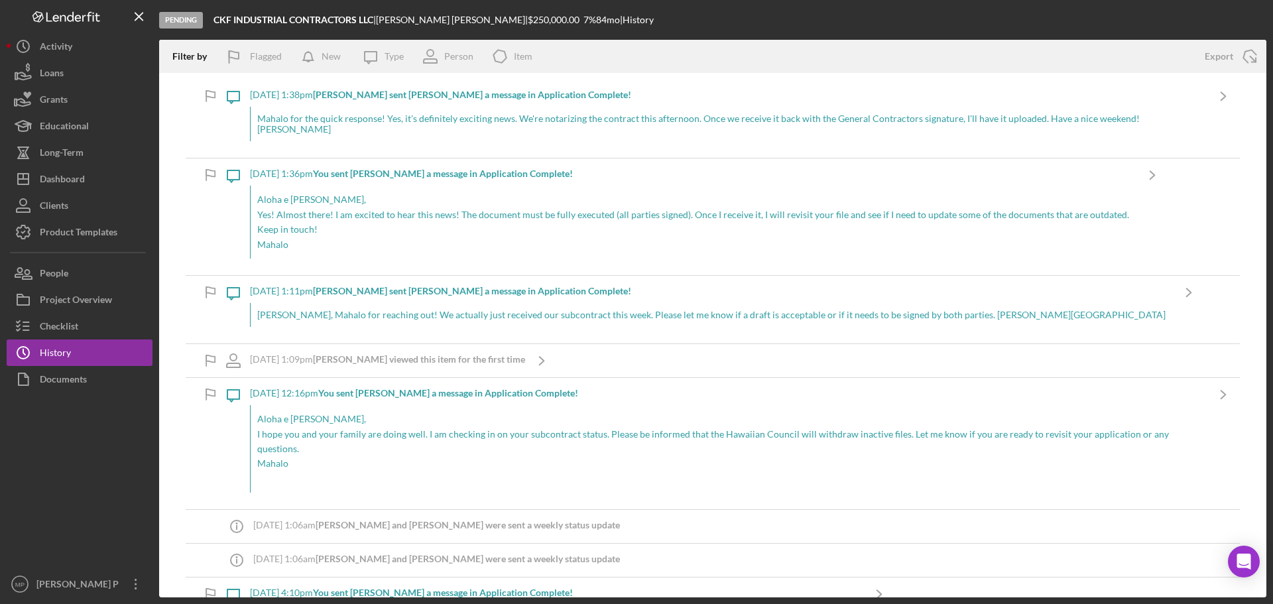
drag, startPoint x: 473, startPoint y: 18, endPoint x: 527, endPoint y: 22, distance: 53.9
click at [527, 22] on div "CKF INDUSTRIAL CONTRACTORS LLC | CHERIESE FLORES | $250,000.00 7 % 84 mo | Hist…" at bounding box center [434, 20] width 440 height 11
click at [87, 180] on button "Icon/Dashboard Dashboard" at bounding box center [80, 179] width 146 height 27
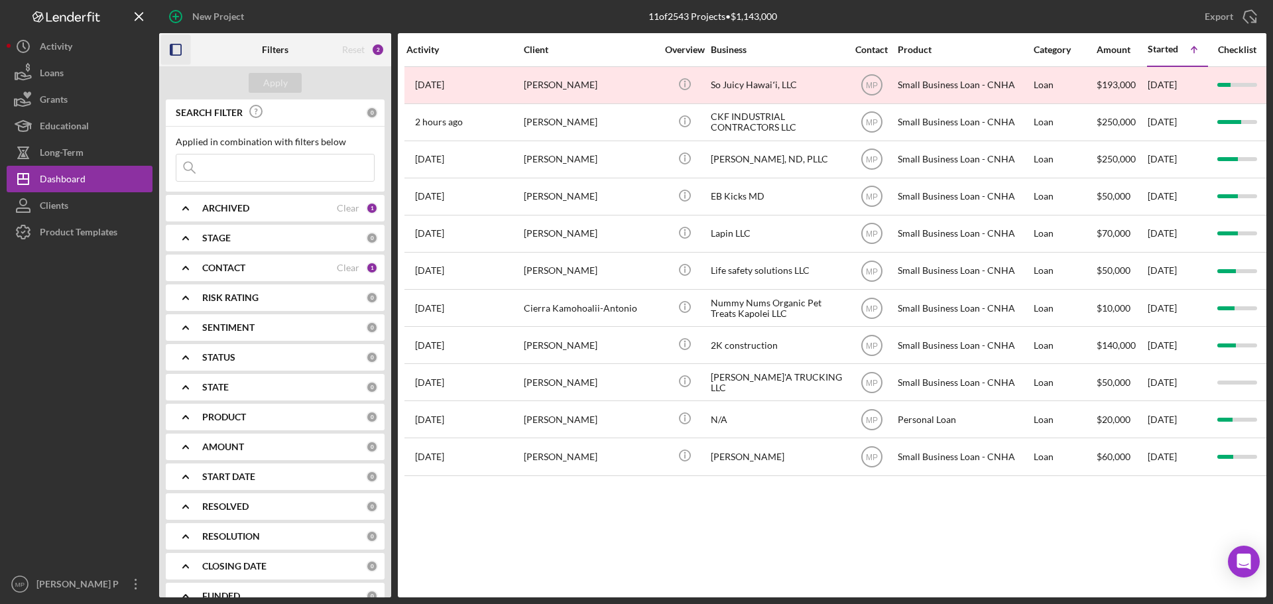
click at [171, 50] on rect "button" at bounding box center [171, 49] width 3 height 11
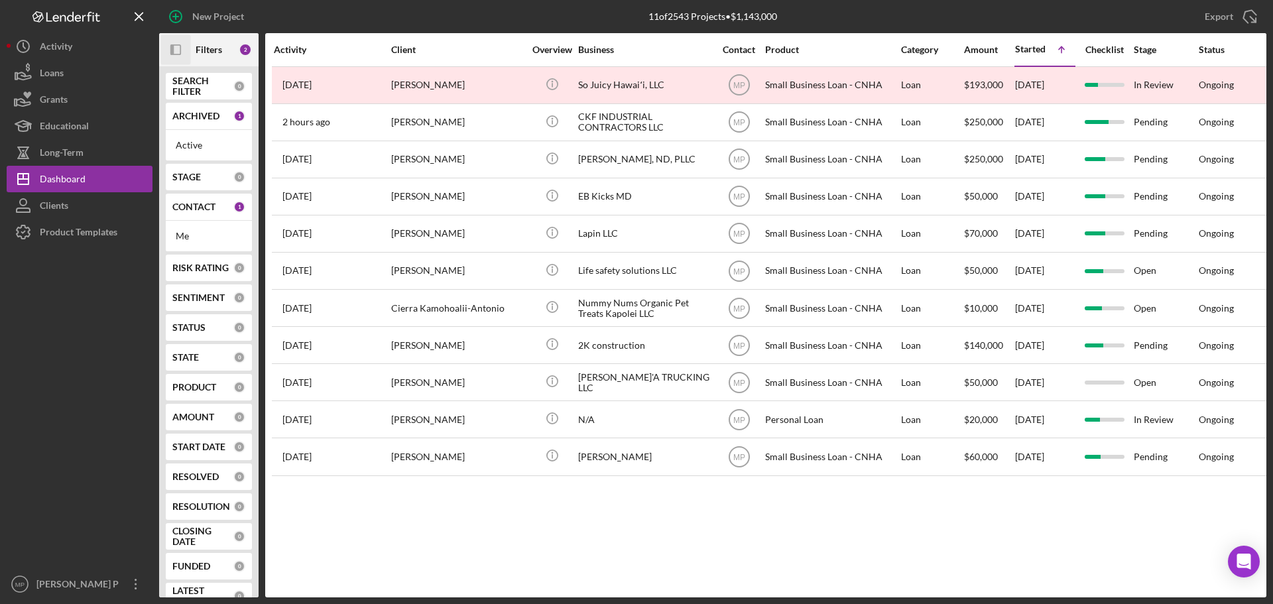
click at [87, 336] on div at bounding box center [80, 408] width 146 height 326
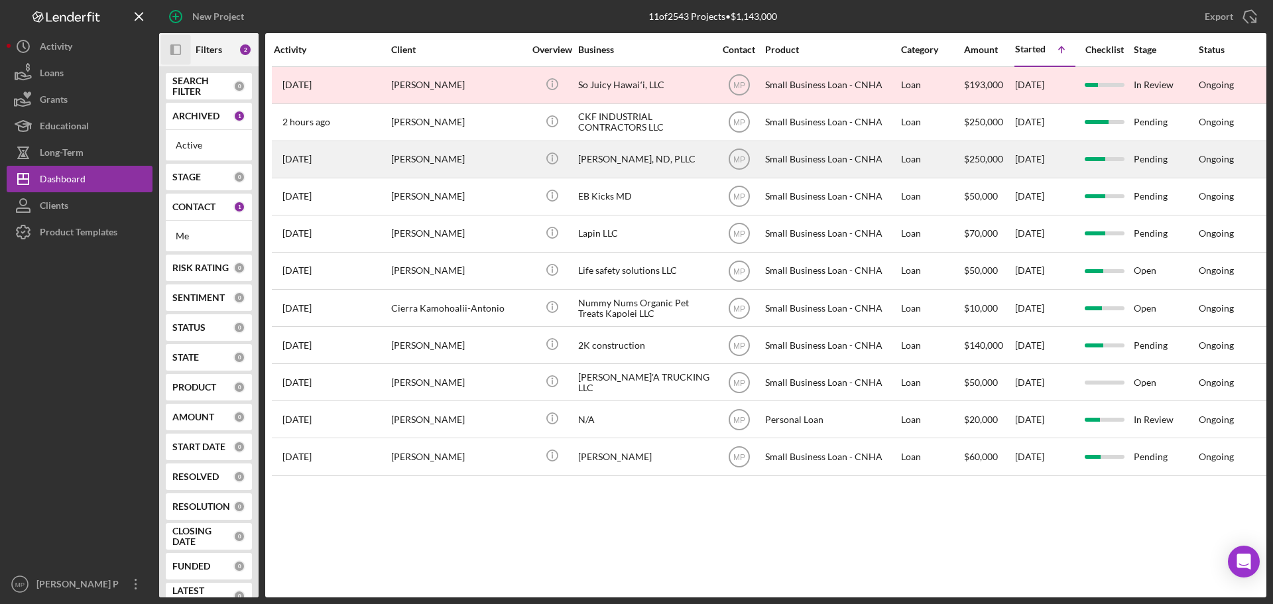
click at [590, 164] on div "[PERSON_NAME], ND, PLLC" at bounding box center [644, 159] width 133 height 35
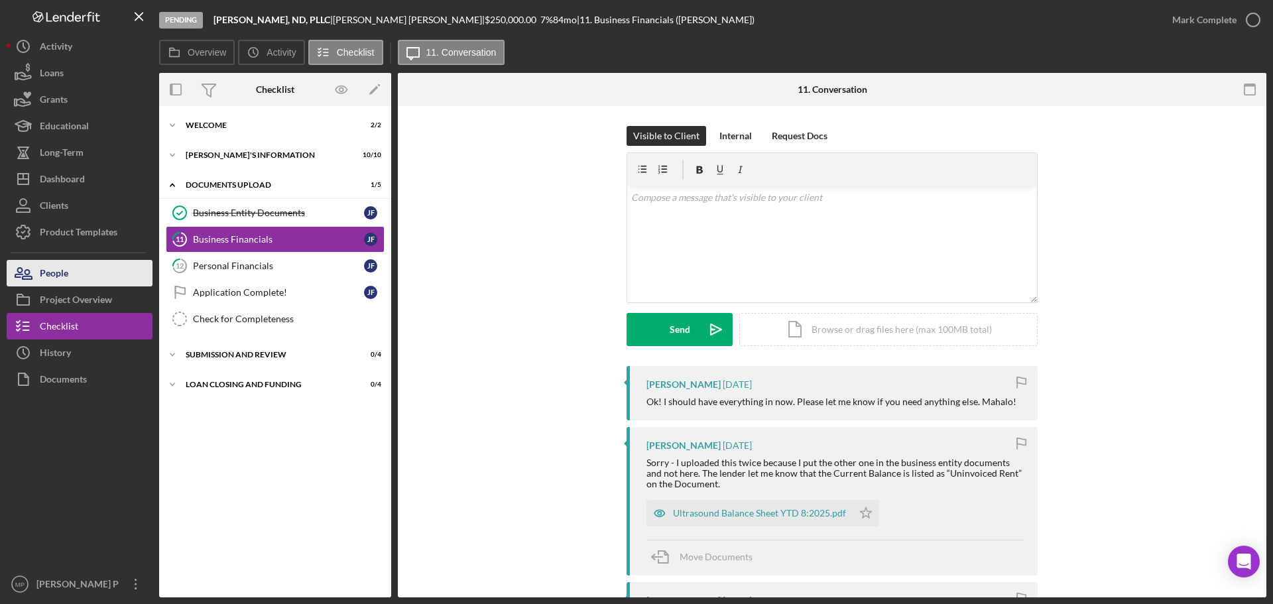
click at [78, 277] on button "People" at bounding box center [80, 273] width 146 height 27
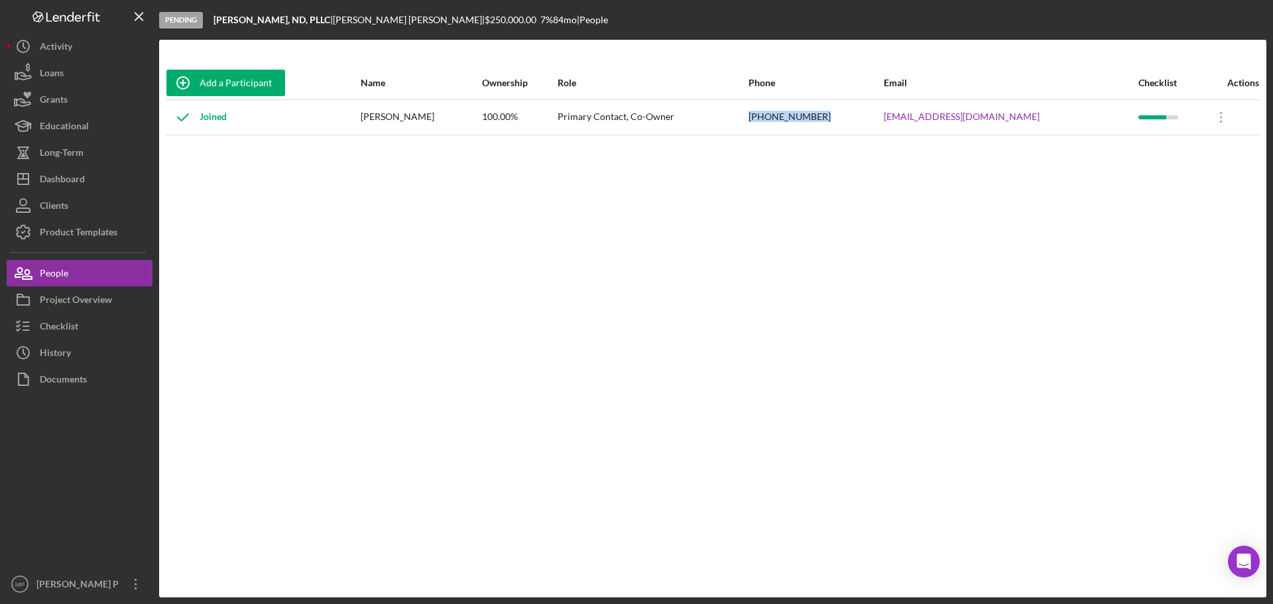
drag, startPoint x: 793, startPoint y: 115, endPoint x: 861, endPoint y: 125, distance: 68.3
click at [861, 125] on tr "Joined Jene Ferrante 100.00% Primary Contact, Co-Owner (512) 468-6686 drjenefer…" at bounding box center [713, 116] width 1094 height 35
click at [80, 320] on button "Checklist" at bounding box center [80, 326] width 146 height 27
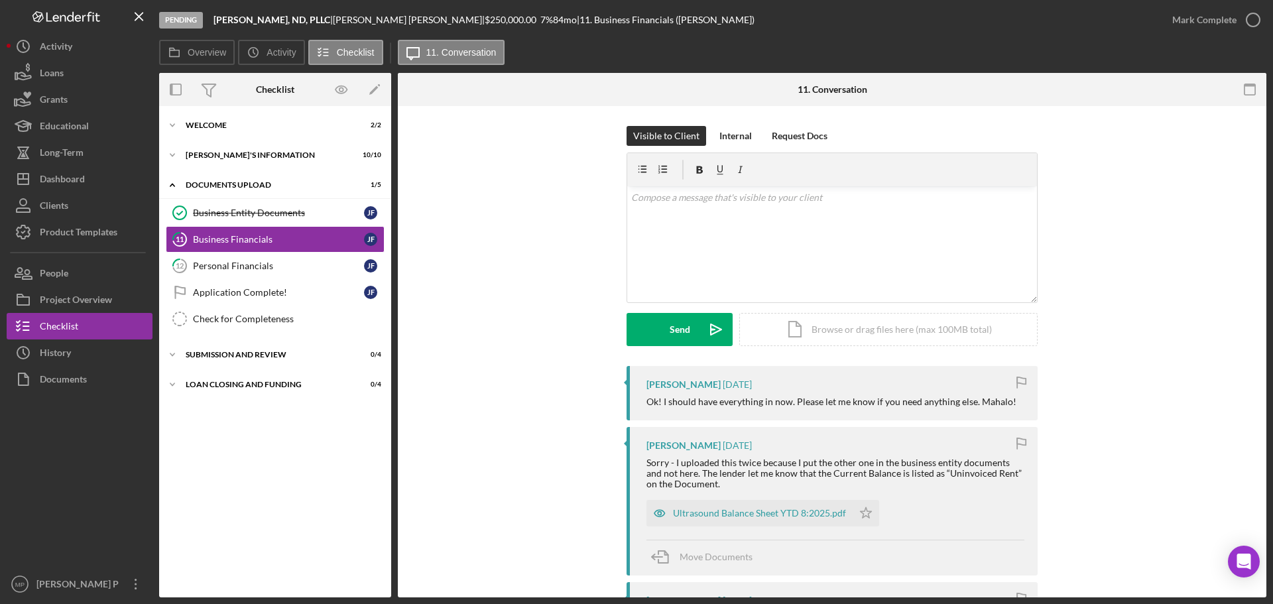
click at [207, 484] on div "Icon/Expander WELCOME 2 / 2 Icon/Expander BORROWER'S INFORMATION 10 / 10 Icon/E…" at bounding box center [275, 352] width 232 height 478
click at [232, 159] on div "Icon/Expander BORROWER'S INFORMATION 10 / 10" at bounding box center [275, 155] width 232 height 27
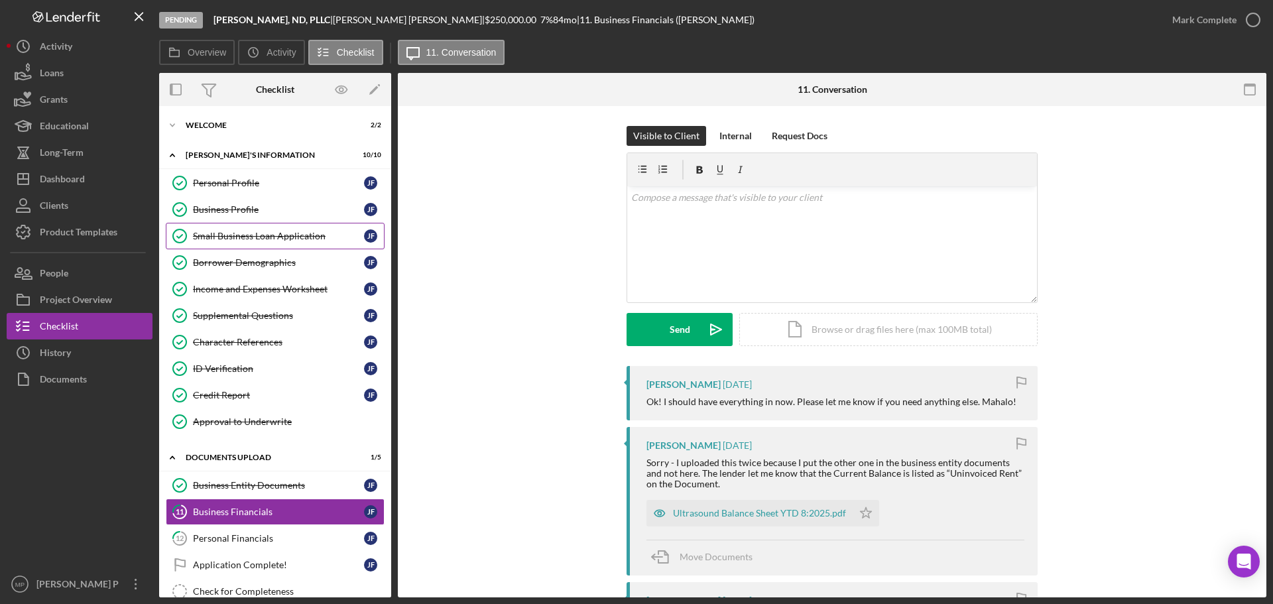
click at [238, 239] on div "Small Business Loan Application" at bounding box center [278, 236] width 171 height 11
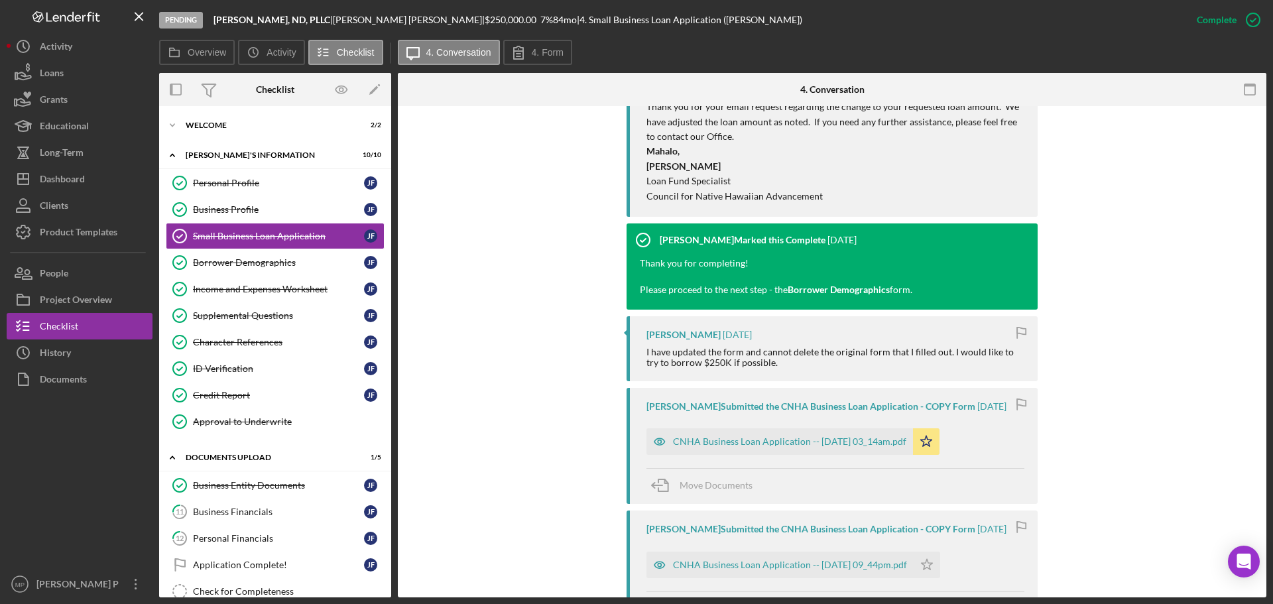
scroll to position [530, 0]
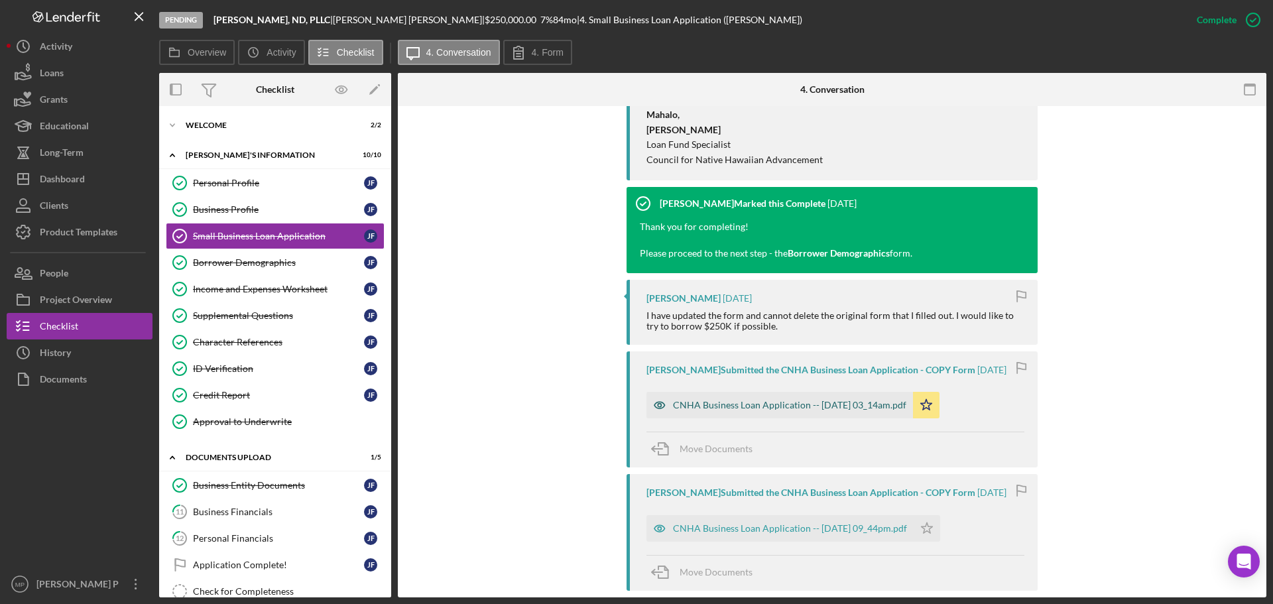
click at [769, 408] on div "CNHA Business Loan Application -- [DATE] 03_14am.pdf" at bounding box center [789, 405] width 233 height 11
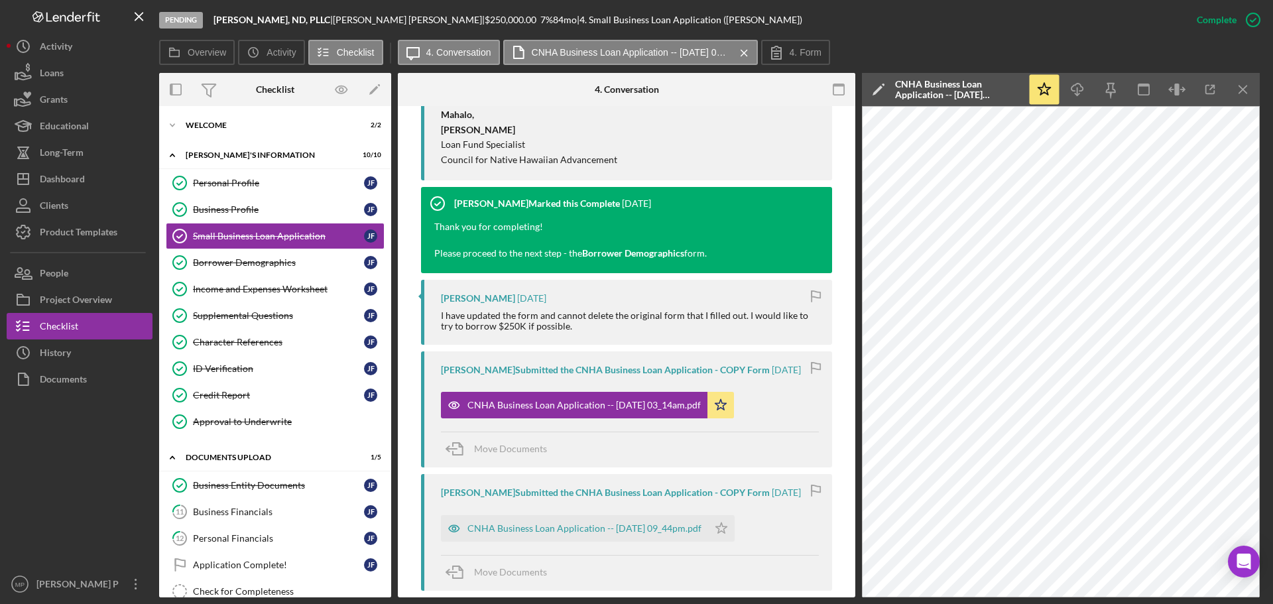
click at [65, 462] on div at bounding box center [80, 482] width 146 height 178
click at [73, 354] on button "Icon/History History" at bounding box center [80, 353] width 146 height 27
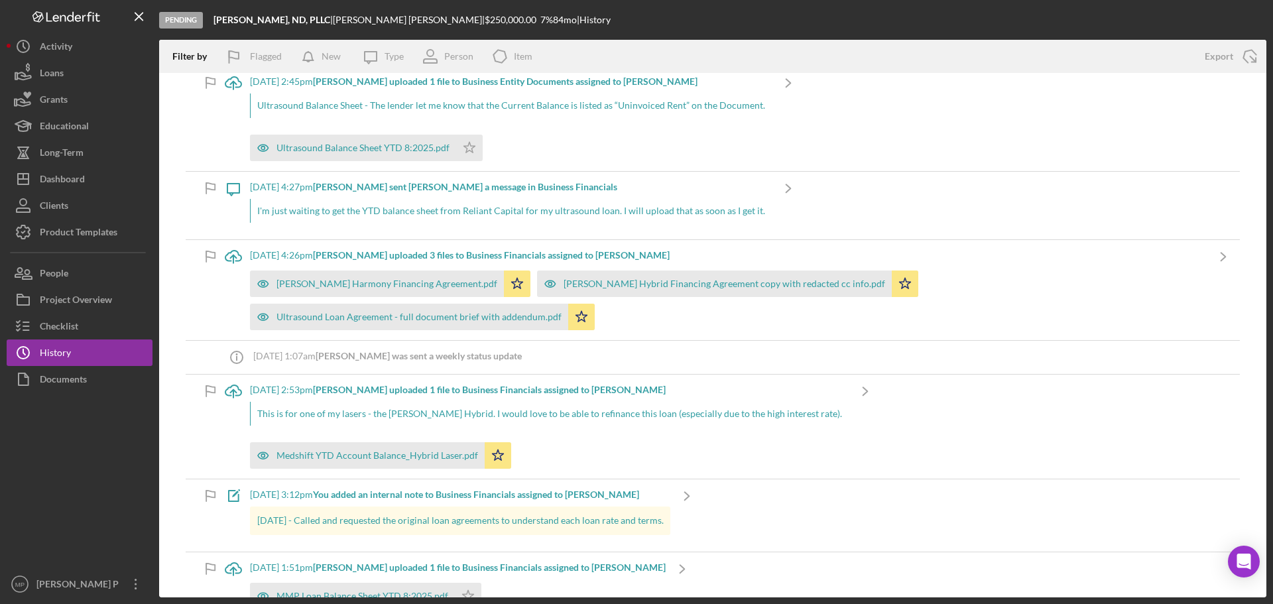
scroll to position [199, 0]
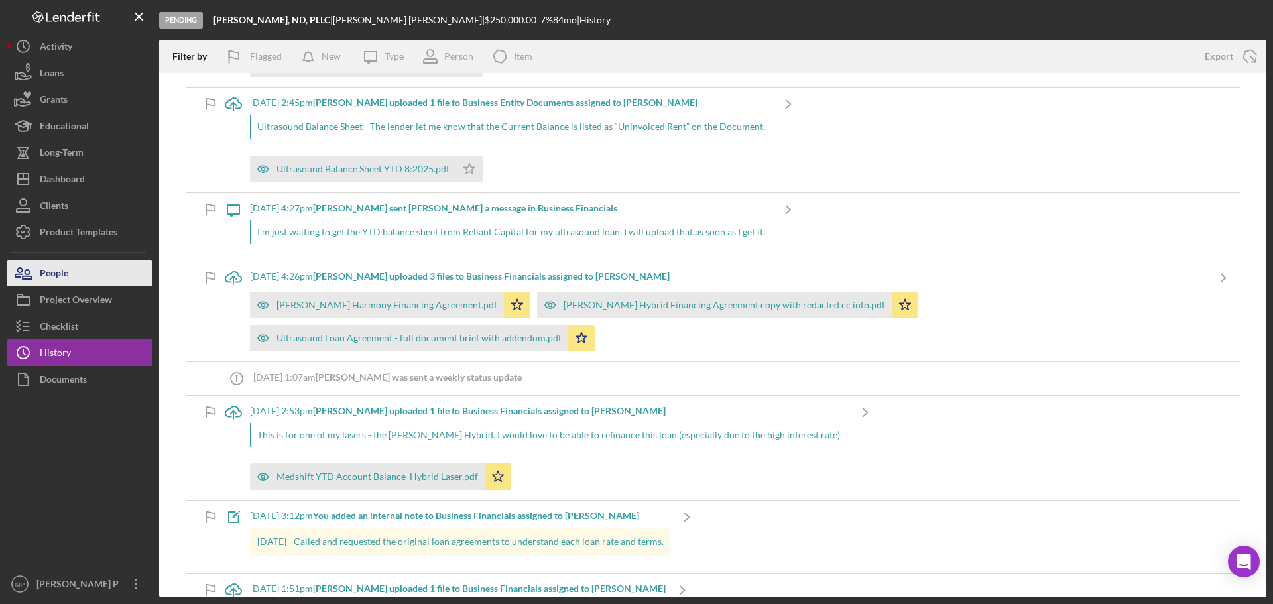
click at [65, 277] on div "People" at bounding box center [54, 275] width 29 height 30
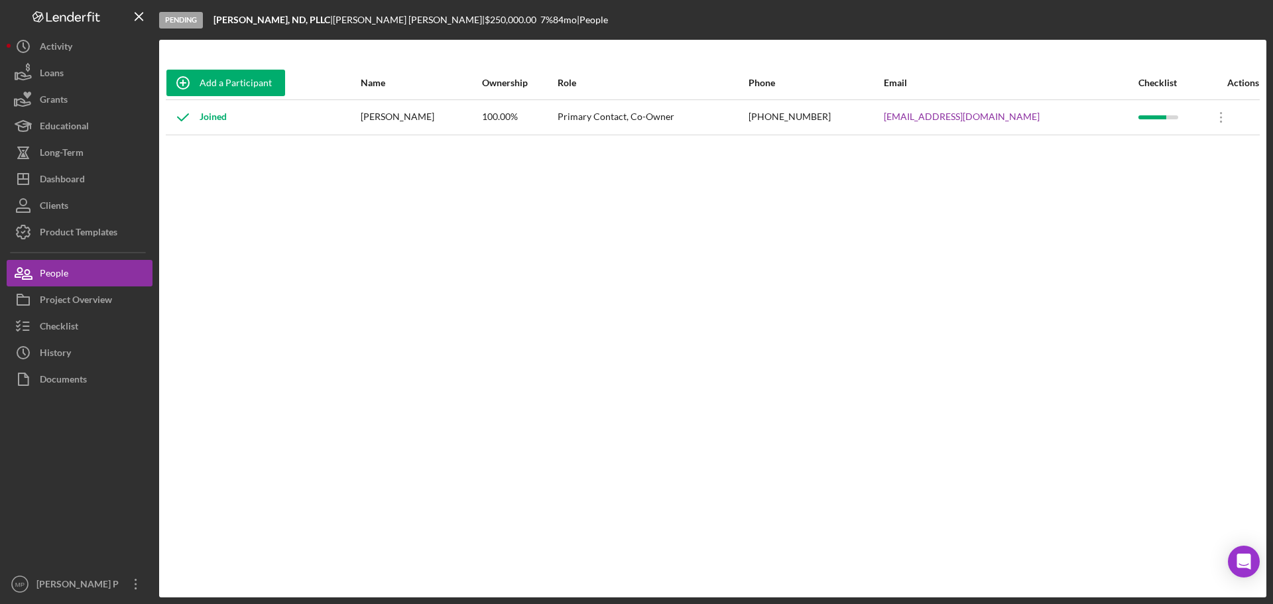
click at [66, 469] on div at bounding box center [80, 482] width 146 height 178
click at [68, 323] on div "Checklist" at bounding box center [59, 328] width 38 height 30
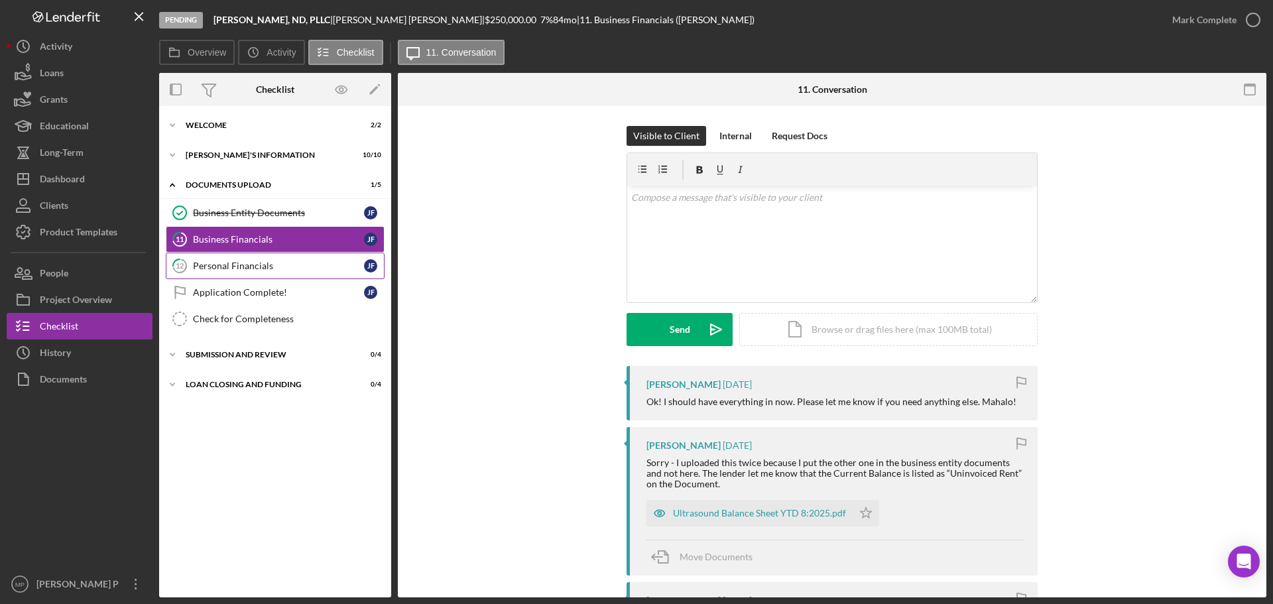
click at [267, 271] on div "Personal Financials" at bounding box center [278, 266] width 171 height 11
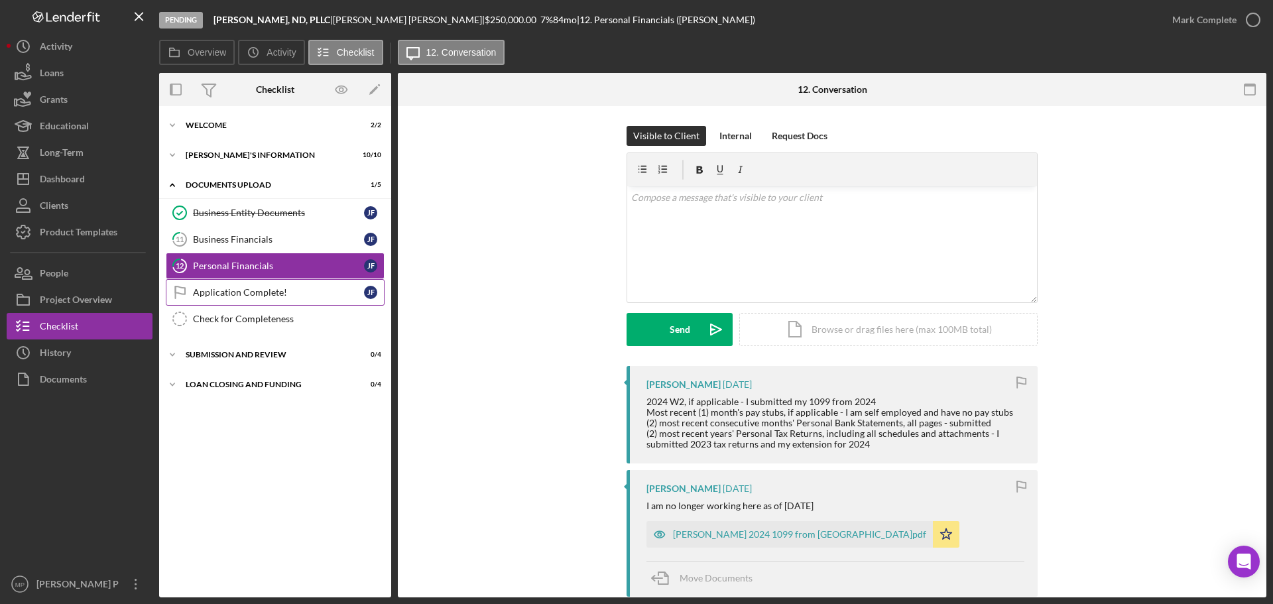
click at [275, 292] on div "Application Complete!" at bounding box center [278, 292] width 171 height 11
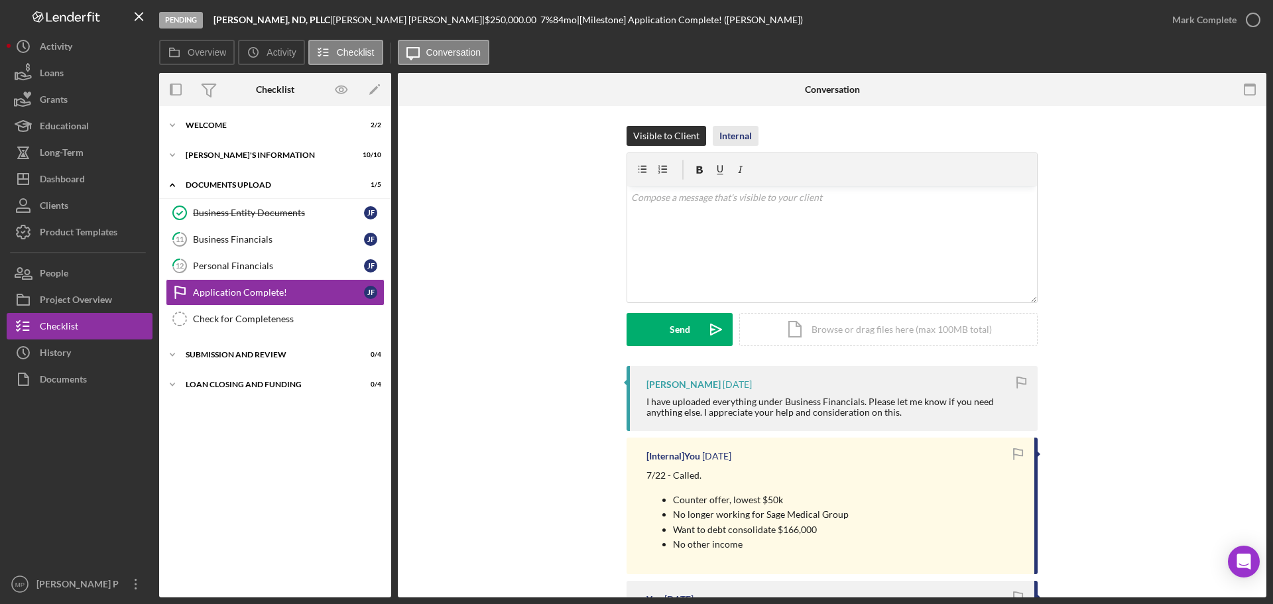
click at [727, 131] on div "Internal" at bounding box center [735, 136] width 32 height 20
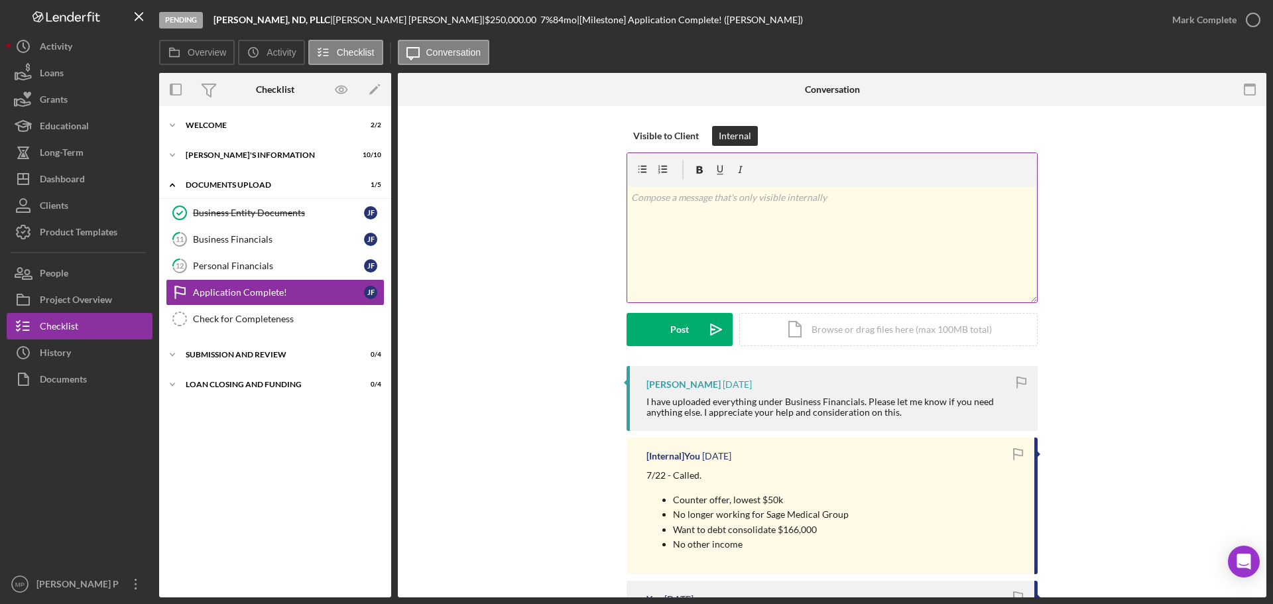
click at [729, 200] on p at bounding box center [832, 197] width 403 height 15
click at [702, 225] on div "v Color teal Color pink Remove color Add row above Add row below Add column bef…" at bounding box center [832, 244] width 410 height 116
click at [973, 198] on p "8/22 - Called Dr. Ferrante. Informed that we are unable to approve due to below." at bounding box center [832, 197] width 403 height 15
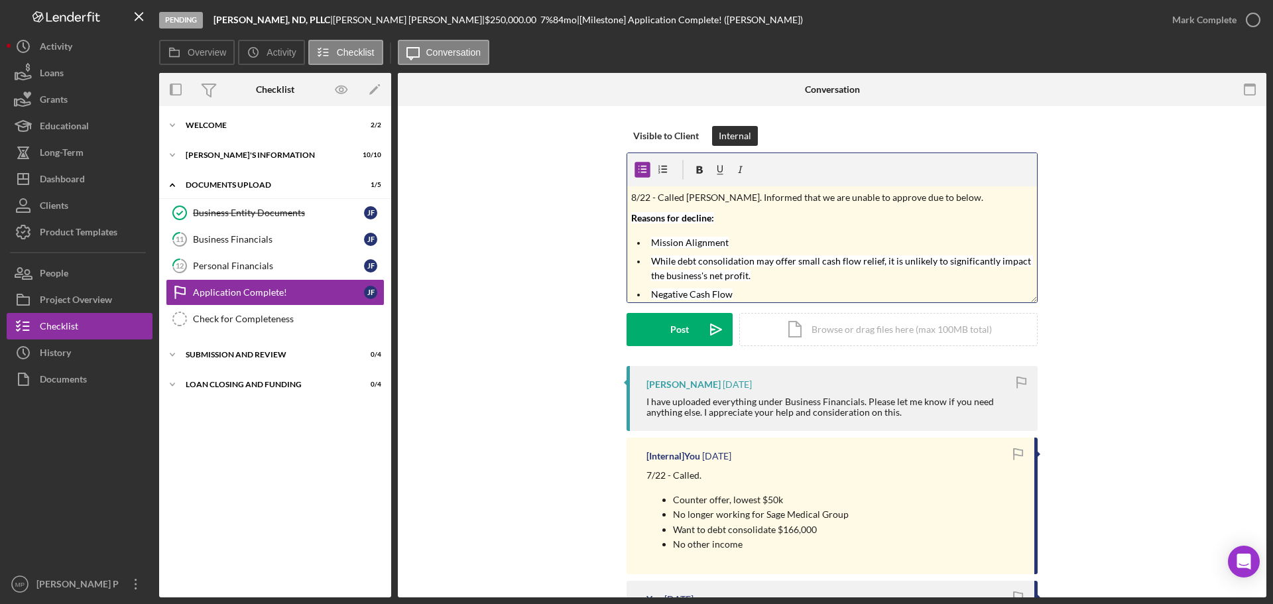
scroll to position [67, 0]
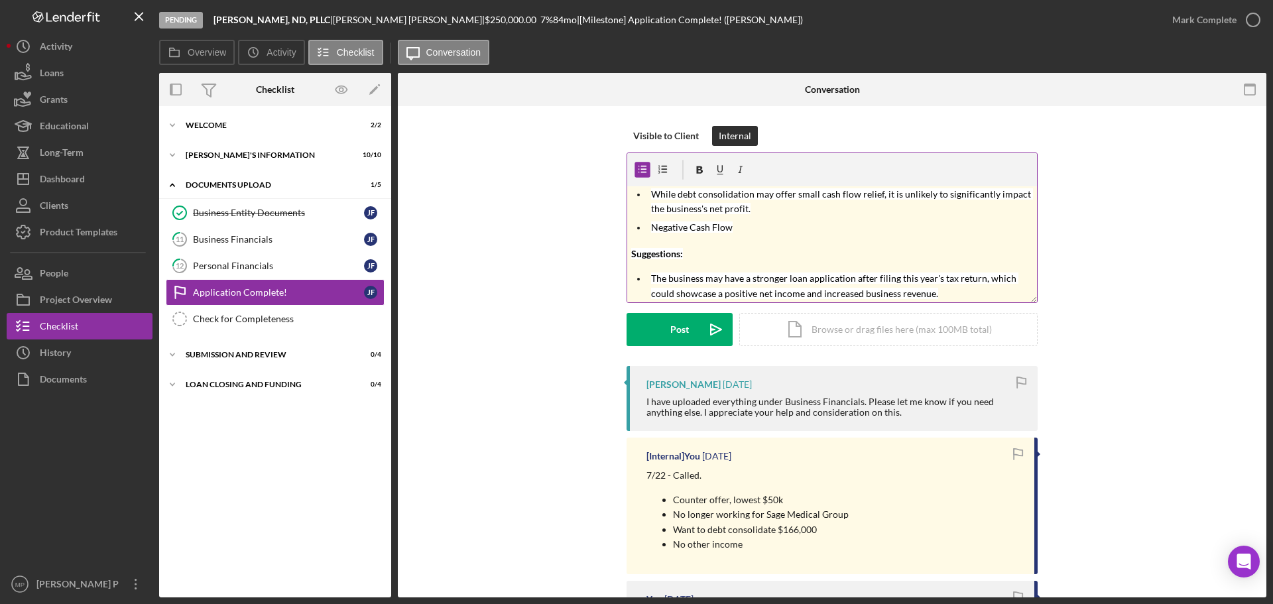
click at [838, 243] on div "v Color teal Color pink Remove color Add row above Add row below Add column bef…" at bounding box center [832, 244] width 410 height 116
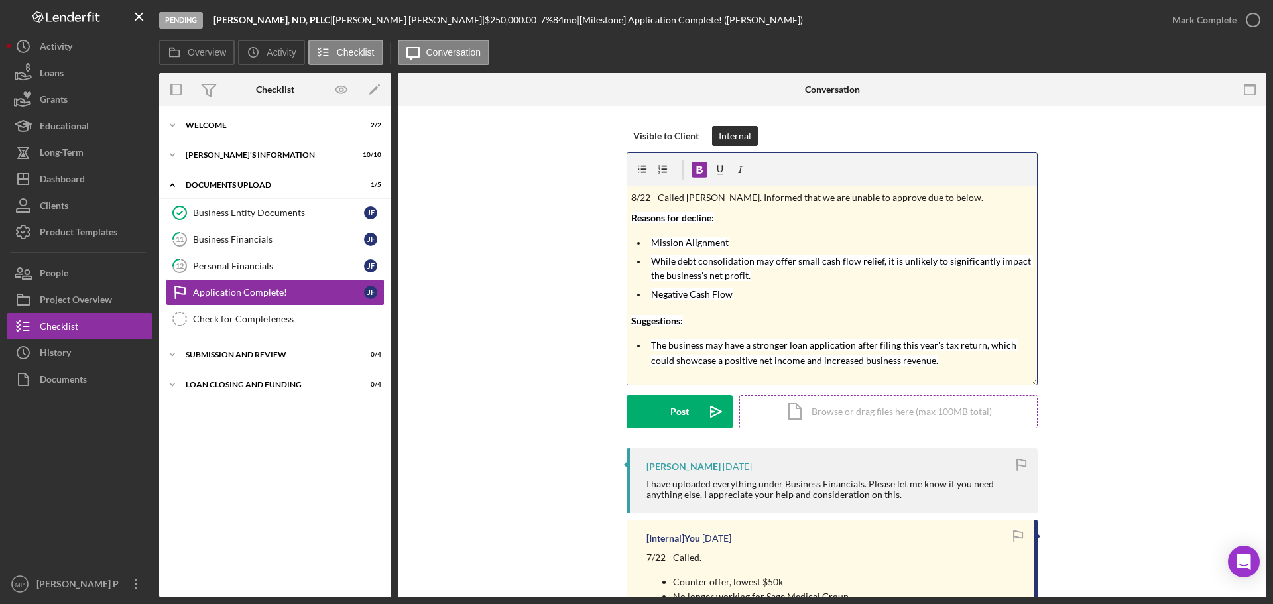
scroll to position [0, 0]
drag, startPoint x: 1033, startPoint y: 302, endPoint x: 1029, endPoint y: 511, distance: 208.9
click at [1030, 385] on div "v Color teal Color pink Remove color Add row above Add row below Add column bef…" at bounding box center [832, 269] width 411 height 233
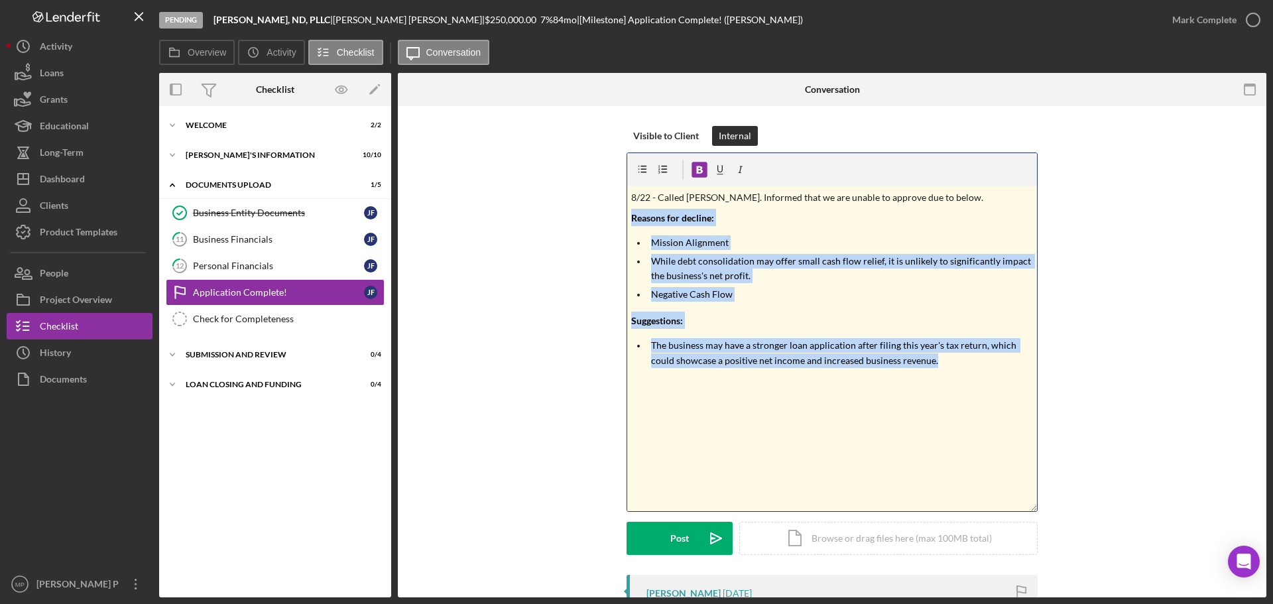
drag, startPoint x: 940, startPoint y: 364, endPoint x: 625, endPoint y: 221, distance: 346.3
click at [627, 221] on div "v Color teal Color pink Remove color Add row above Add row below Add column bef…" at bounding box center [832, 332] width 411 height 359
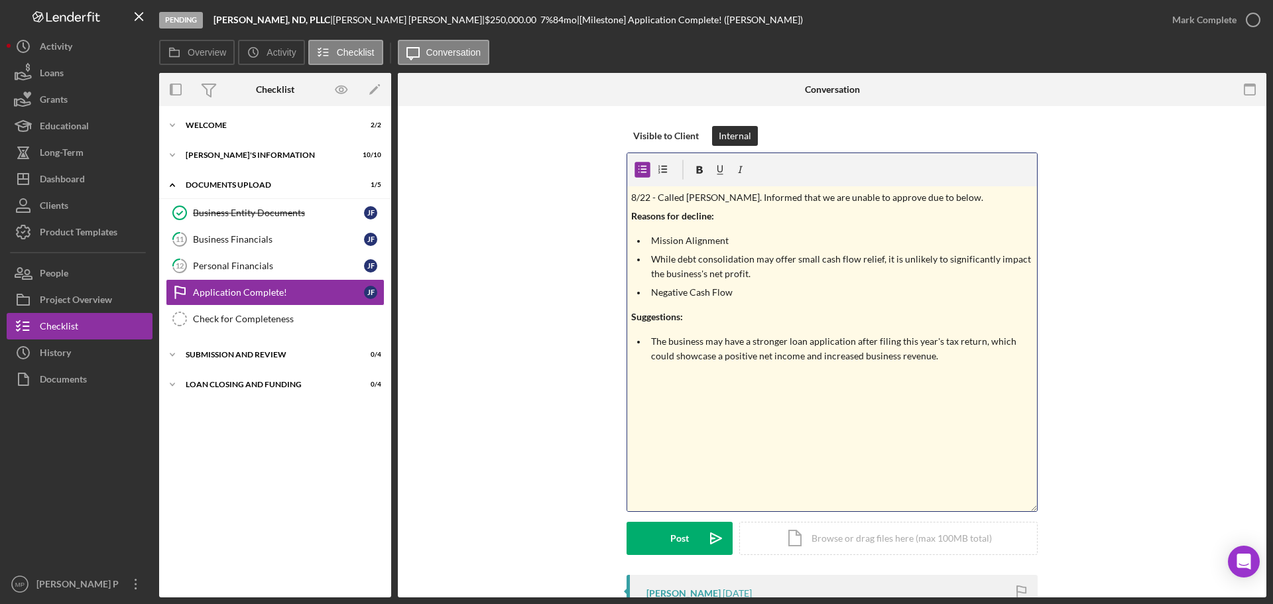
click at [962, 194] on p "8/22 - Called Dr. Ferrante. Informed that we are unable to approve due to below." at bounding box center [832, 197] width 403 height 15
click at [948, 198] on p "8/22 - Called Dr. Ferrante. Informed that we are unable to approve due to below." at bounding box center [832, 197] width 403 height 15
click at [774, 240] on p "Mission Alignment" at bounding box center [842, 240] width 383 height 15
drag, startPoint x: 675, startPoint y: 540, endPoint x: 771, endPoint y: 437, distance: 141.2
click at [763, 450] on form "v Color teal Color pink Remove color Add row above Add row below Add column bef…" at bounding box center [832, 354] width 411 height 403
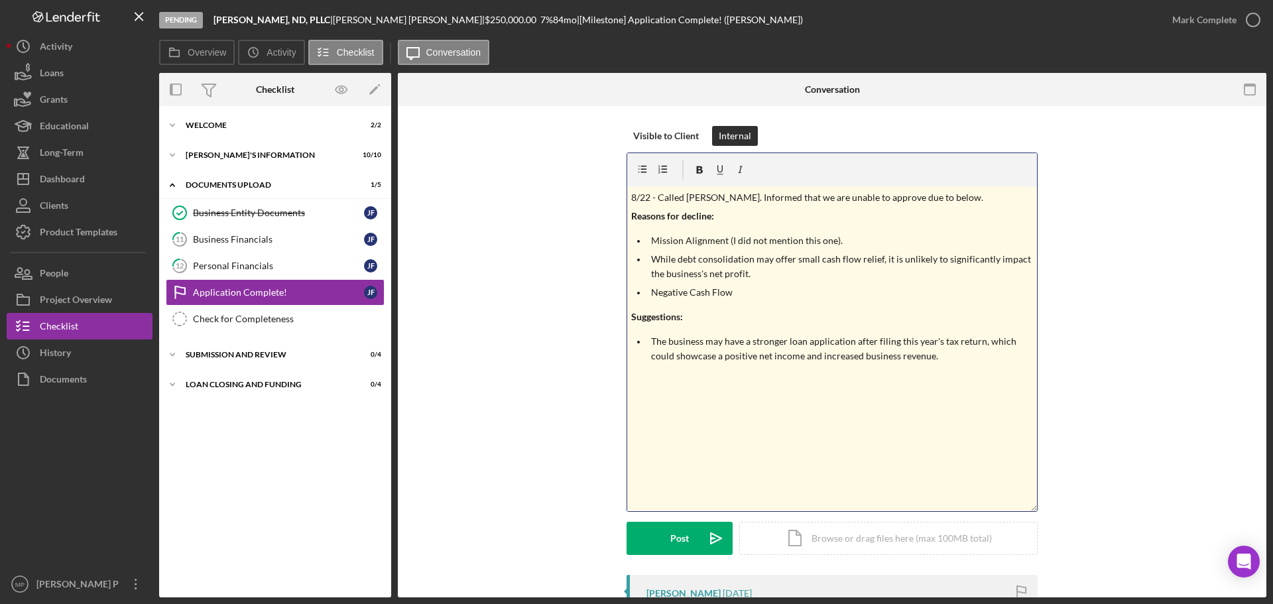
click at [981, 196] on p "8/22 - Called Dr. Ferrante. Informed that we are unable to approve due to below." at bounding box center [832, 197] width 403 height 15
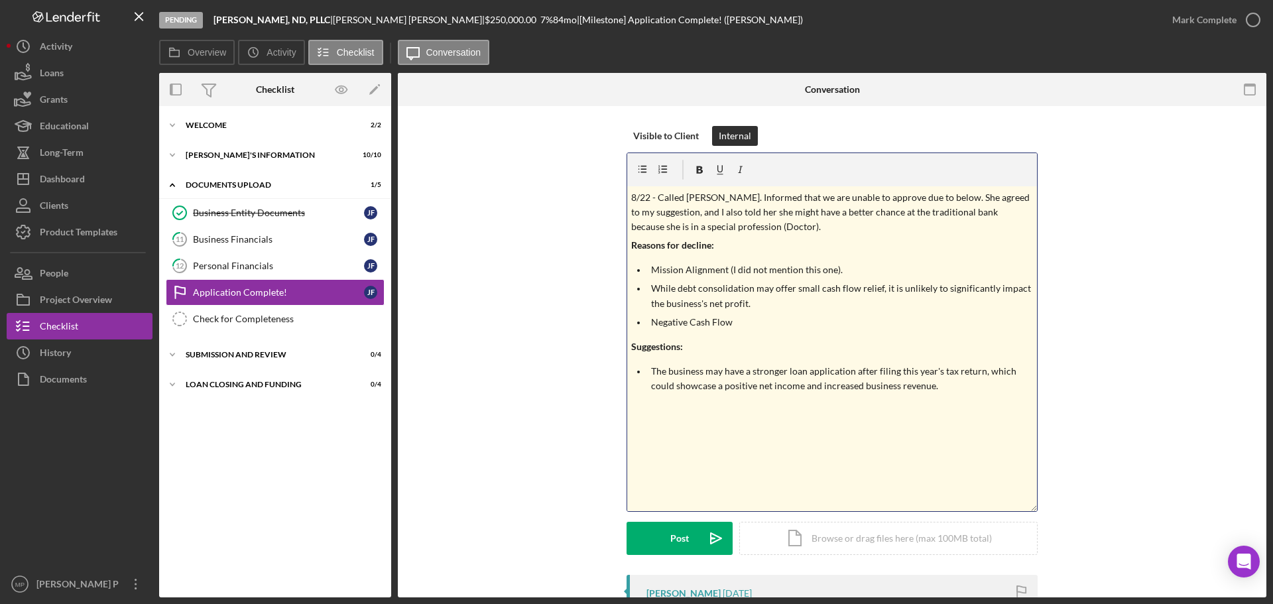
click at [770, 227] on p "8/22 - Called Dr. Ferrante. Informed that we are unable to approve due to below…" at bounding box center [832, 212] width 403 height 44
click at [681, 546] on div "Post" at bounding box center [679, 538] width 19 height 33
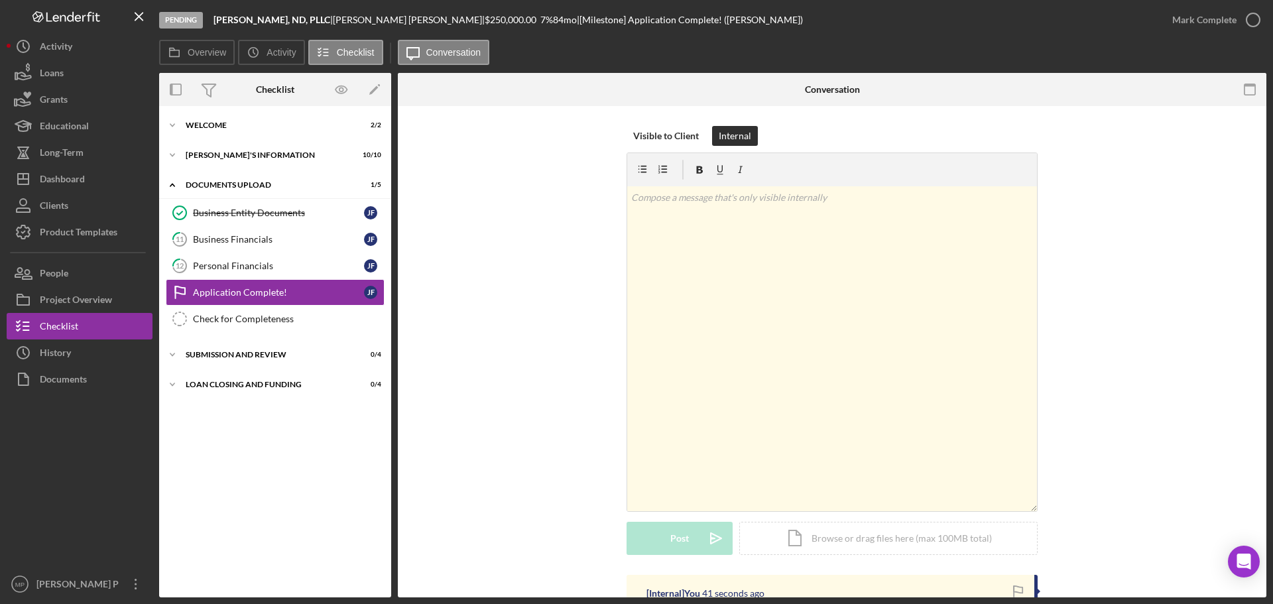
drag, startPoint x: 214, startPoint y: 19, endPoint x: 352, endPoint y: 52, distance: 141.9
click at [328, 17] on div "Dr. Jene Ferrante, ND, PLLC |" at bounding box center [273, 20] width 119 height 11
copy b "[PERSON_NAME], ND, PLLC"
click at [484, 152] on div "Visible to Client Internal v Color teal Color pink Remove color Add row above A…" at bounding box center [832, 350] width 829 height 449
click at [241, 155] on div "BORROWER'S INFORMATION" at bounding box center [280, 155] width 189 height 8
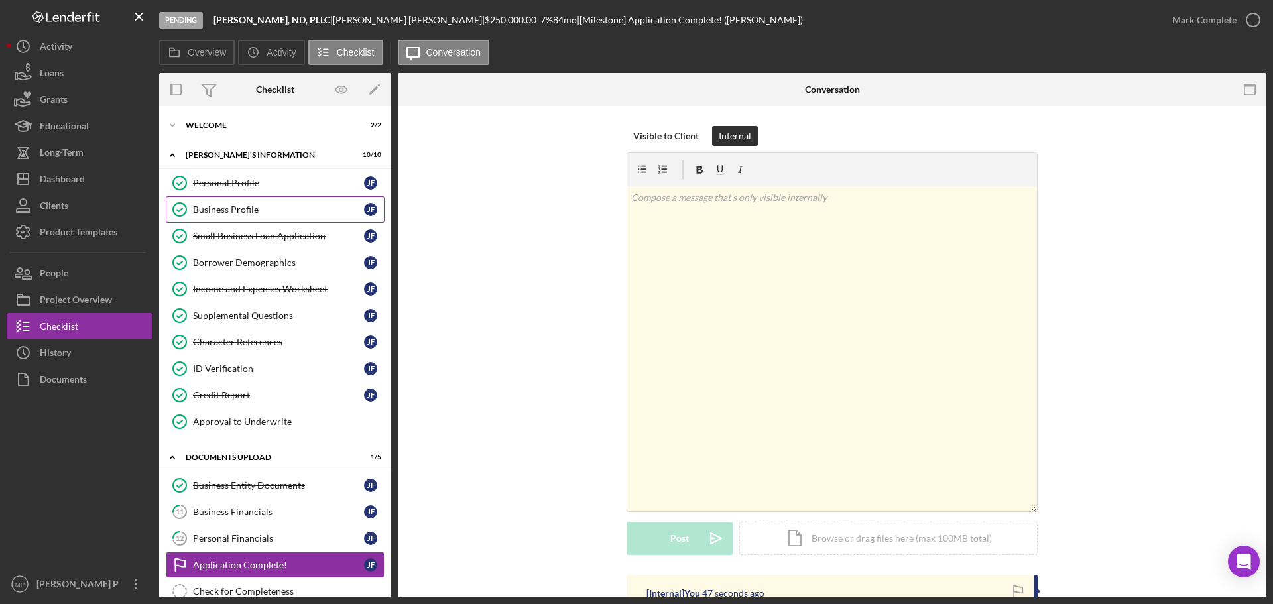
click at [241, 210] on div "Business Profile" at bounding box center [278, 209] width 171 height 11
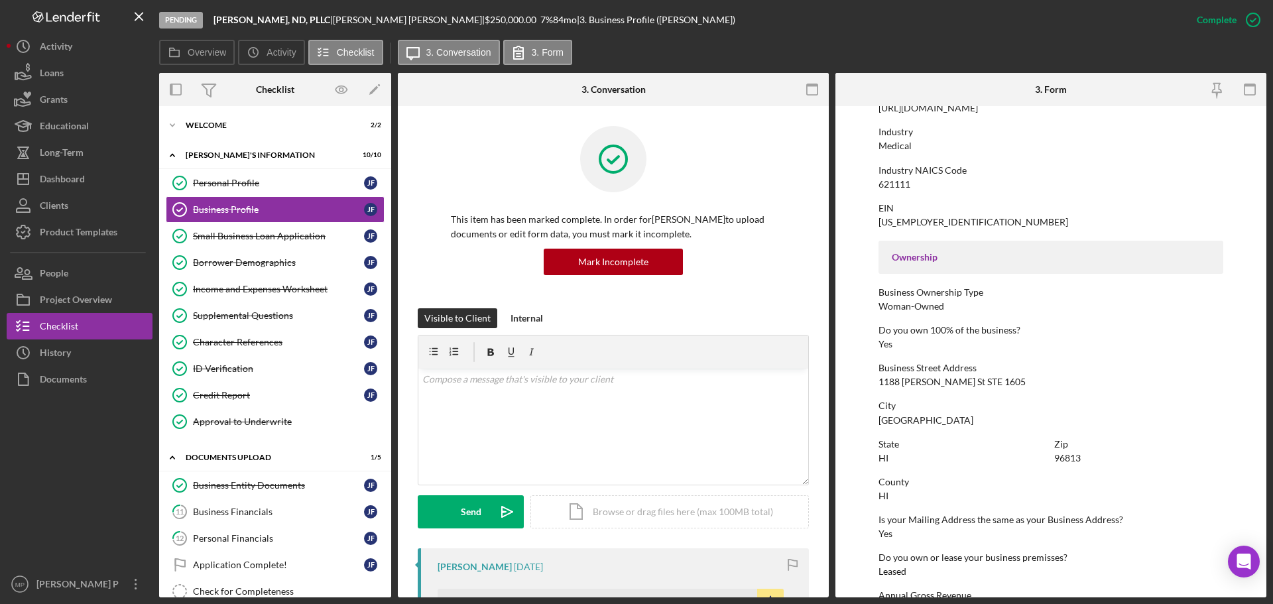
scroll to position [332, 0]
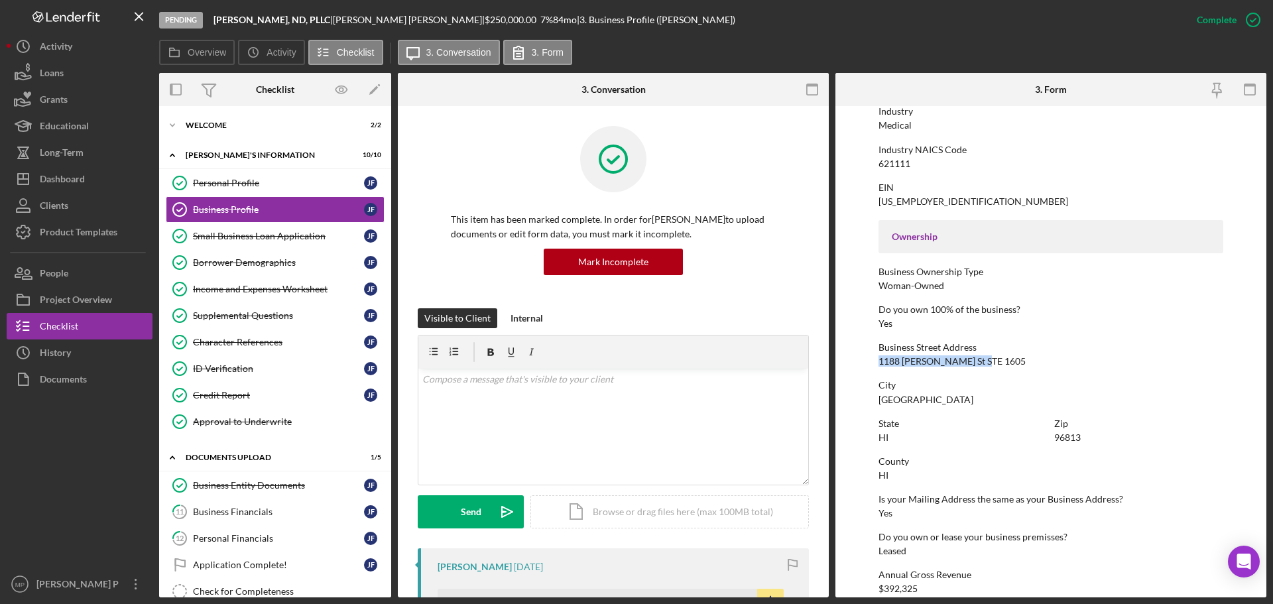
drag, startPoint x: 881, startPoint y: 361, endPoint x: 1028, endPoint y: 359, distance: 147.9
click at [981, 357] on div "Business Street Address 1188 Bishop St STE 1605" at bounding box center [1051, 354] width 345 height 25
copy div "1188 Bishop St STE 1605"
click at [88, 176] on button "Icon/Dashboard Dashboard" at bounding box center [80, 179] width 146 height 27
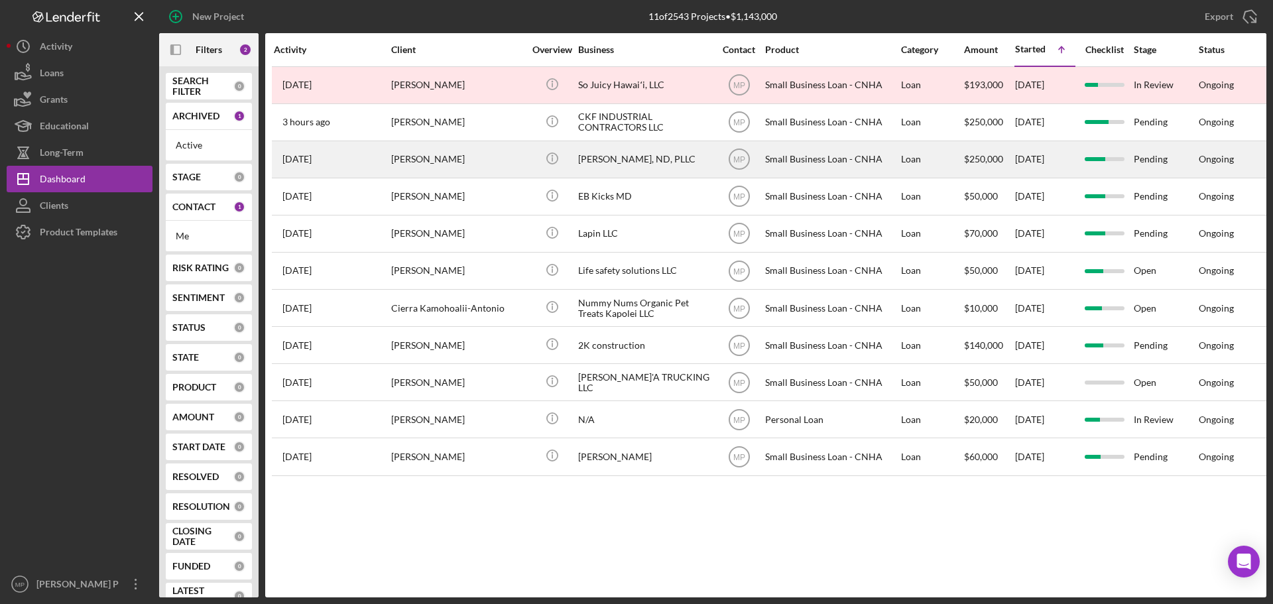
click at [585, 156] on div "[PERSON_NAME], ND, PLLC" at bounding box center [644, 159] width 133 height 35
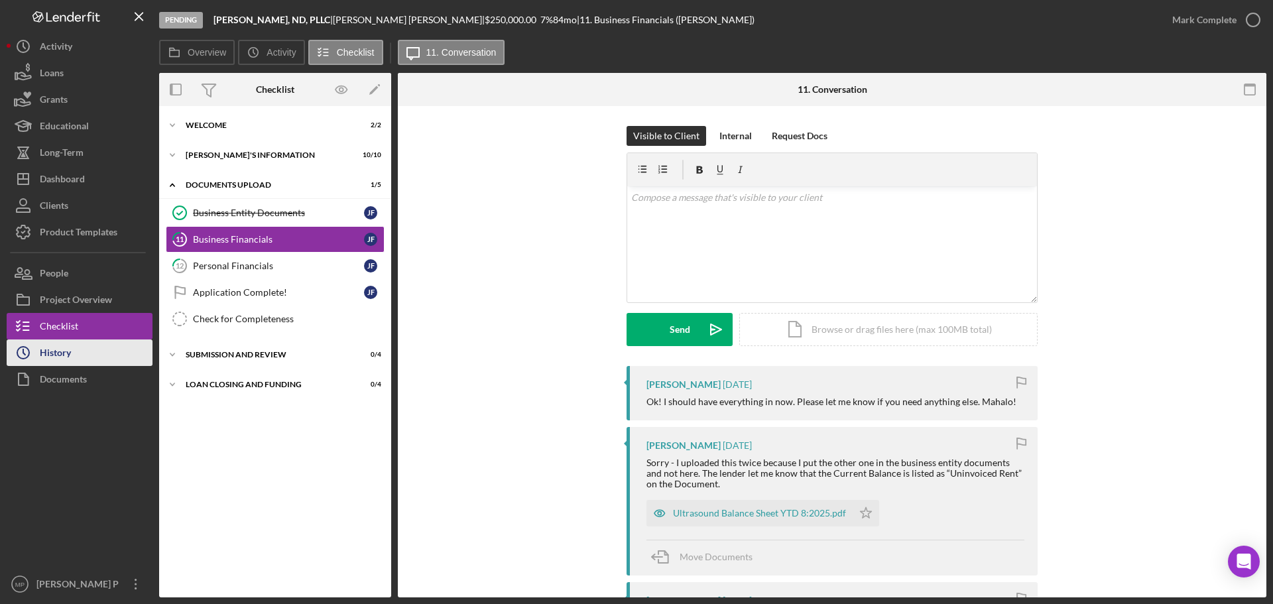
click at [87, 347] on button "Icon/History History" at bounding box center [80, 353] width 146 height 27
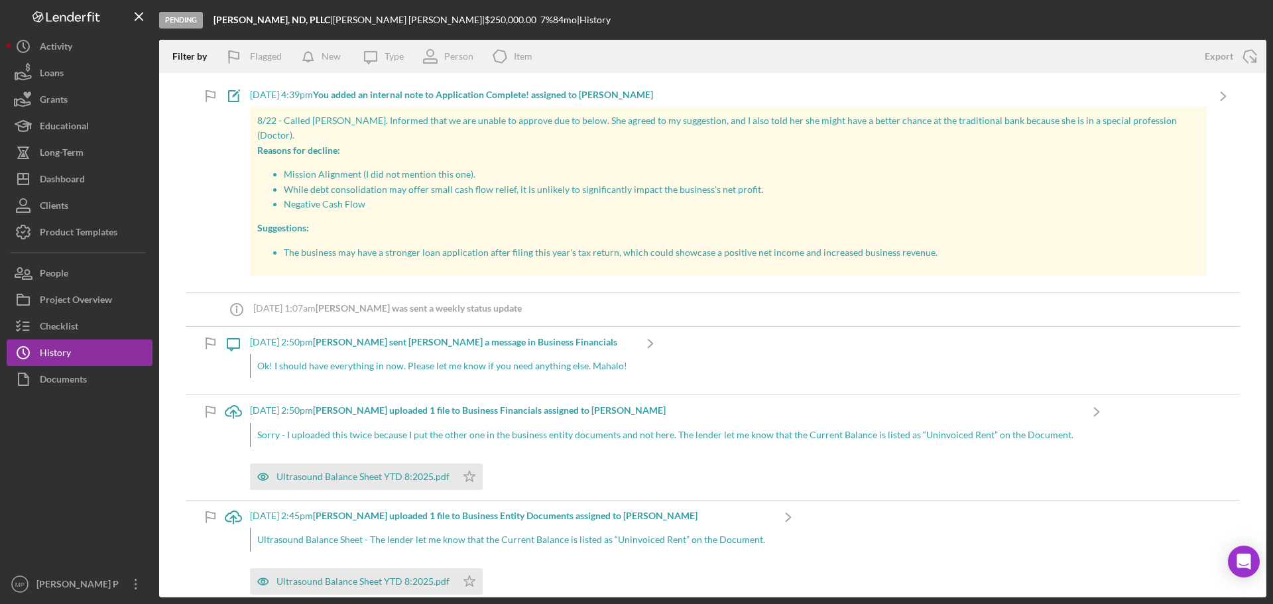
click at [259, 87] on div "8/22/2025 at 4:39pm You added an internal note to Application Complete! assigne…" at bounding box center [728, 186] width 957 height 213
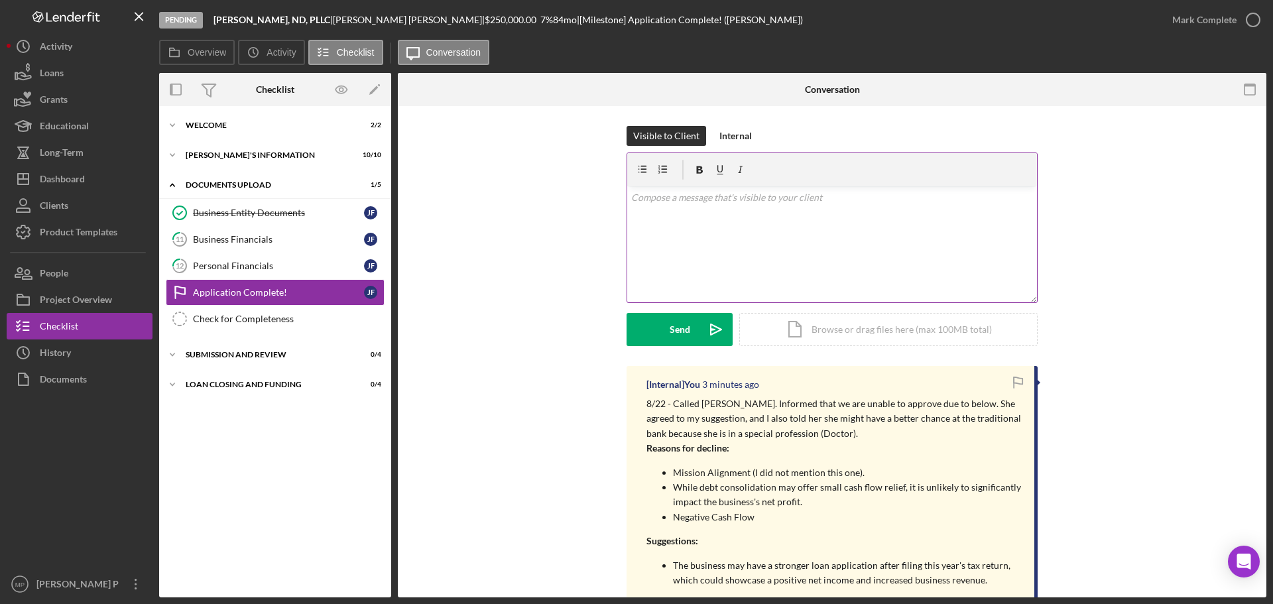
click at [665, 211] on div "v Color teal Color pink Remove color Add row above Add row below Add column bef…" at bounding box center [832, 244] width 410 height 116
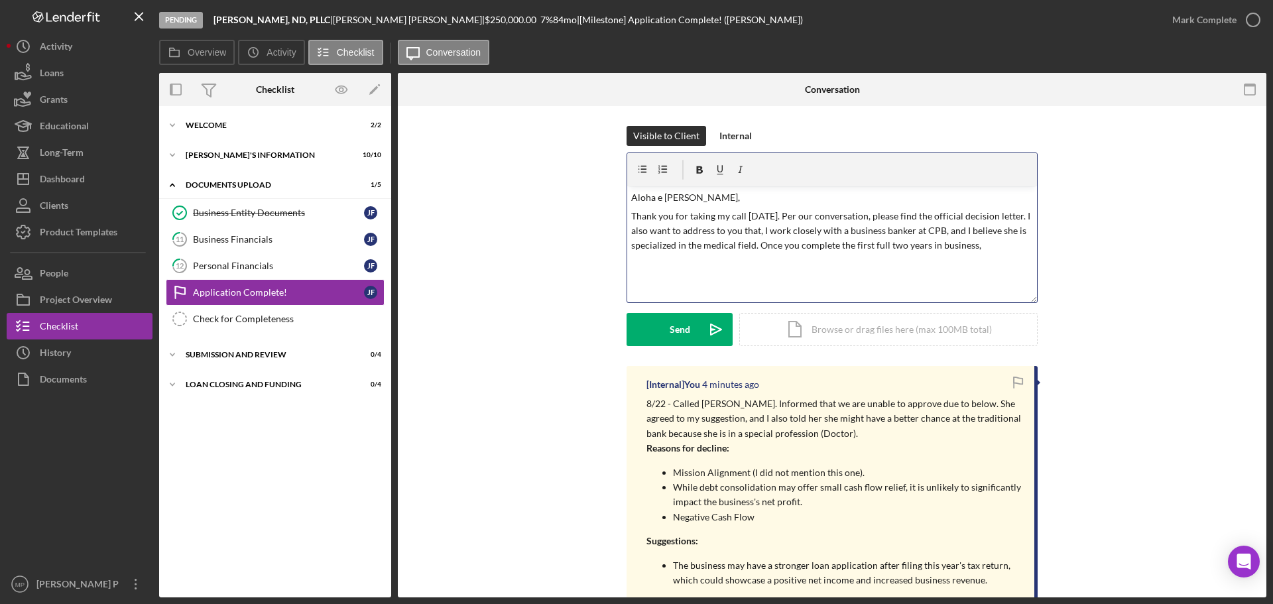
click at [983, 247] on p "Thank you for taking my call today. Per our conversation, please find the offic…" at bounding box center [832, 231] width 403 height 44
drag, startPoint x: 792, startPoint y: 258, endPoint x: 800, endPoint y: 259, distance: 8.1
click at [792, 258] on p "Thank you for taking my call today. Per our conversation, please find the offic…" at bounding box center [832, 239] width 403 height 60
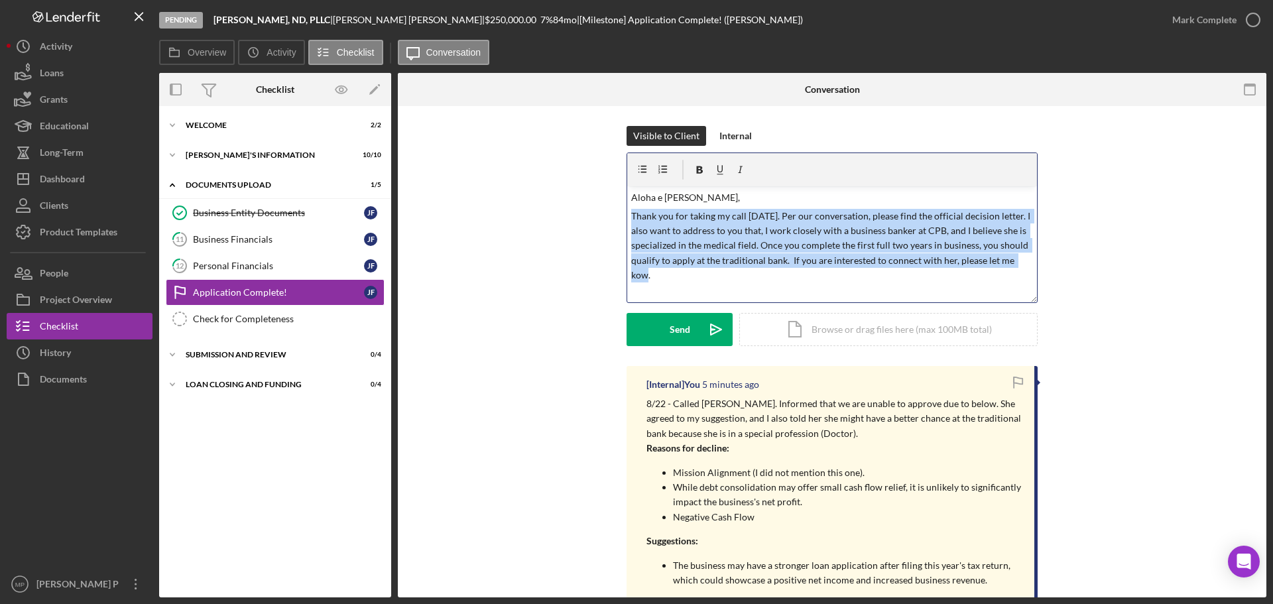
drag, startPoint x: 1028, startPoint y: 262, endPoint x: 594, endPoint y: 210, distance: 437.5
click at [594, 210] on div "Visible to Client Internal v Color teal Color pink Remove color Add row above A…" at bounding box center [832, 246] width 829 height 240
copy p "Thank you for taking my call today. Per our conversation, please find the offic…"
click at [1007, 280] on div "v Color teal Color pink Remove color Add row above Add row below Add column bef…" at bounding box center [832, 244] width 410 height 116
click at [1027, 268] on p "Thank you for taking my call today. Per our conversation, please find the offic…" at bounding box center [832, 246] width 403 height 74
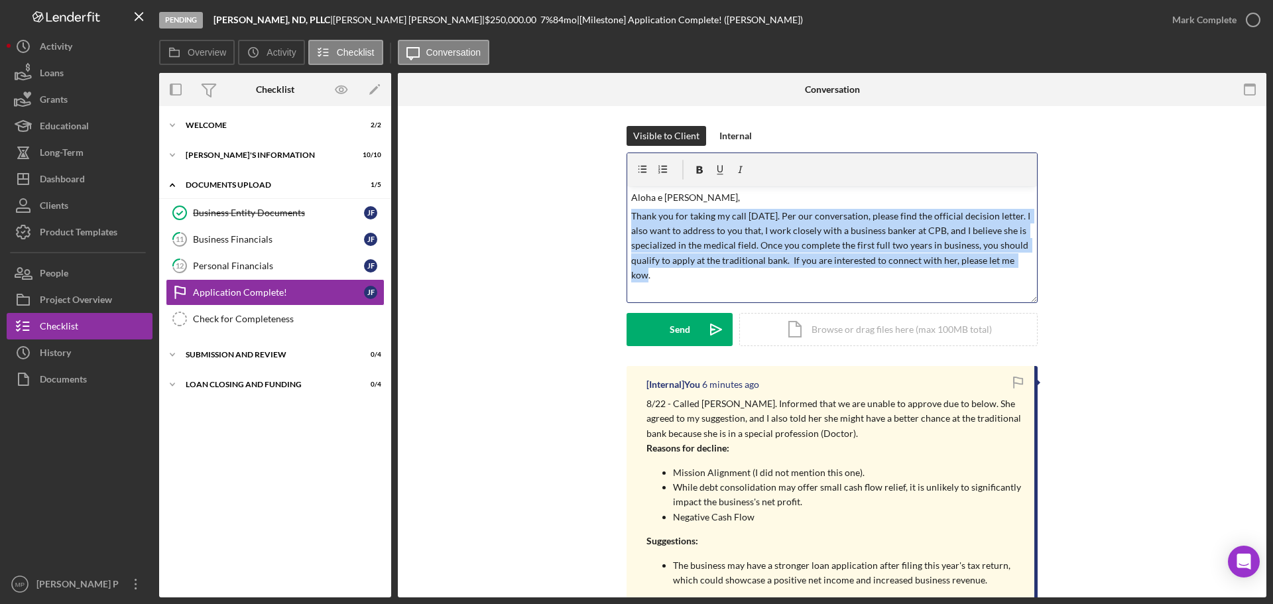
click at [1028, 259] on div "v Color teal Color pink Remove color Add row above Add row below Add column bef…" at bounding box center [832, 244] width 410 height 116
drag, startPoint x: 1027, startPoint y: 261, endPoint x: 621, endPoint y: 214, distance: 408.5
click at [621, 214] on div "Visible to Client Internal v Color teal Color pink Remove color Add row above A…" at bounding box center [832, 246] width 829 height 240
click at [826, 241] on p "Thank you for taking my call today. Per our conversation, please find the offic…" at bounding box center [832, 246] width 403 height 74
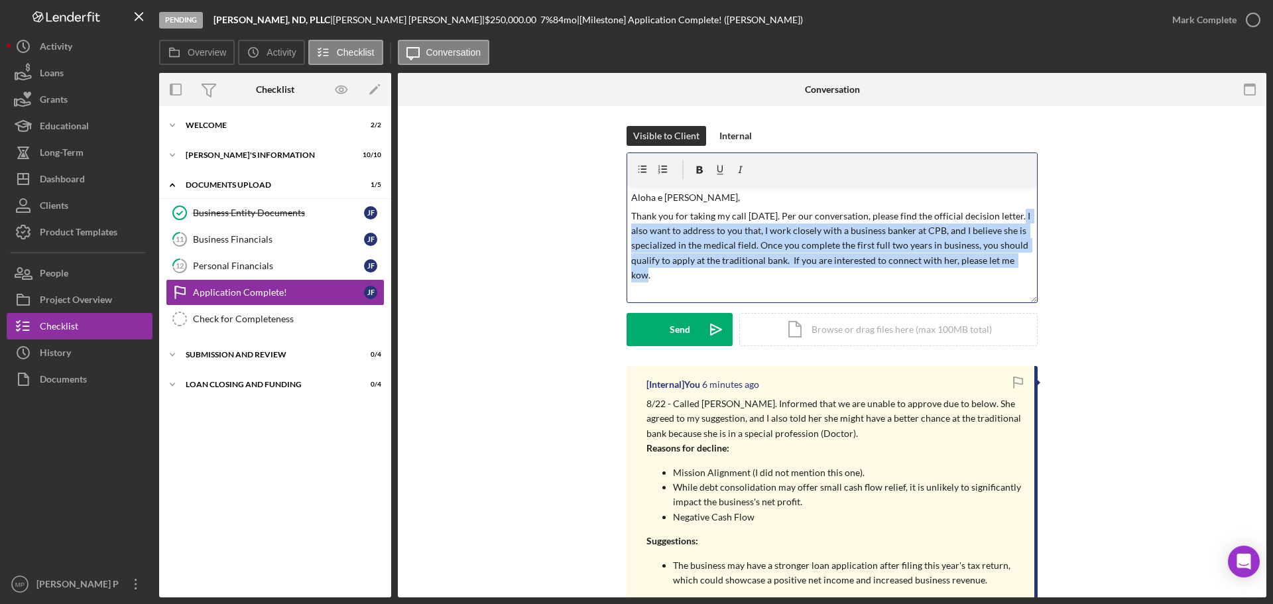
drag, startPoint x: 1009, startPoint y: 215, endPoint x: 1025, endPoint y: 263, distance: 50.5
click at [1025, 263] on p "Thank you for taking my call today. Per our conversation, please find the offic…" at bounding box center [832, 246] width 403 height 74
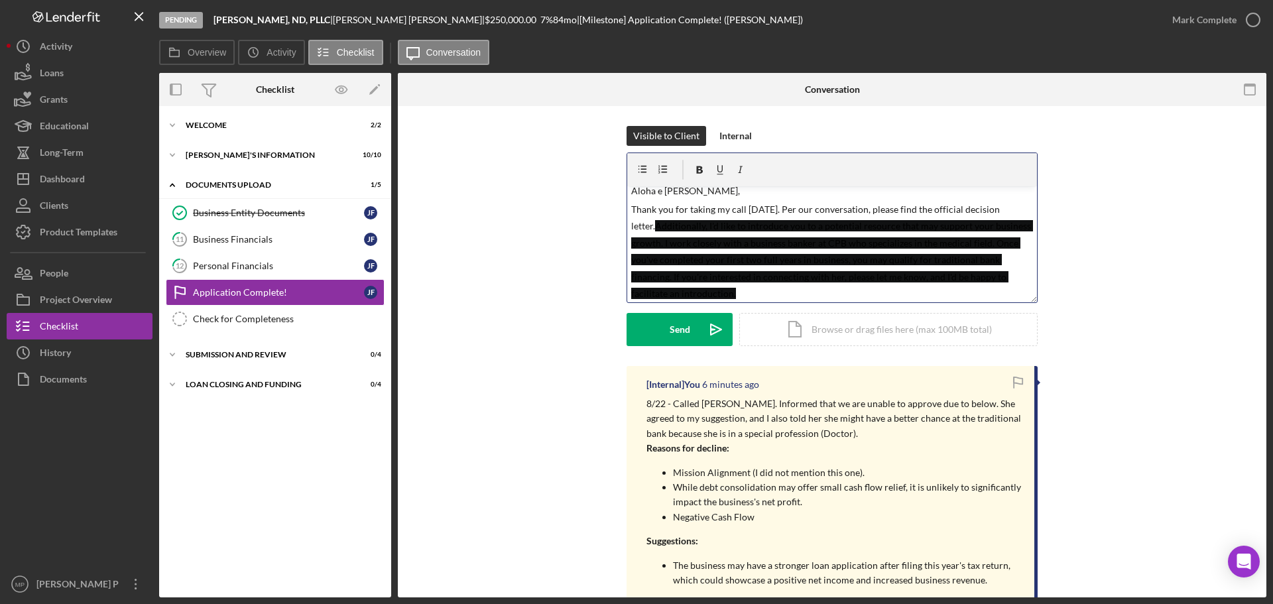
scroll to position [10, 0]
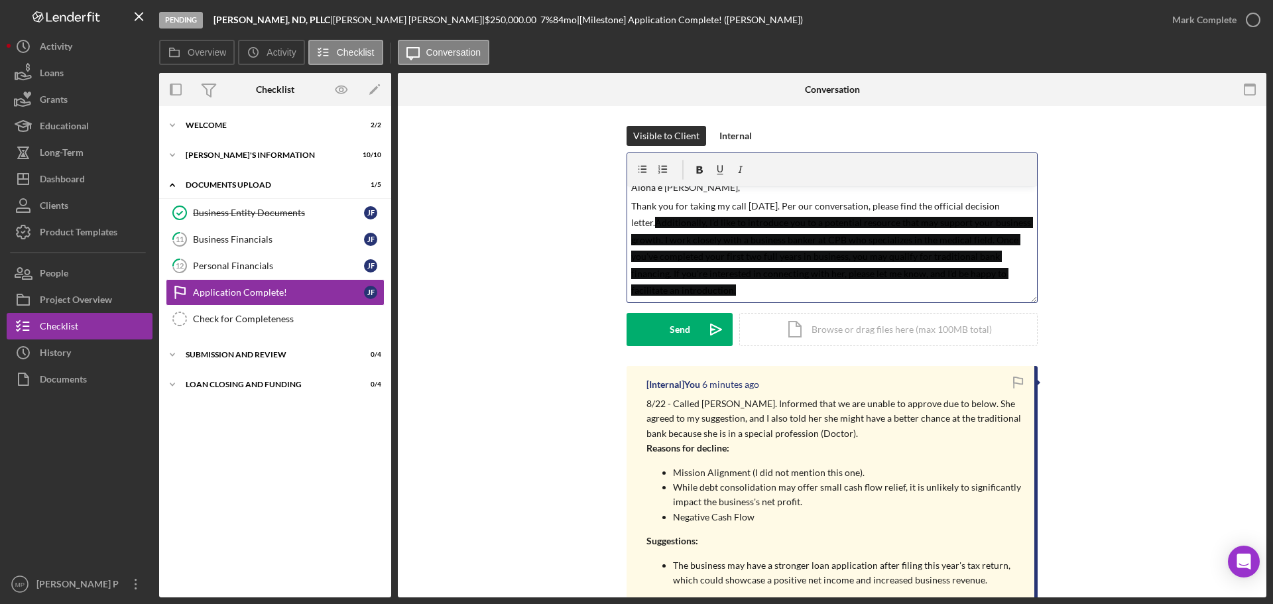
click at [1020, 263] on p "Thank you for taking my call today. Per our conversation, please find the offic…" at bounding box center [832, 248] width 403 height 99
click at [808, 292] on p "Thank you for taking my call today. Per our conversation, please find the offic…" at bounding box center [832, 248] width 403 height 99
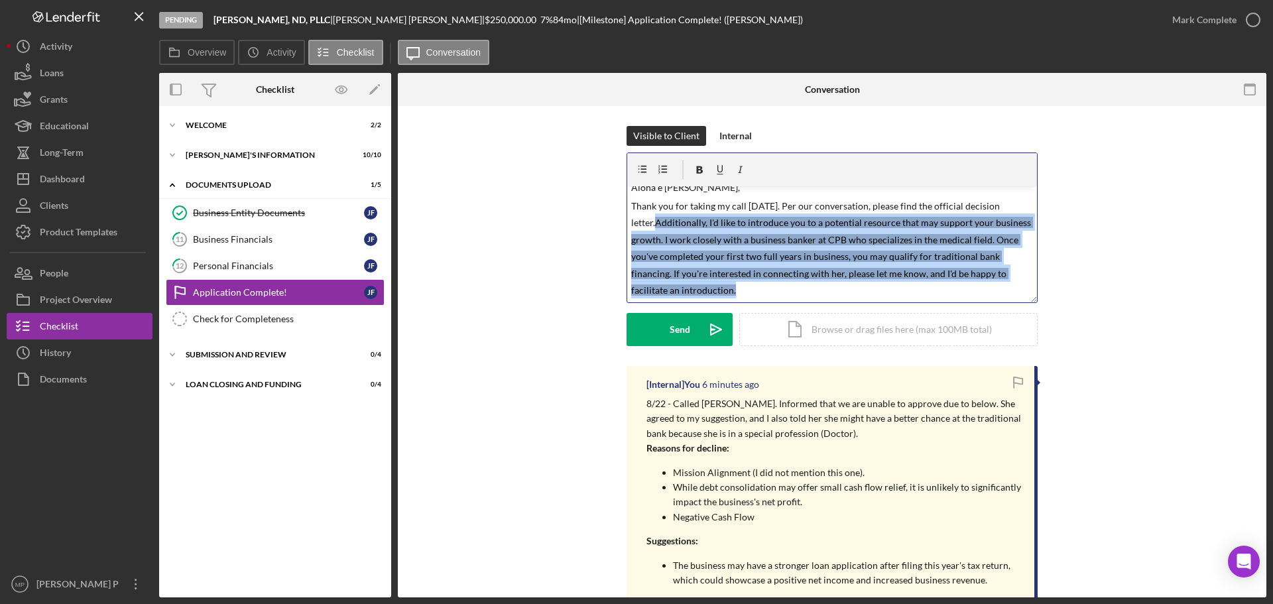
drag, startPoint x: 738, startPoint y: 296, endPoint x: 627, endPoint y: 223, distance: 132.8
click at [627, 223] on div "v Color teal Color pink Remove color Add row above Add row below Add column bef…" at bounding box center [832, 244] width 410 height 116
click at [772, 290] on p "Thank you for taking my call today. Per our conversation, please find the offic…" at bounding box center [832, 248] width 403 height 99
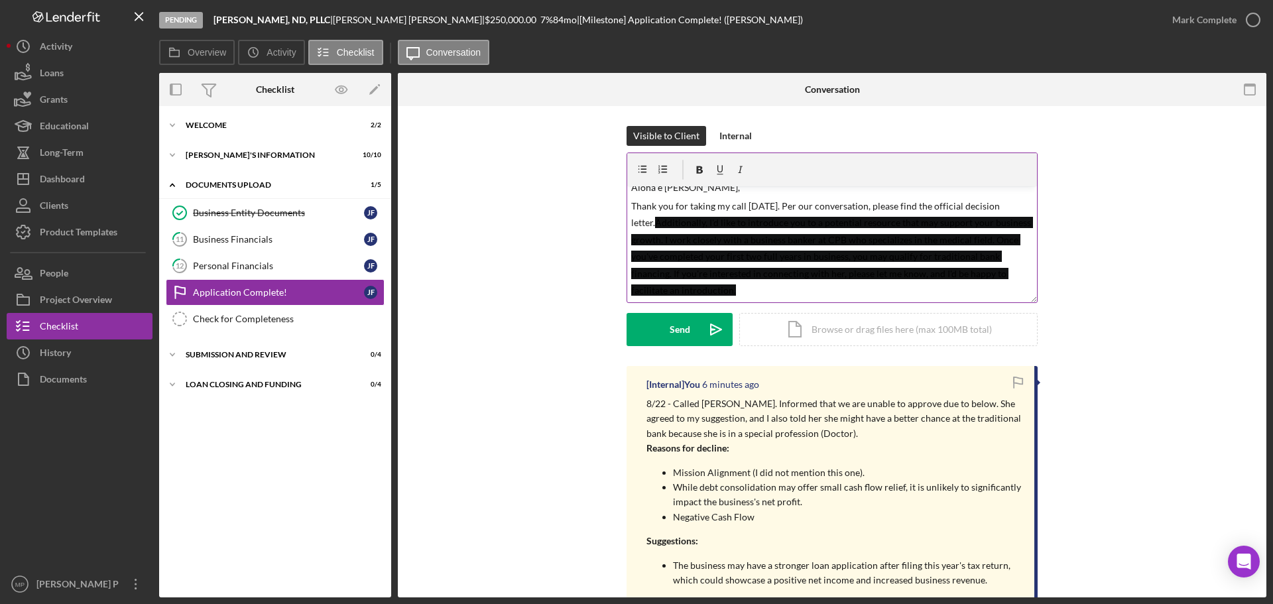
click at [880, 282] on p "Thank you for taking my call today. Per our conversation, please find the offic…" at bounding box center [832, 248] width 403 height 99
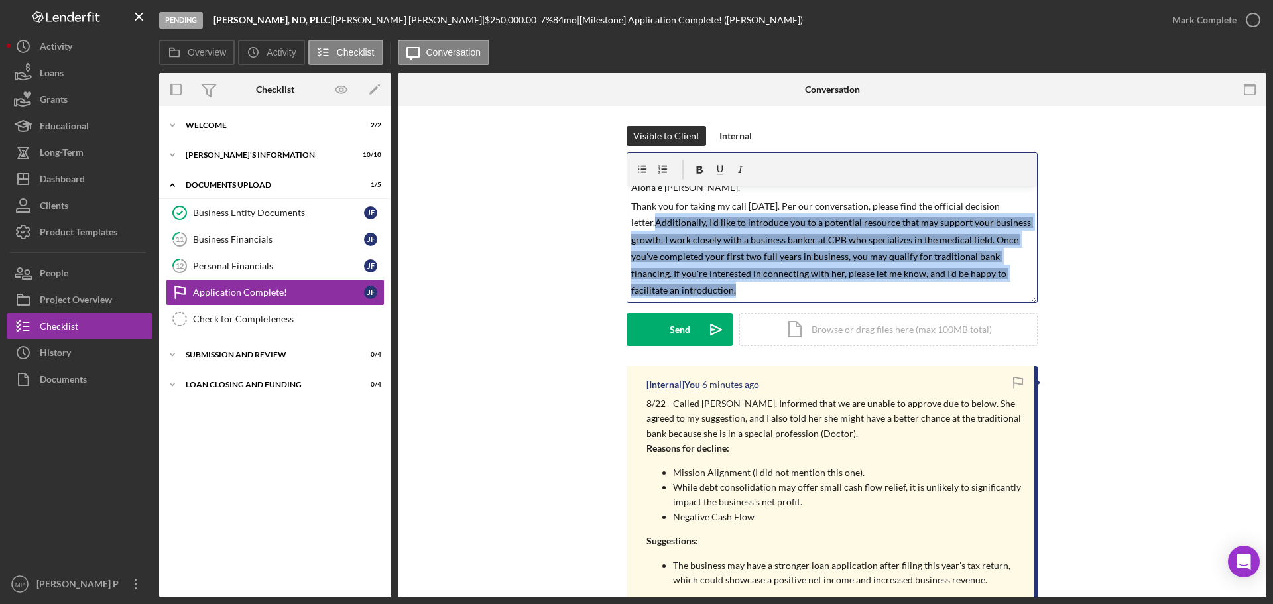
drag, startPoint x: 749, startPoint y: 288, endPoint x: 629, endPoint y: 219, distance: 139.3
click at [631, 219] on p "Thank you for taking my call today. Per our conversation, please find the offic…" at bounding box center [832, 248] width 403 height 99
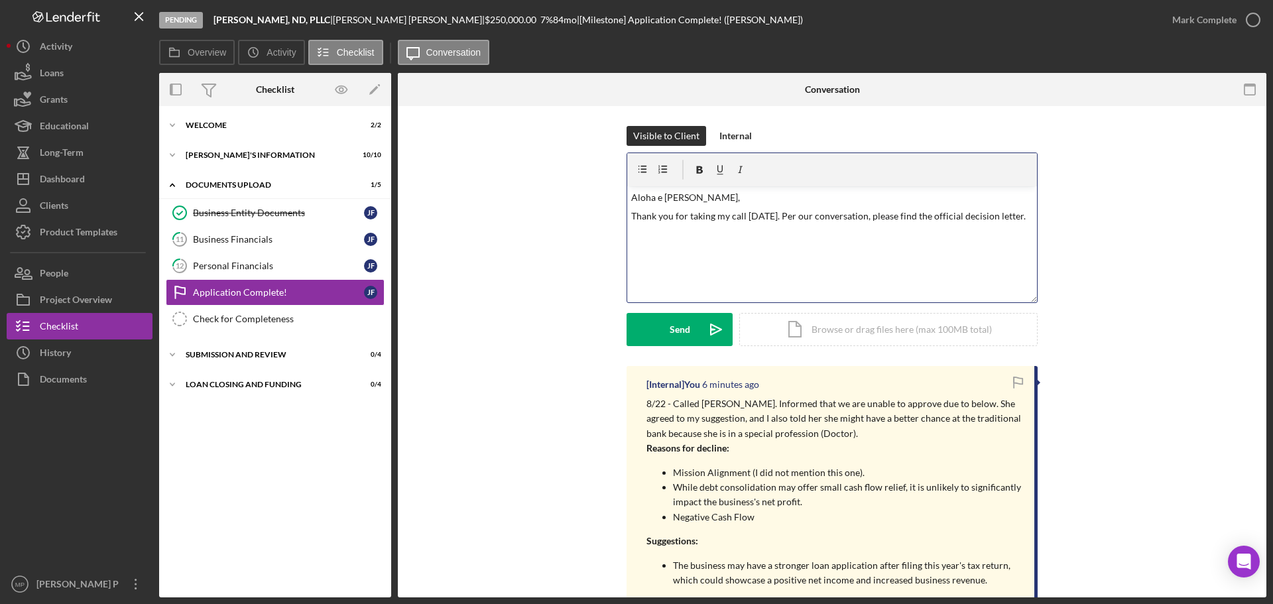
scroll to position [0, 0]
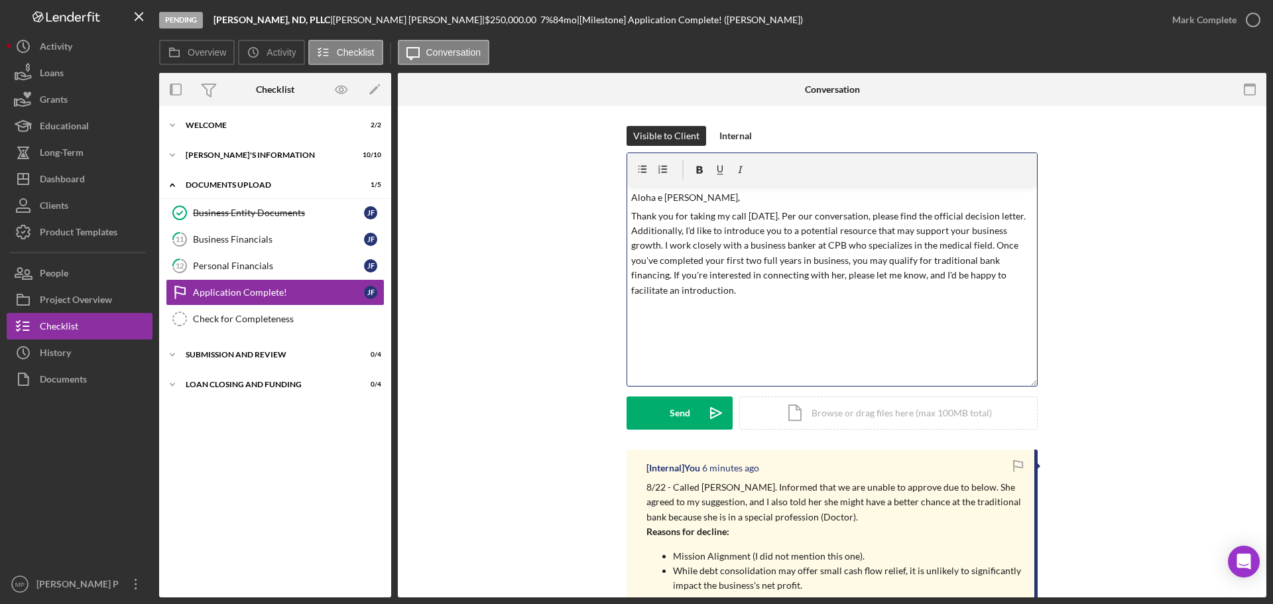
drag, startPoint x: 1033, startPoint y: 301, endPoint x: 1031, endPoint y: 388, distance: 86.9
click at [1031, 387] on div "v Color teal Color pink Remove color Add row above Add row below Add column bef…" at bounding box center [832, 270] width 411 height 234
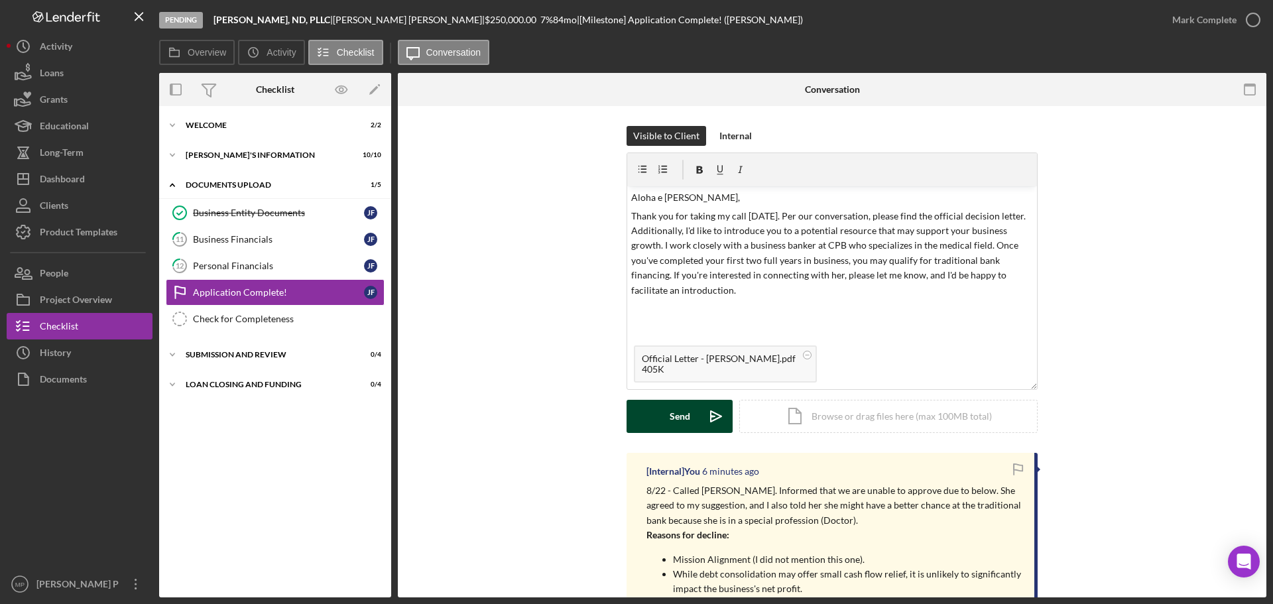
click at [660, 422] on button "Send Icon/icon-invite-send" at bounding box center [680, 416] width 106 height 33
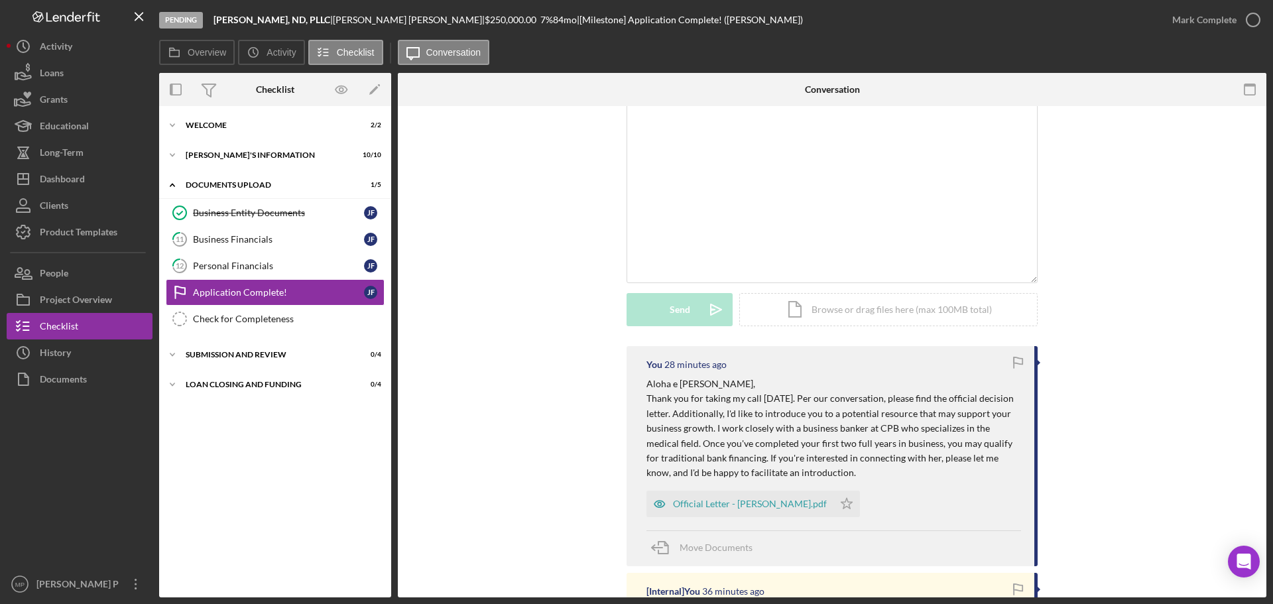
scroll to position [133, 0]
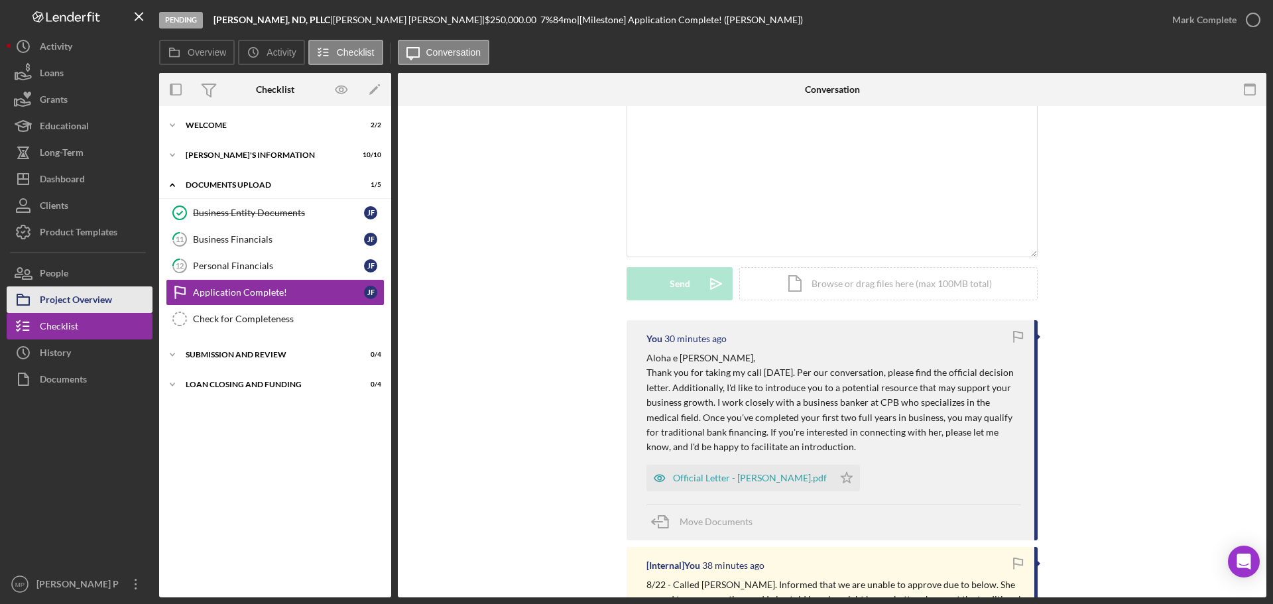
click at [69, 292] on div "Project Overview" at bounding box center [76, 301] width 72 height 30
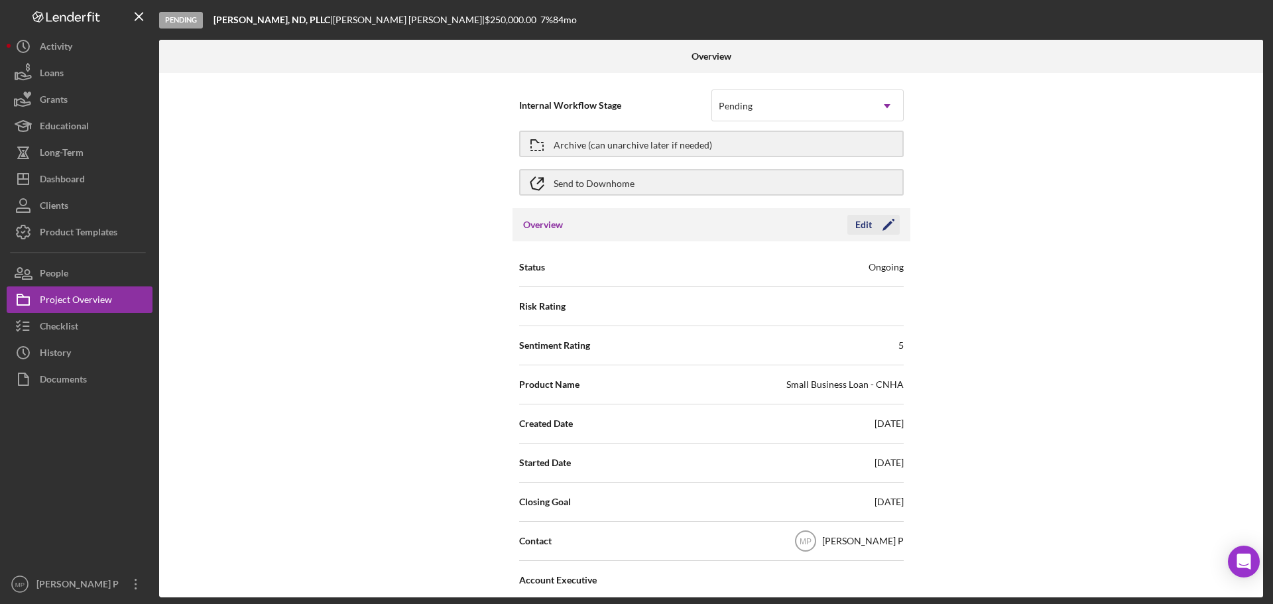
click at [865, 221] on div "Edit" at bounding box center [863, 225] width 17 height 20
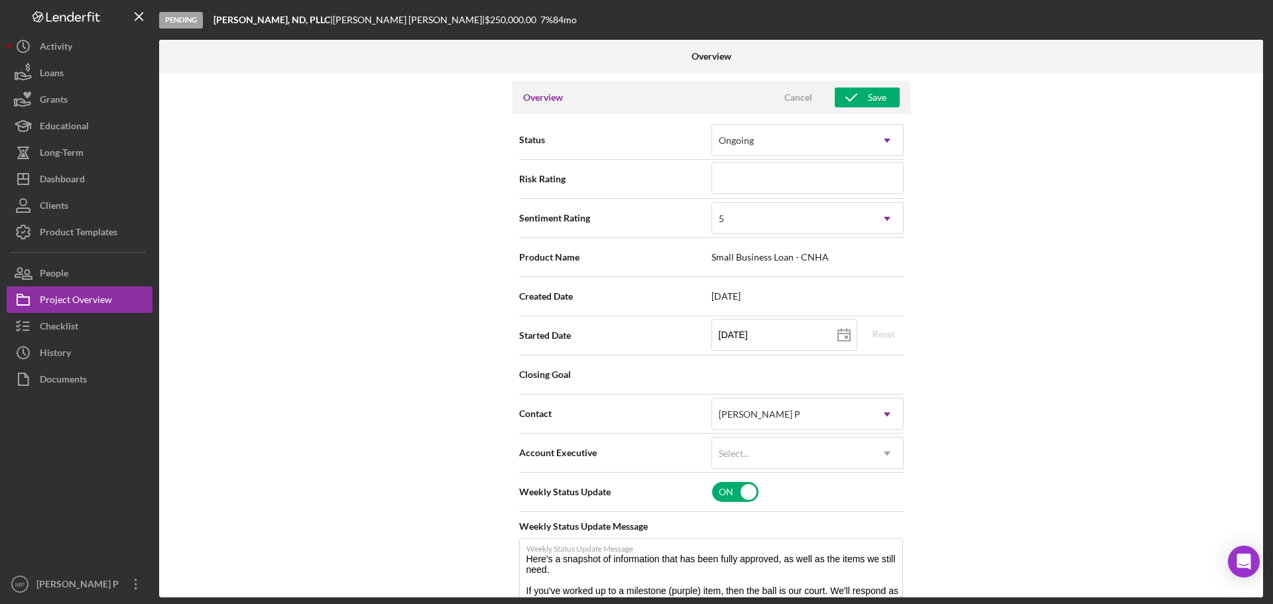
scroll to position [133, 0]
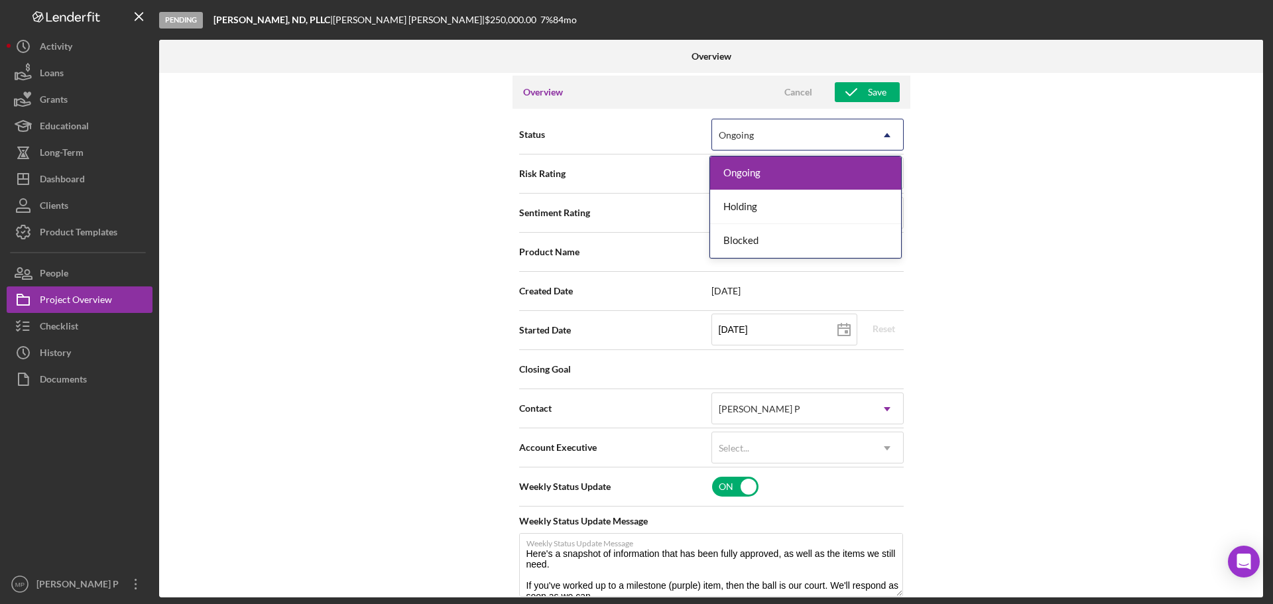
click at [885, 139] on icon "Icon/Dropdown Arrow" at bounding box center [887, 135] width 32 height 32
click at [969, 123] on div "Internal Workflow Stage Pending Icon/Dropdown Arrow Archive (can unarchive late…" at bounding box center [711, 335] width 1104 height 525
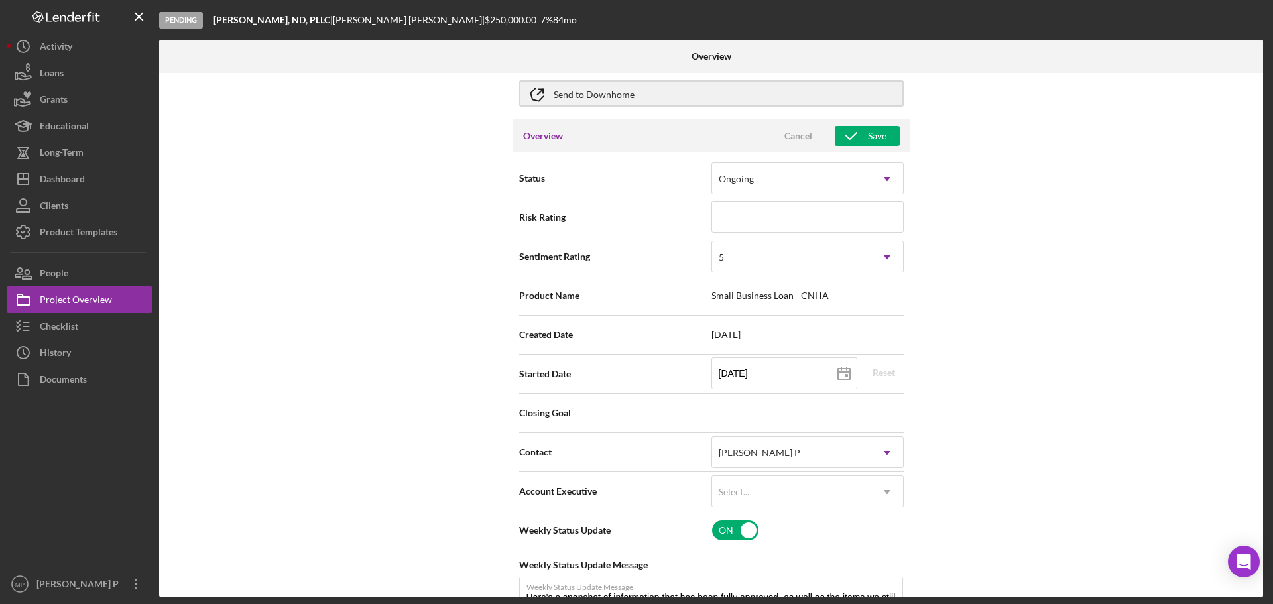
scroll to position [0, 0]
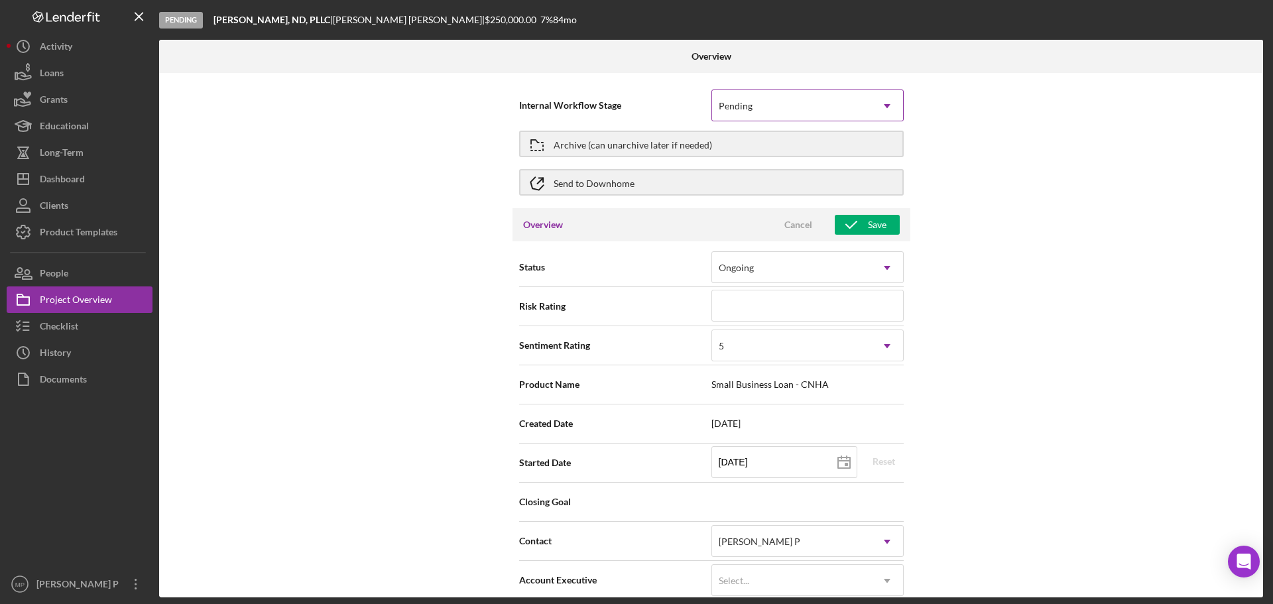
click at [886, 107] on use at bounding box center [887, 106] width 7 height 4
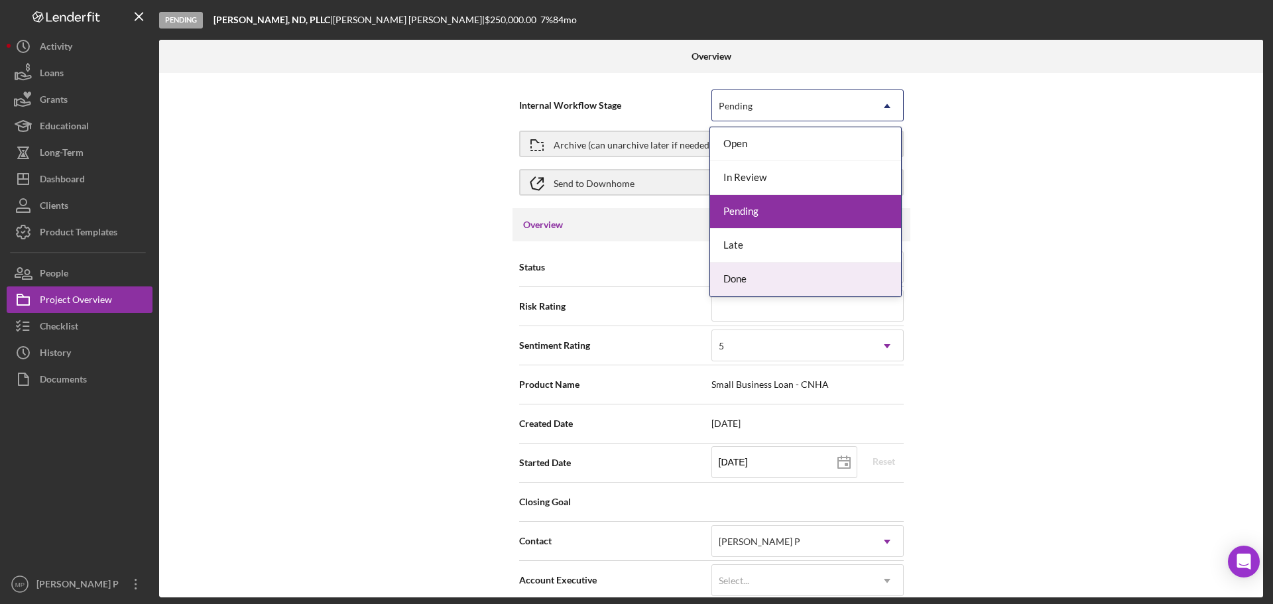
drag, startPoint x: 851, startPoint y: 286, endPoint x: 851, endPoint y: 277, distance: 9.3
click at [851, 286] on div "Done" at bounding box center [805, 280] width 191 height 34
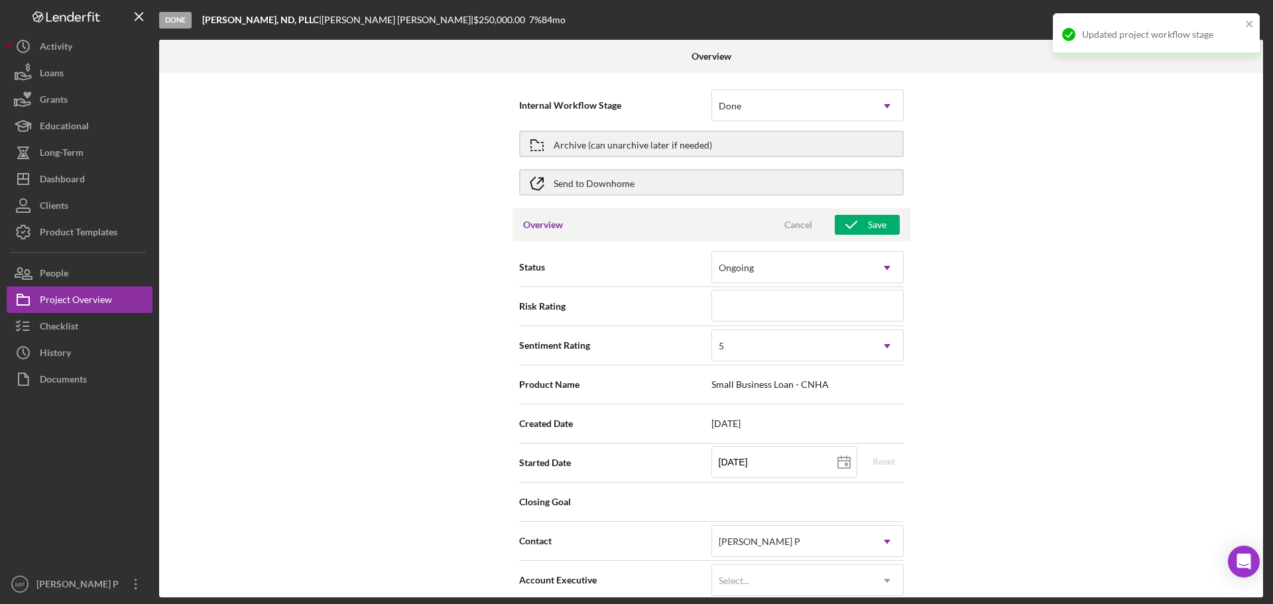
click at [969, 221] on div "Internal Workflow Stage option Done, selected. Done Icon/Dropdown Arrow Archive…" at bounding box center [711, 335] width 1104 height 525
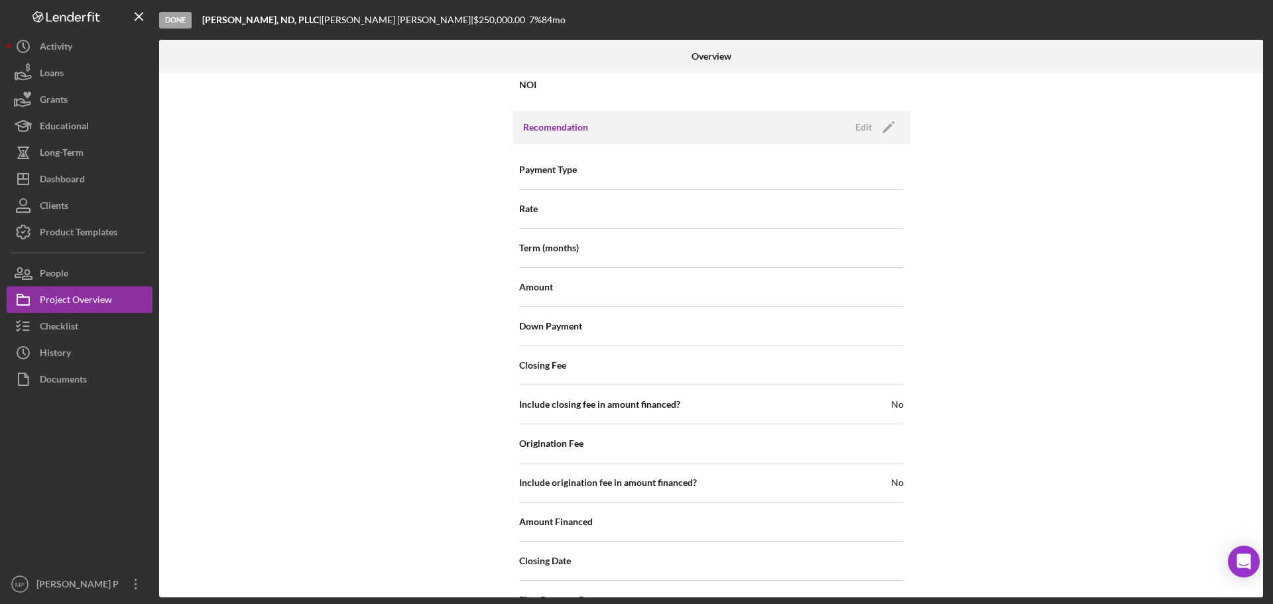
scroll to position [1524, 0]
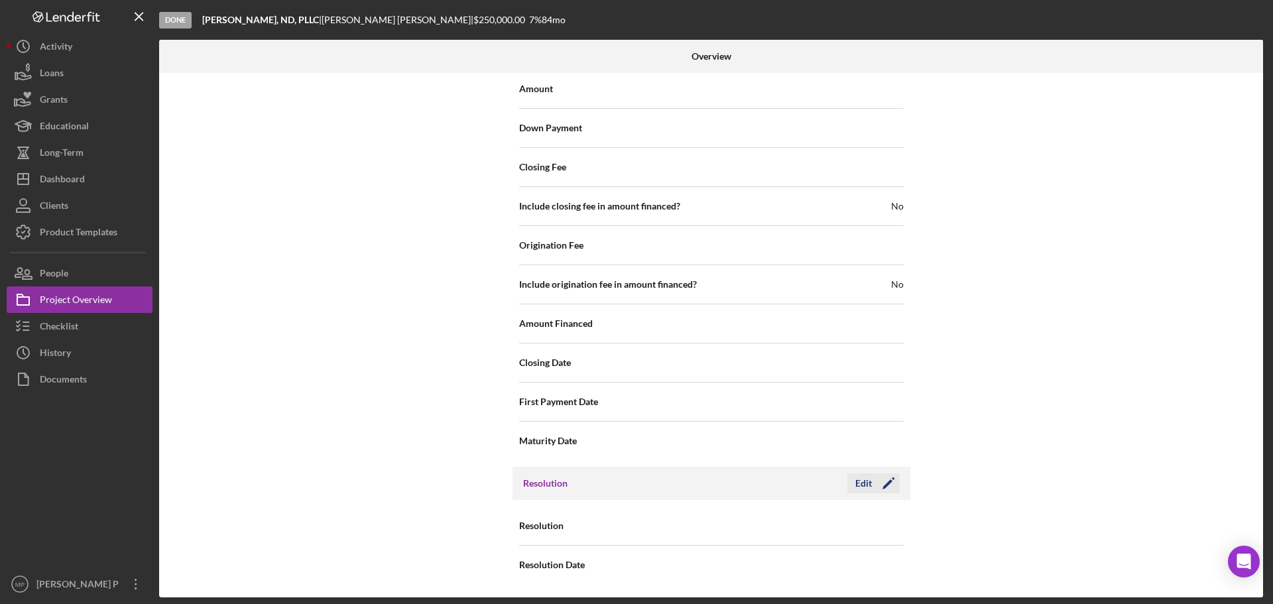
click at [858, 485] on div "Edit" at bounding box center [863, 483] width 17 height 20
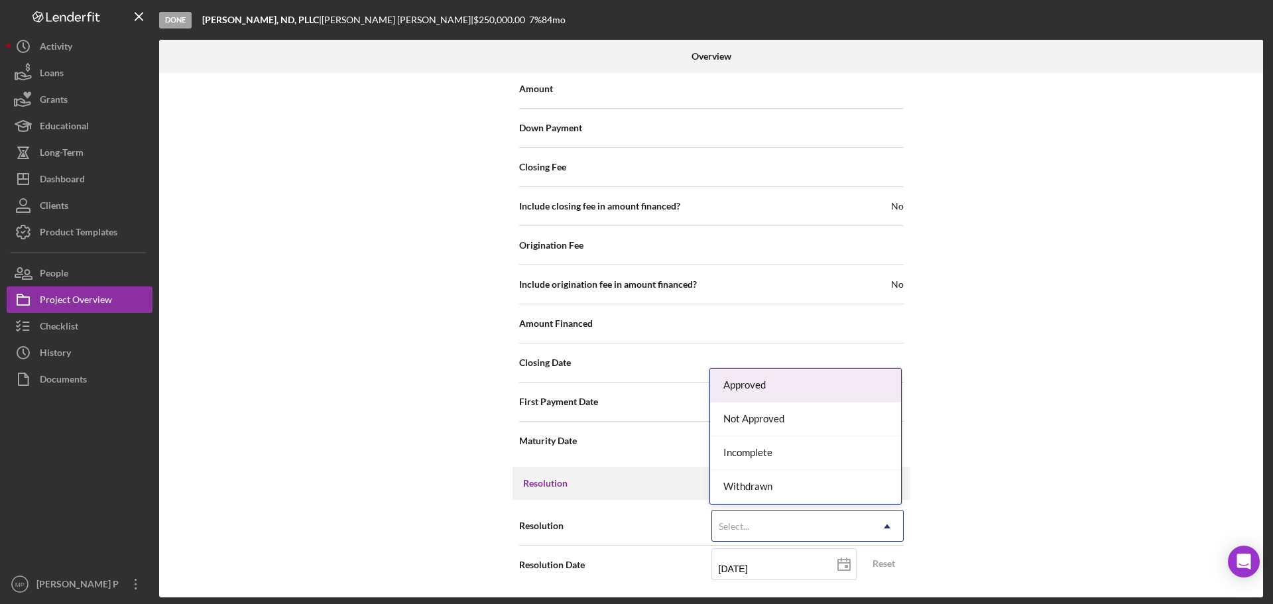
click at [886, 526] on use at bounding box center [887, 527] width 7 height 4
click at [840, 426] on div "Not Approved" at bounding box center [805, 420] width 191 height 34
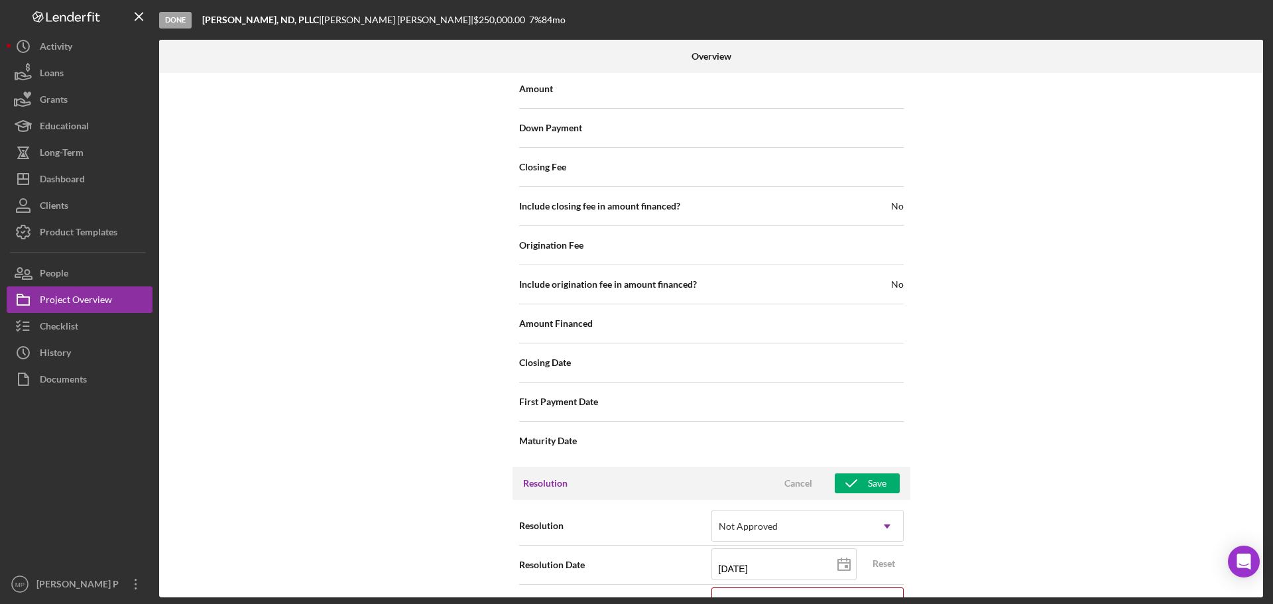
click at [975, 427] on div "Internal Workflow Stage Done Icon/Dropdown Arrow Archive (can unarchive later i…" at bounding box center [711, 335] width 1104 height 525
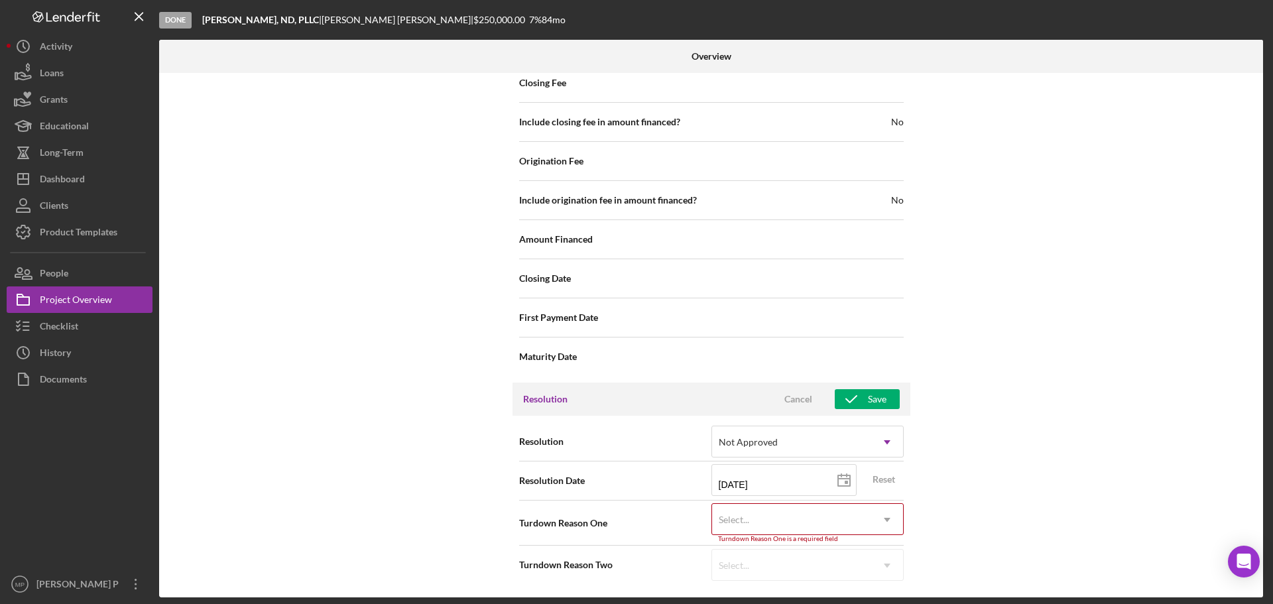
click at [882, 517] on icon "Icon/Dropdown Arrow" at bounding box center [887, 520] width 32 height 32
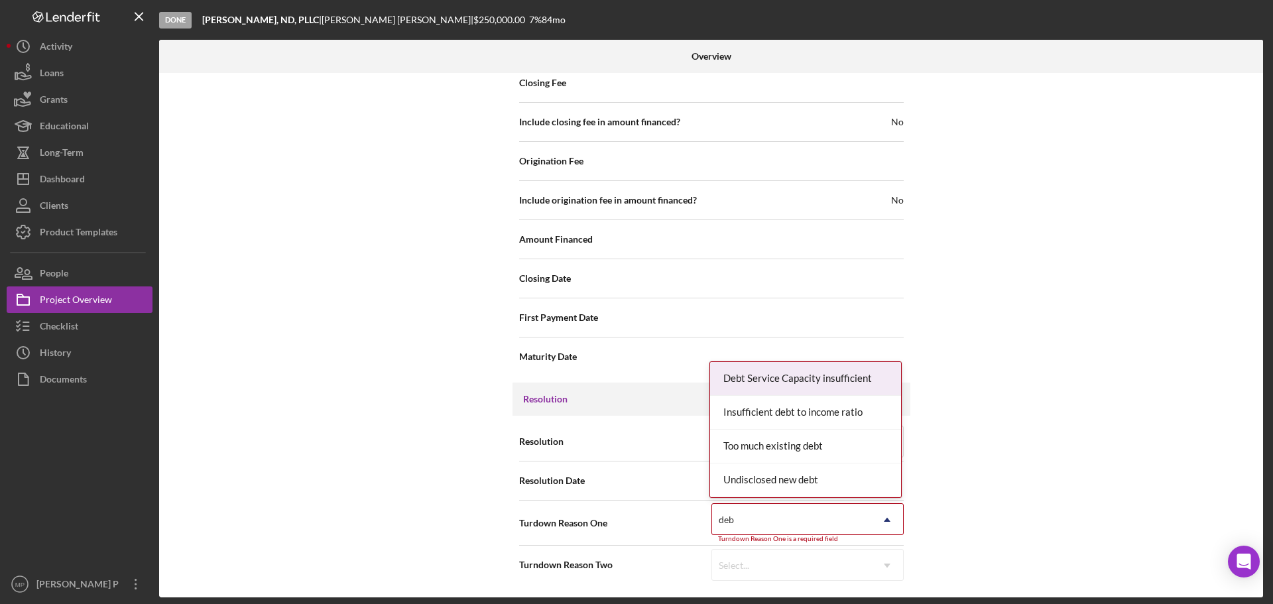
type input "debt"
click at [822, 372] on div "Debt Service Capacity insufficient" at bounding box center [805, 379] width 191 height 34
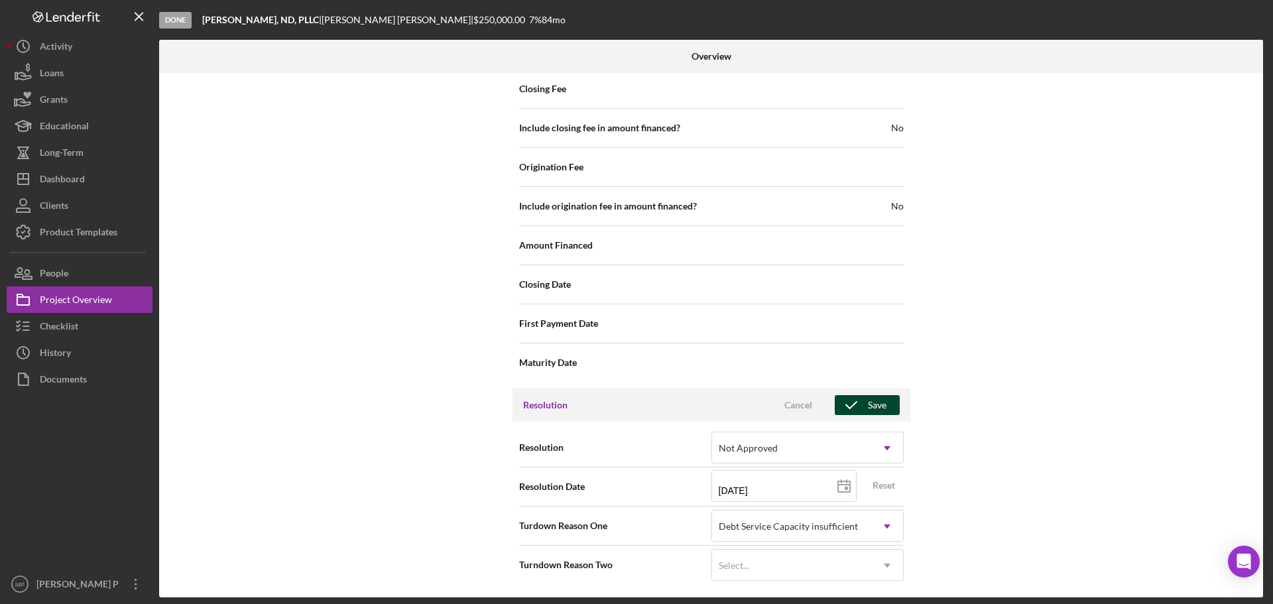
click at [875, 399] on div "Save" at bounding box center [877, 405] width 19 height 20
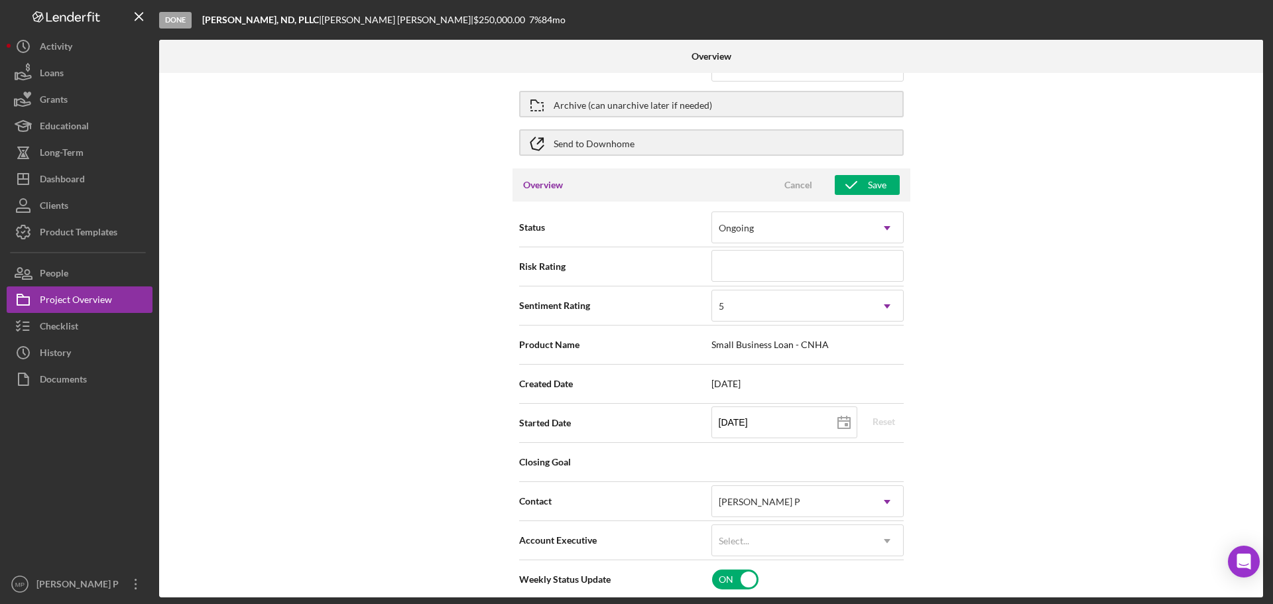
scroll to position [0, 0]
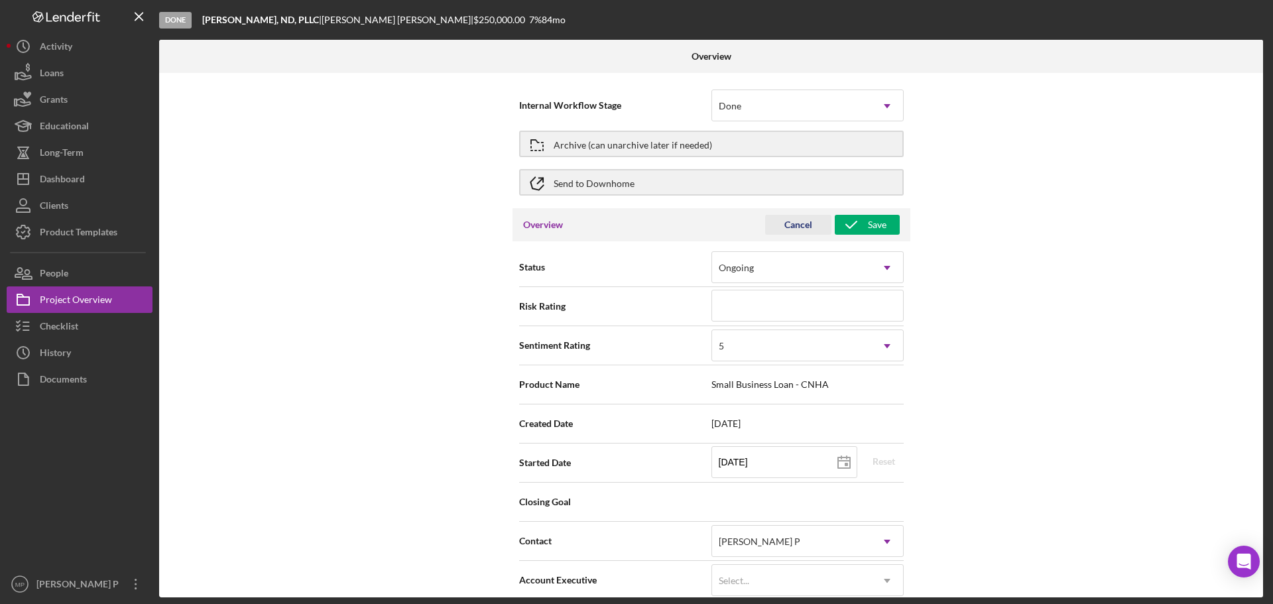
click at [797, 225] on div "Cancel" at bounding box center [798, 225] width 28 height 20
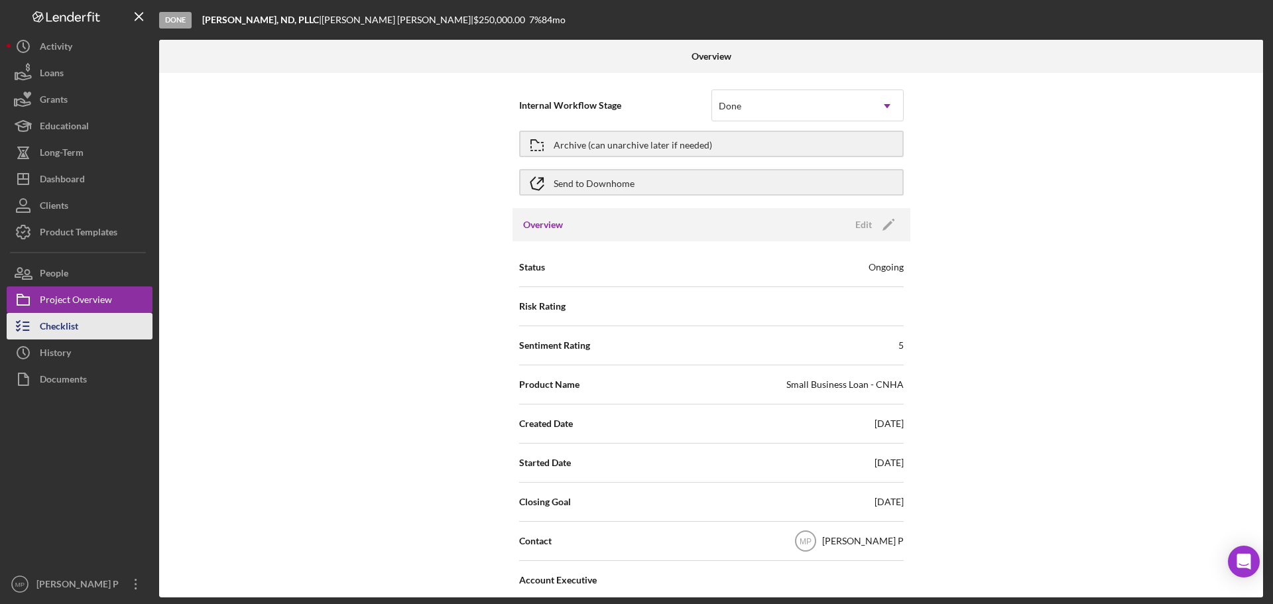
click at [79, 323] on button "Checklist" at bounding box center [80, 326] width 146 height 27
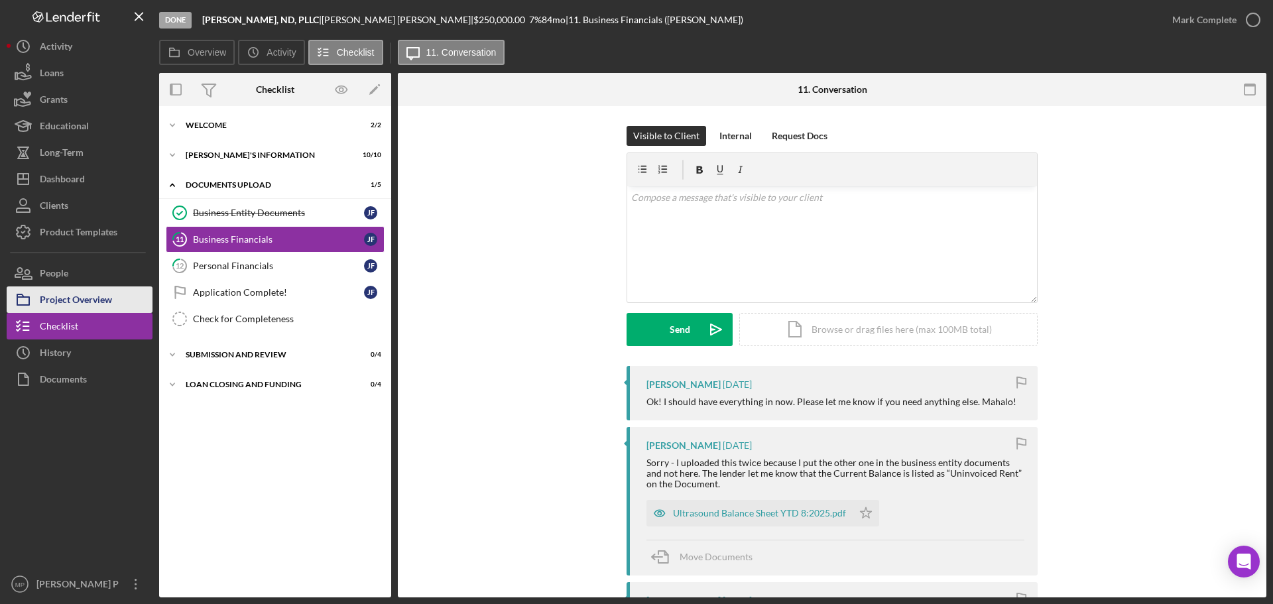
click at [56, 300] on div "Project Overview" at bounding box center [76, 301] width 72 height 30
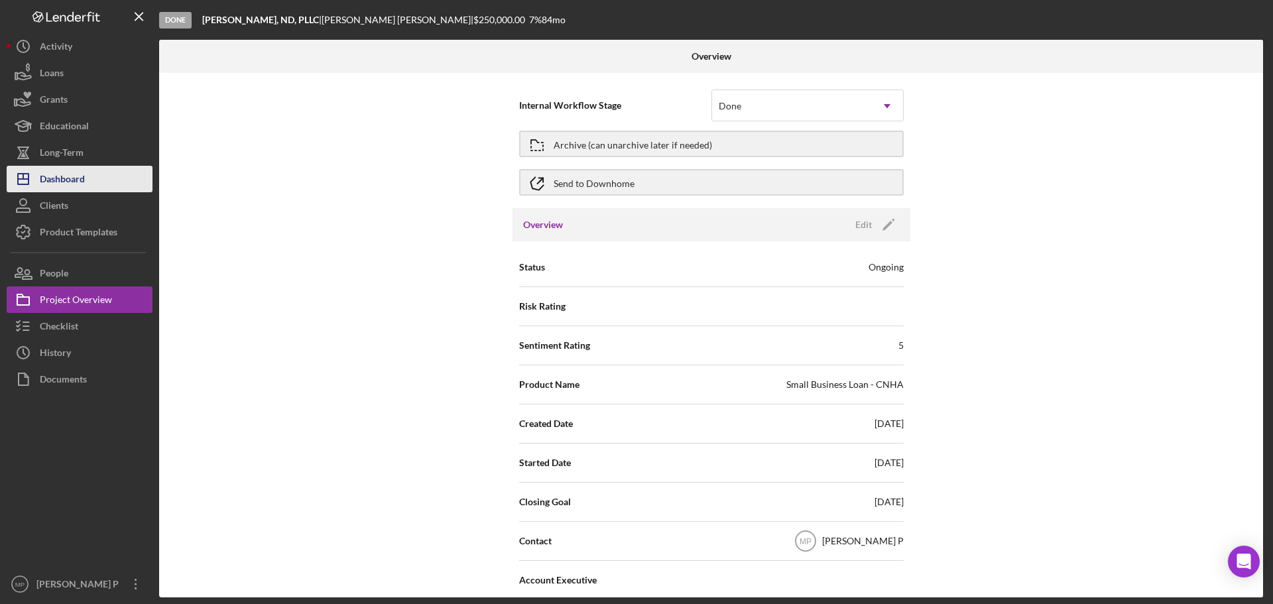
click at [66, 178] on div "Dashboard" at bounding box center [62, 181] width 45 height 30
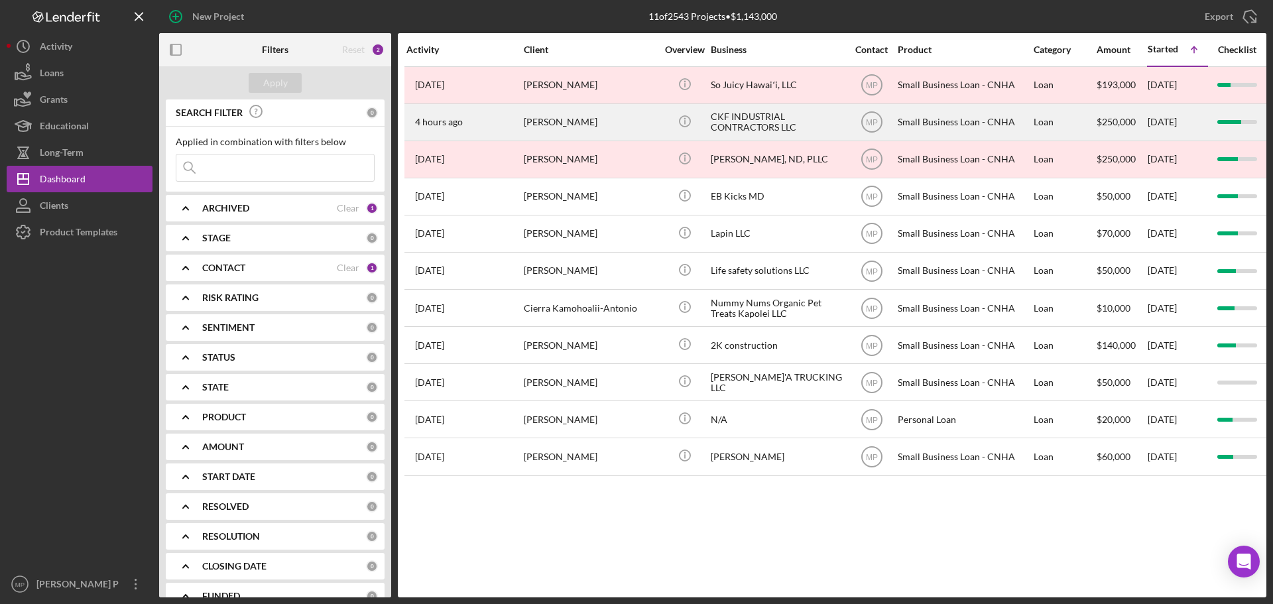
click at [785, 115] on div "CKF INDUSTRIAL CONTRACTORS LLC" at bounding box center [777, 122] width 133 height 35
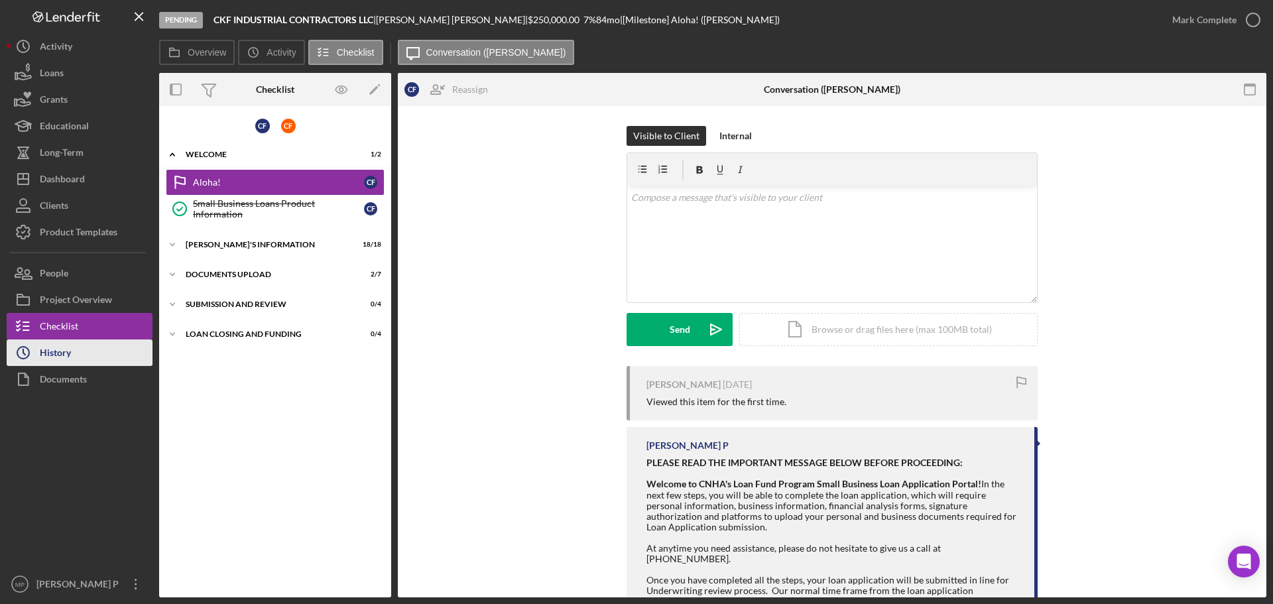
click at [65, 357] on div "History" at bounding box center [55, 355] width 31 height 30
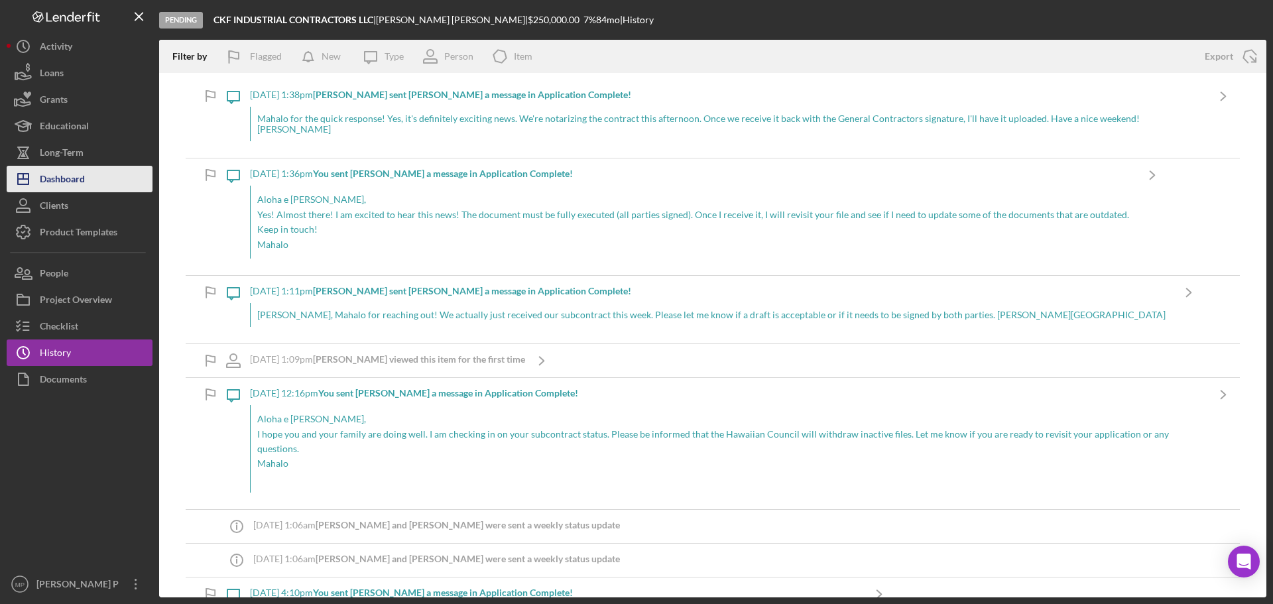
click at [93, 182] on button "Icon/Dashboard Dashboard" at bounding box center [80, 179] width 146 height 27
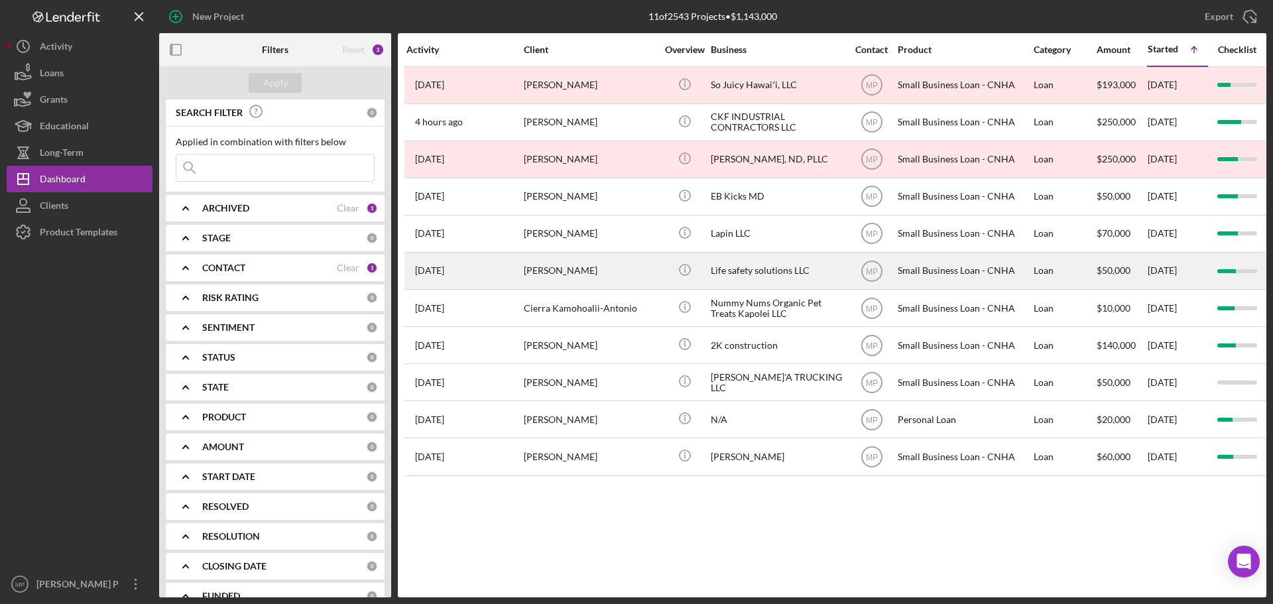
click at [743, 273] on div "Life safety solutions LLC" at bounding box center [777, 270] width 133 height 35
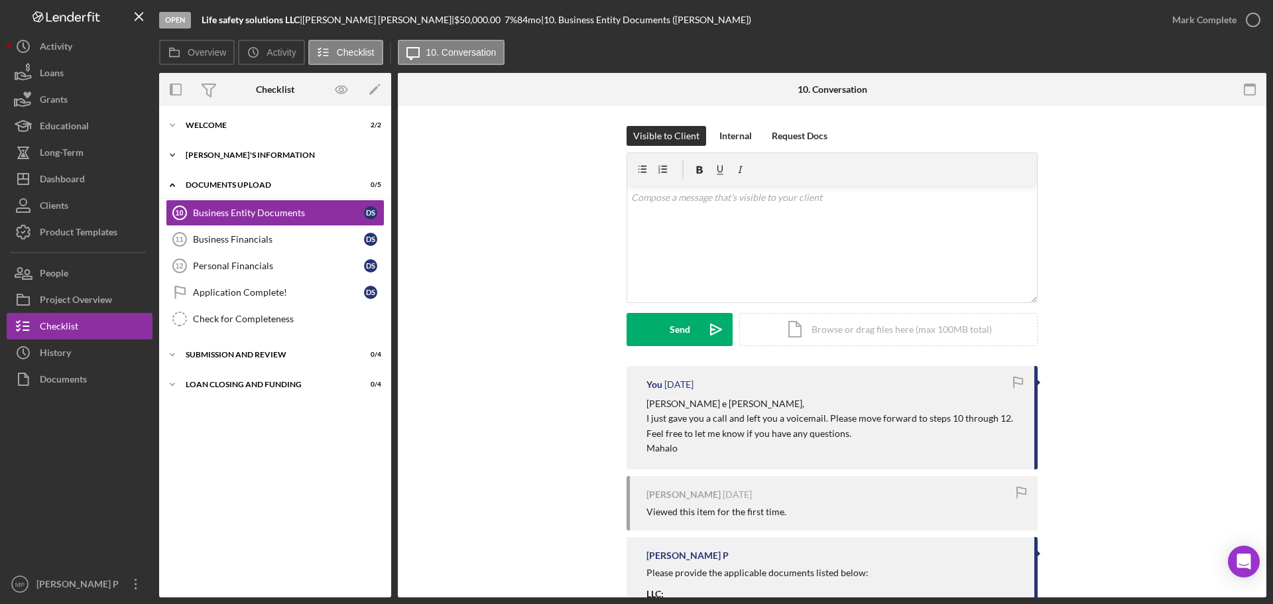
click at [212, 158] on div "BORROWER'S INFORMATION" at bounding box center [280, 155] width 189 height 8
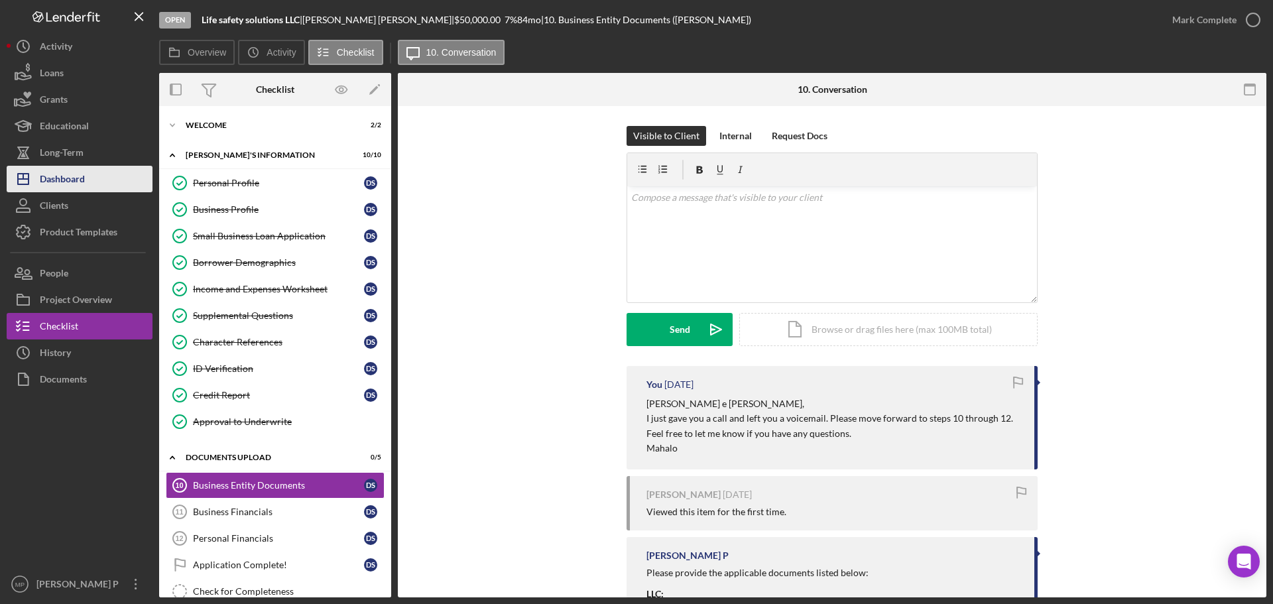
click at [62, 178] on div "Dashboard" at bounding box center [62, 181] width 45 height 30
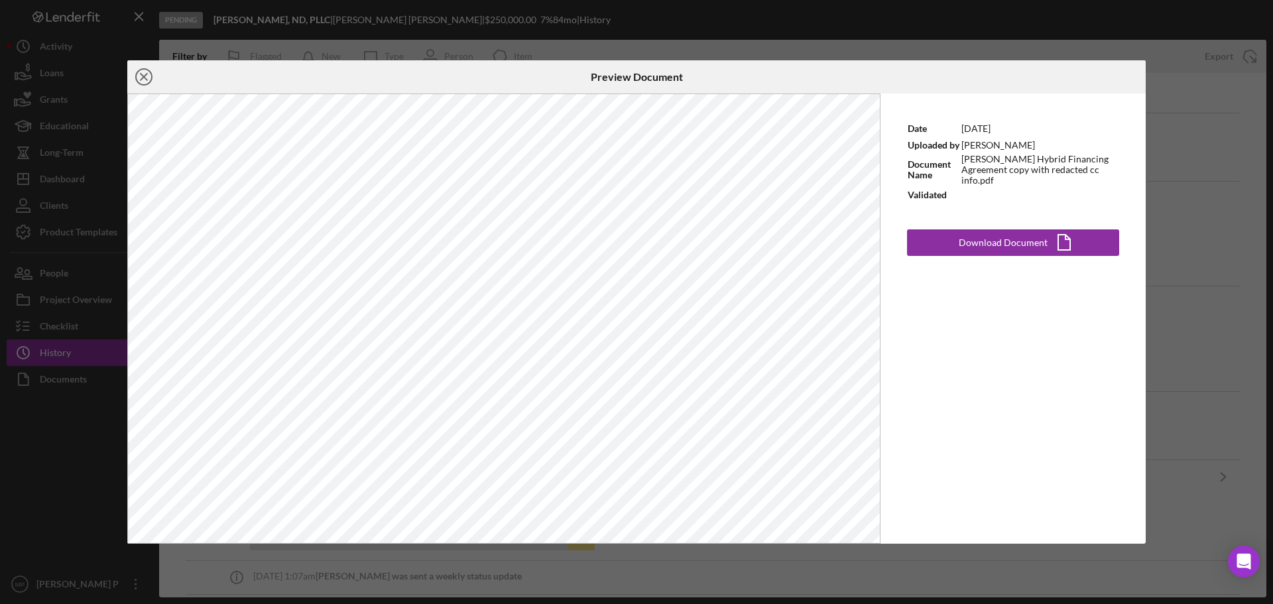
click at [143, 78] on line at bounding box center [144, 77] width 7 height 7
